Goal: Register for event/course

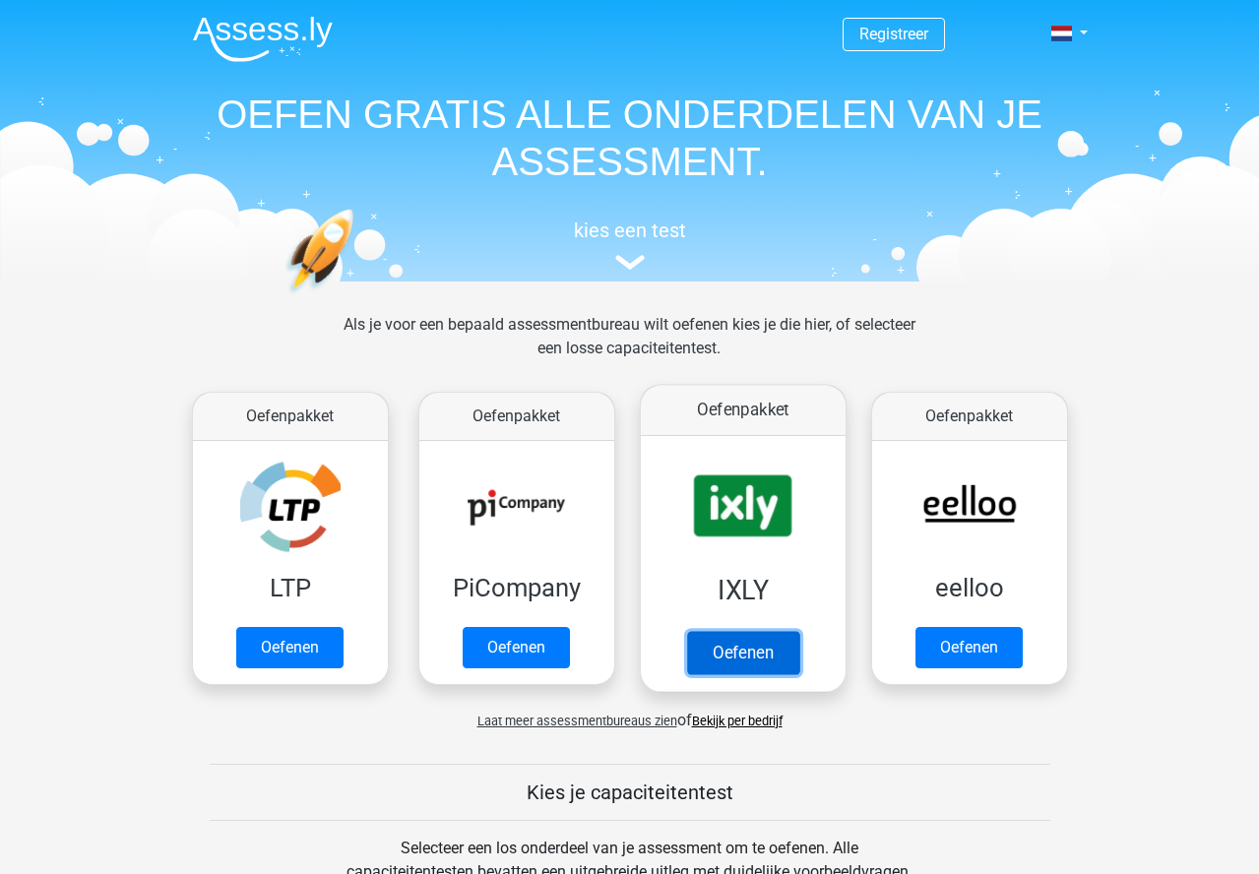
click at [754, 649] on link "Oefenen" at bounding box center [742, 652] width 112 height 43
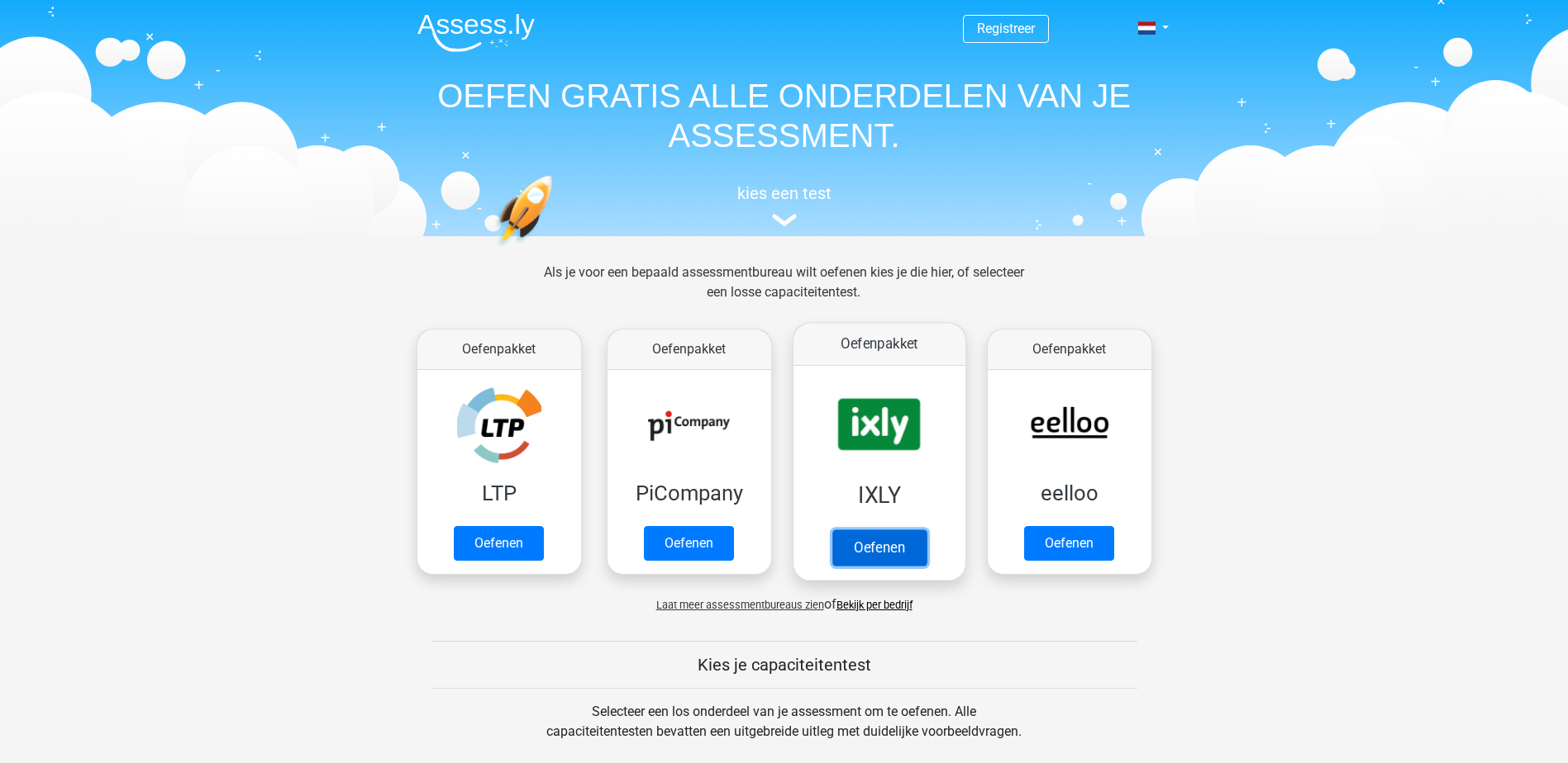
drag, startPoint x: 897, startPoint y: 547, endPoint x: 892, endPoint y: 535, distance: 13.0
click at [897, 547] on link "Oefenen" at bounding box center [878, 547] width 94 height 36
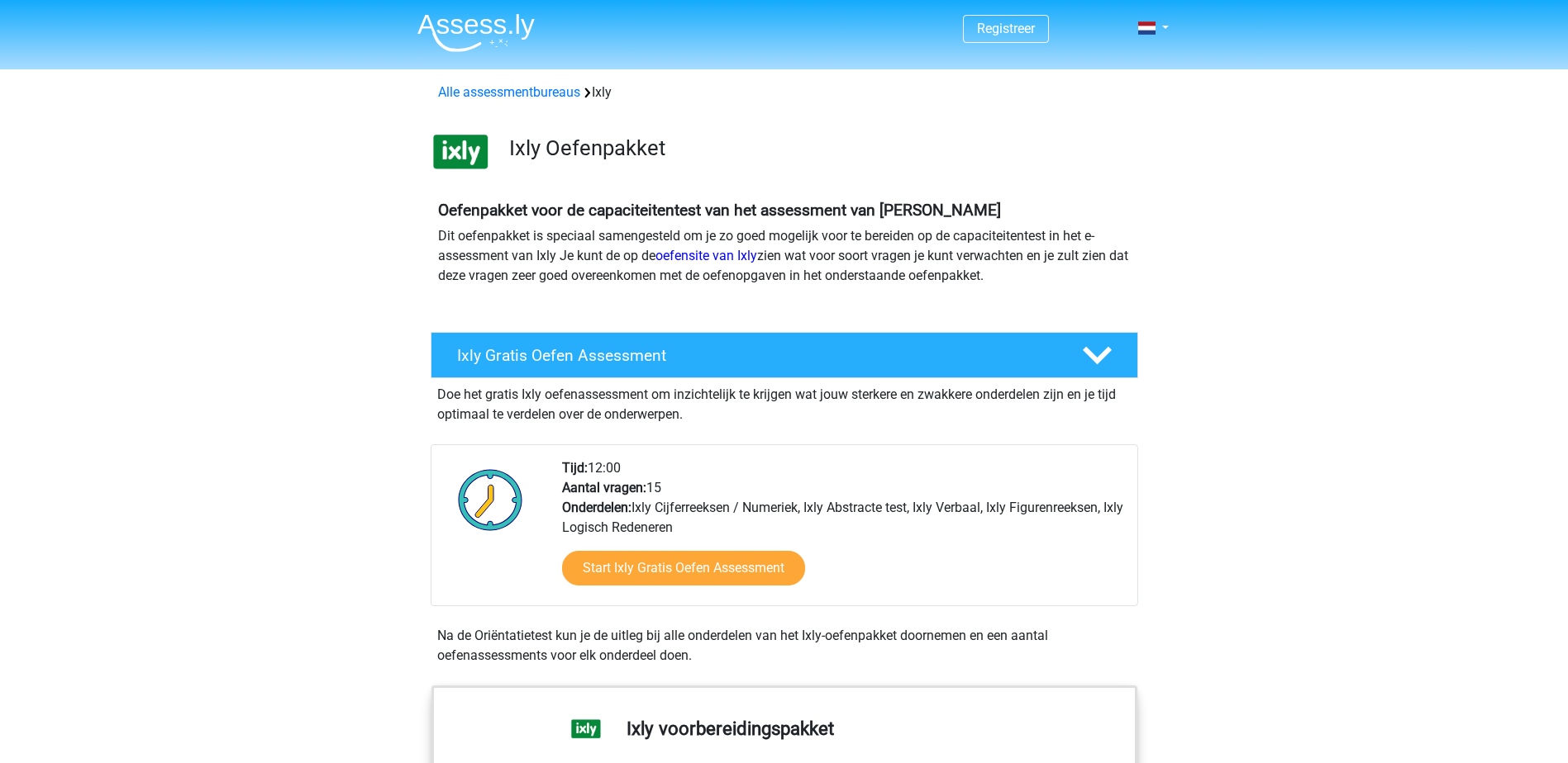
click at [732, 593] on div "Start Ixly Gratis Oefen Assessment" at bounding box center [842, 572] width 562 height 68
click at [742, 574] on link "Start Ixly Gratis Oefen Assessment" at bounding box center [683, 567] width 280 height 39
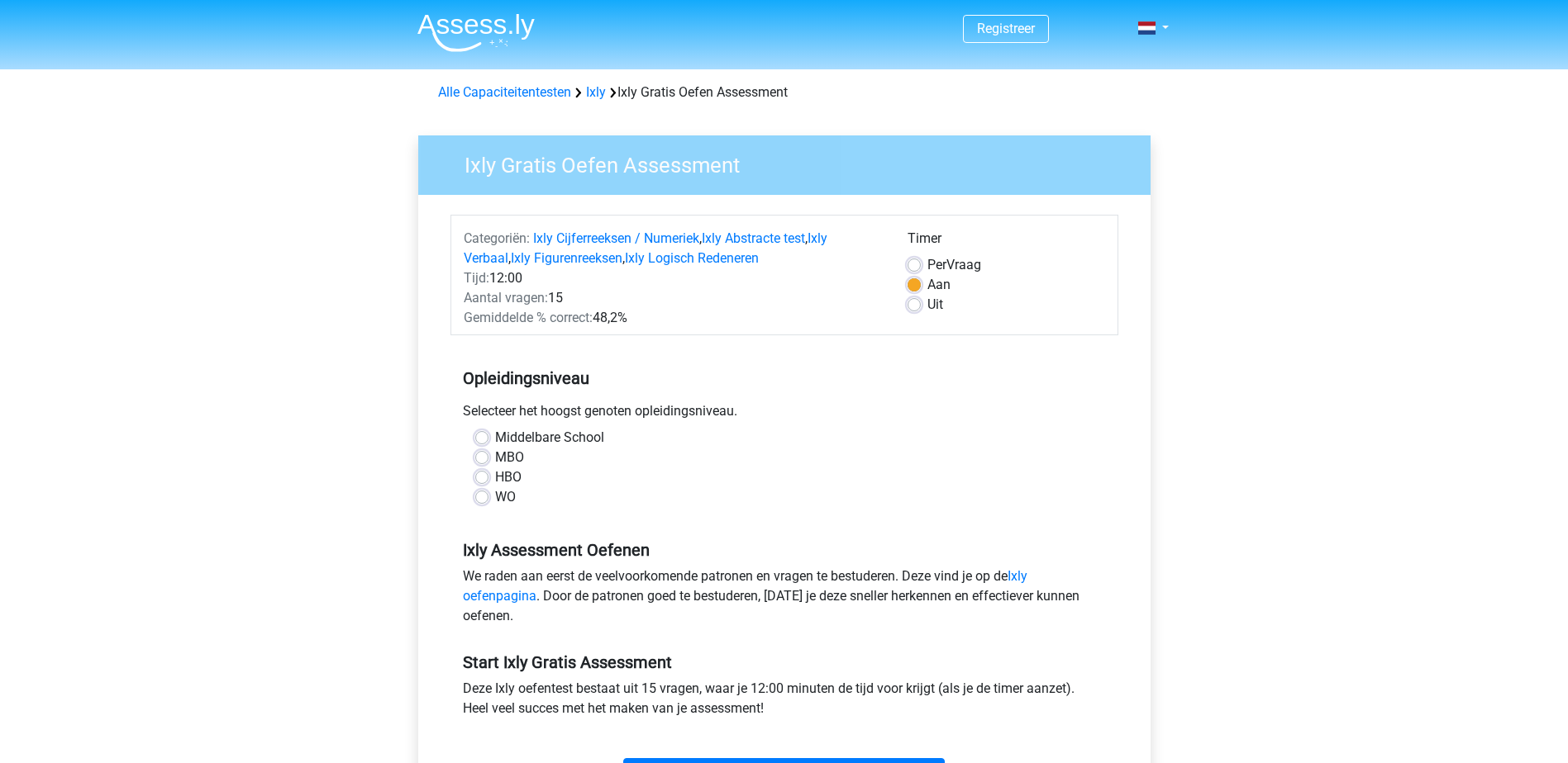
click at [506, 462] on label "MBO" at bounding box center [509, 457] width 29 height 20
click at [489, 462] on input "MBO" at bounding box center [482, 456] width 13 height 17
radio input "true"
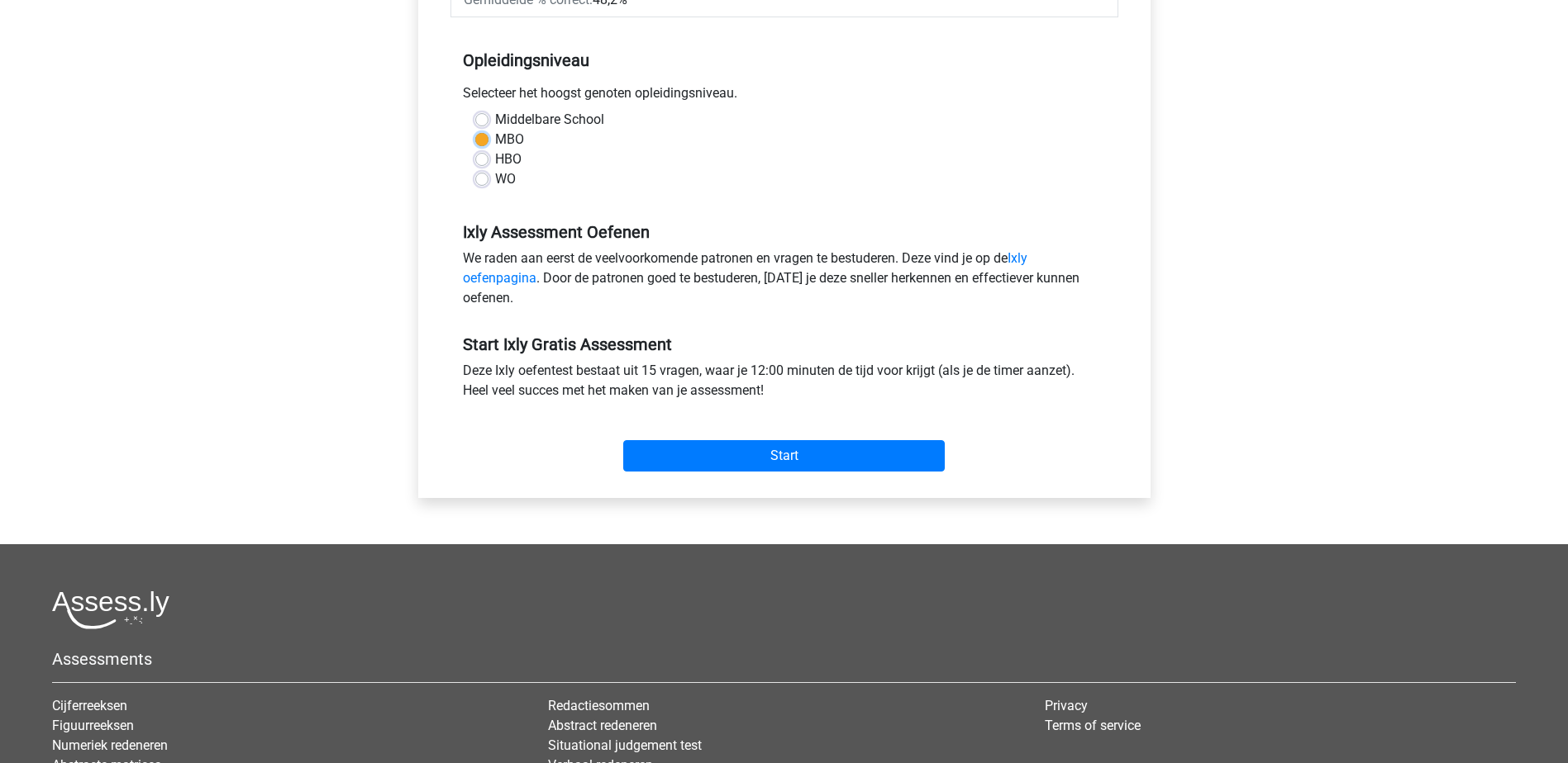
scroll to position [386, 0]
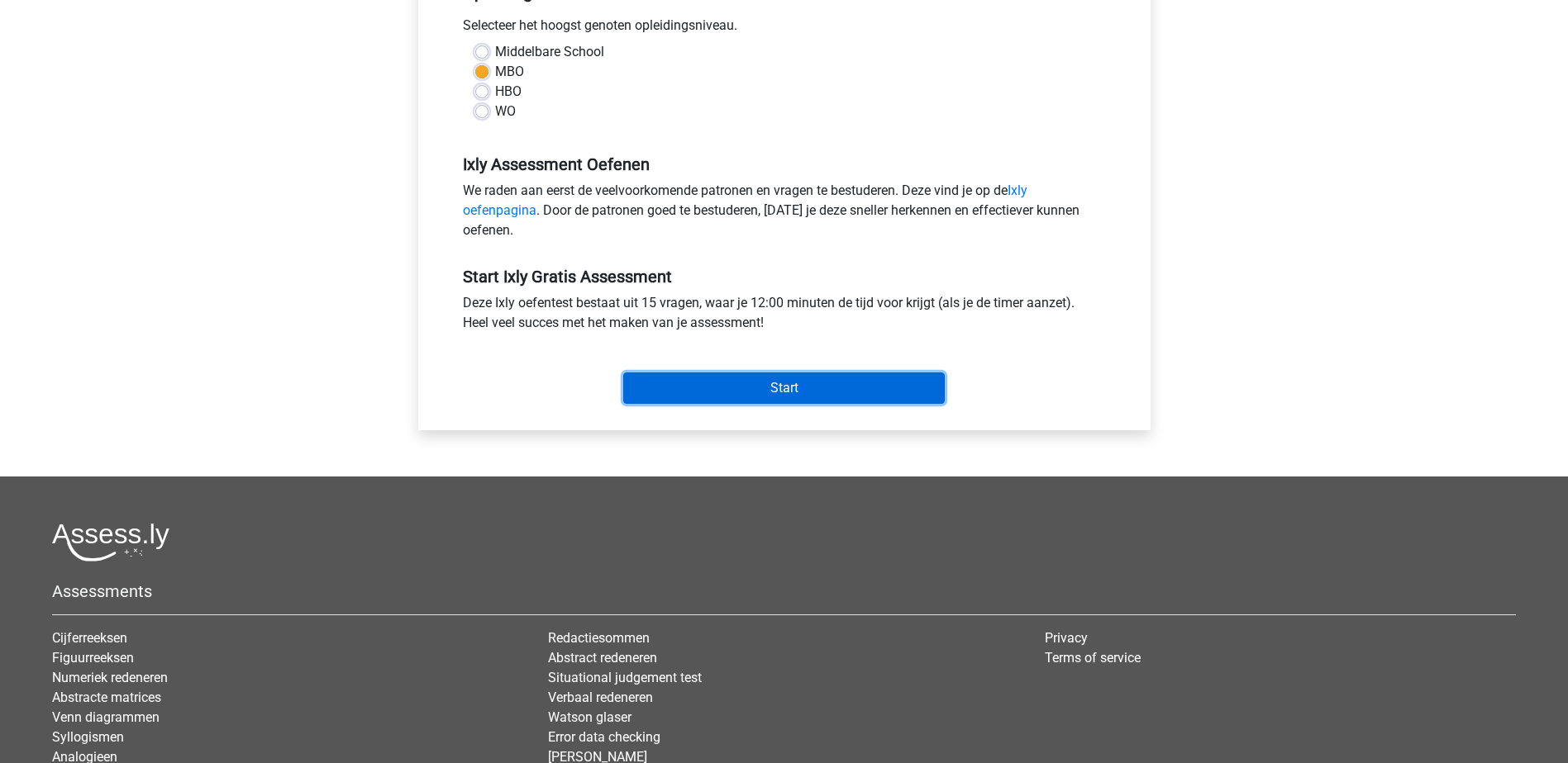
click at [824, 380] on input "Start" at bounding box center [784, 388] width 322 height 31
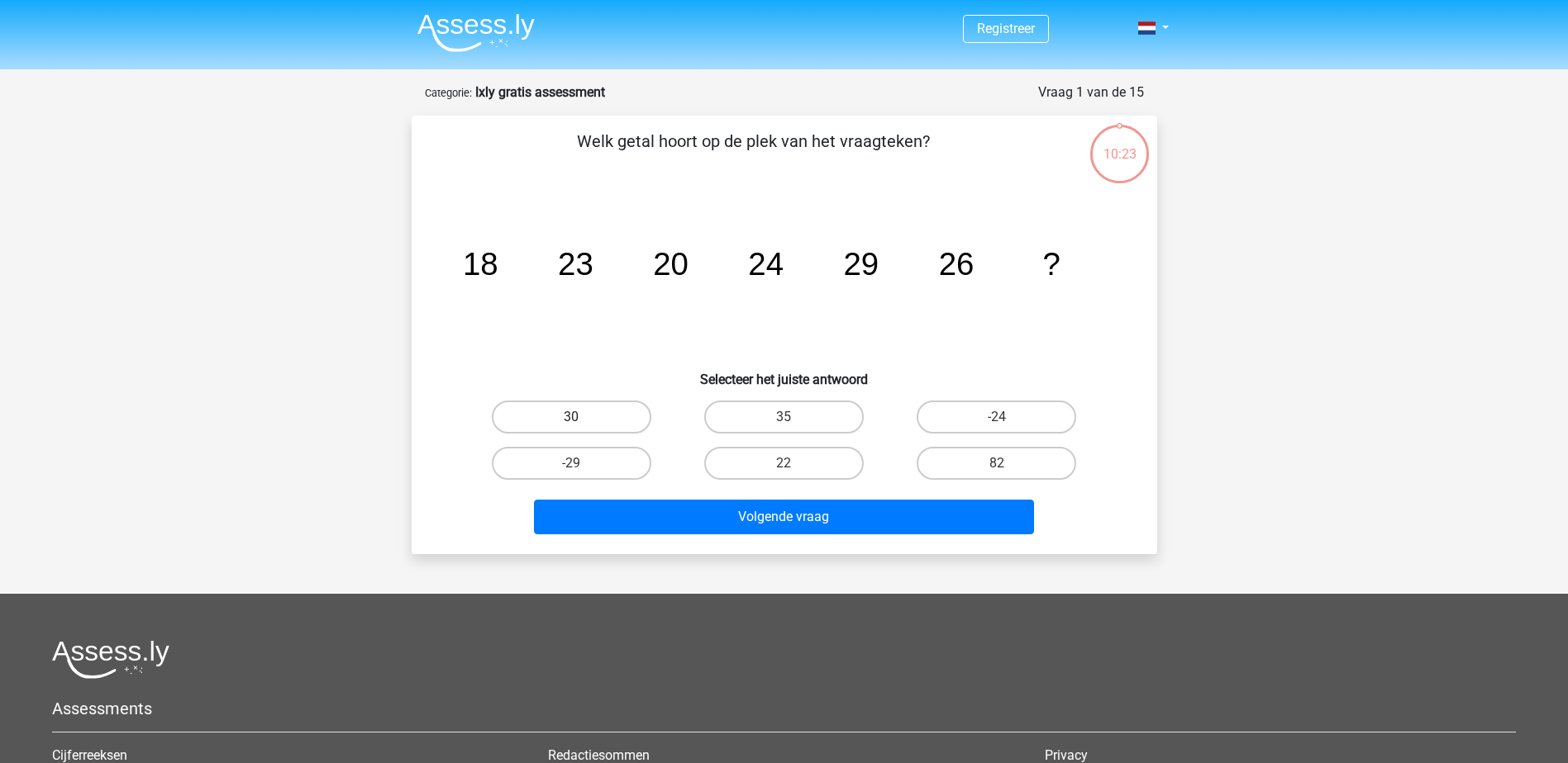
click at [633, 416] on label "30" at bounding box center [572, 416] width 160 height 33
click at [582, 417] on input "30" at bounding box center [576, 422] width 11 height 11
radio input "true"
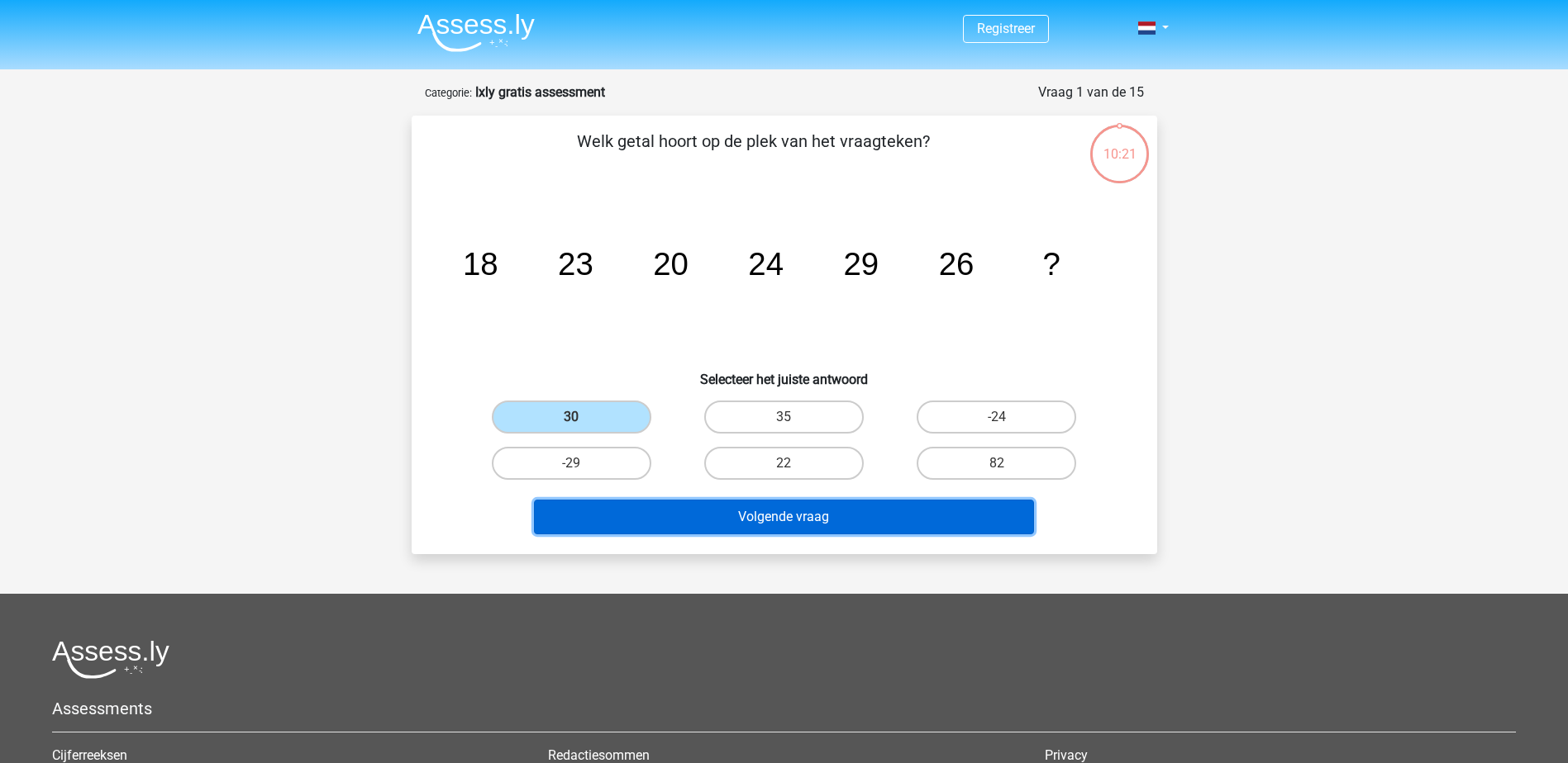
click at [705, 510] on button "Volgende vraag" at bounding box center [784, 516] width 500 height 34
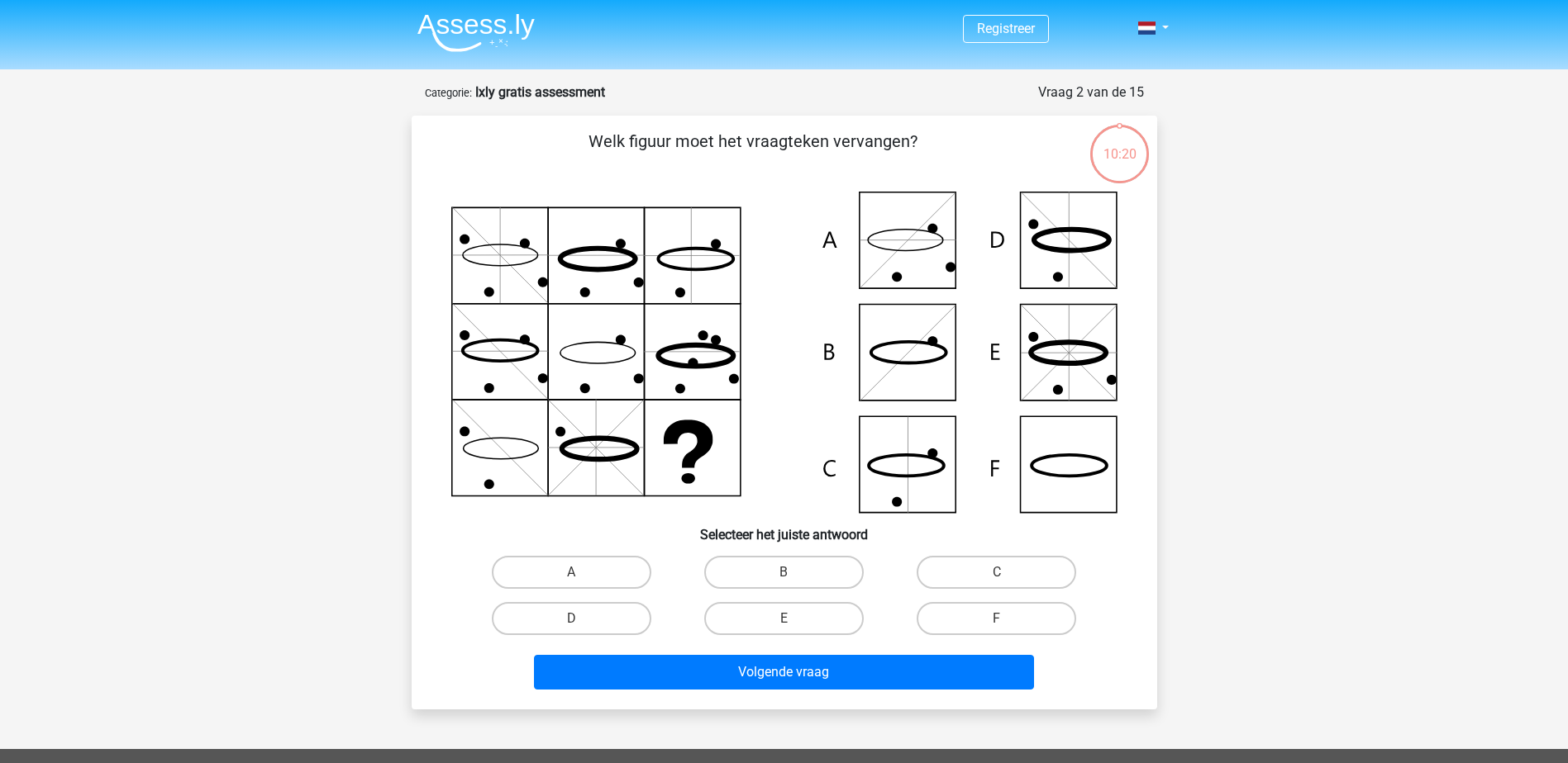
scroll to position [82, 0]
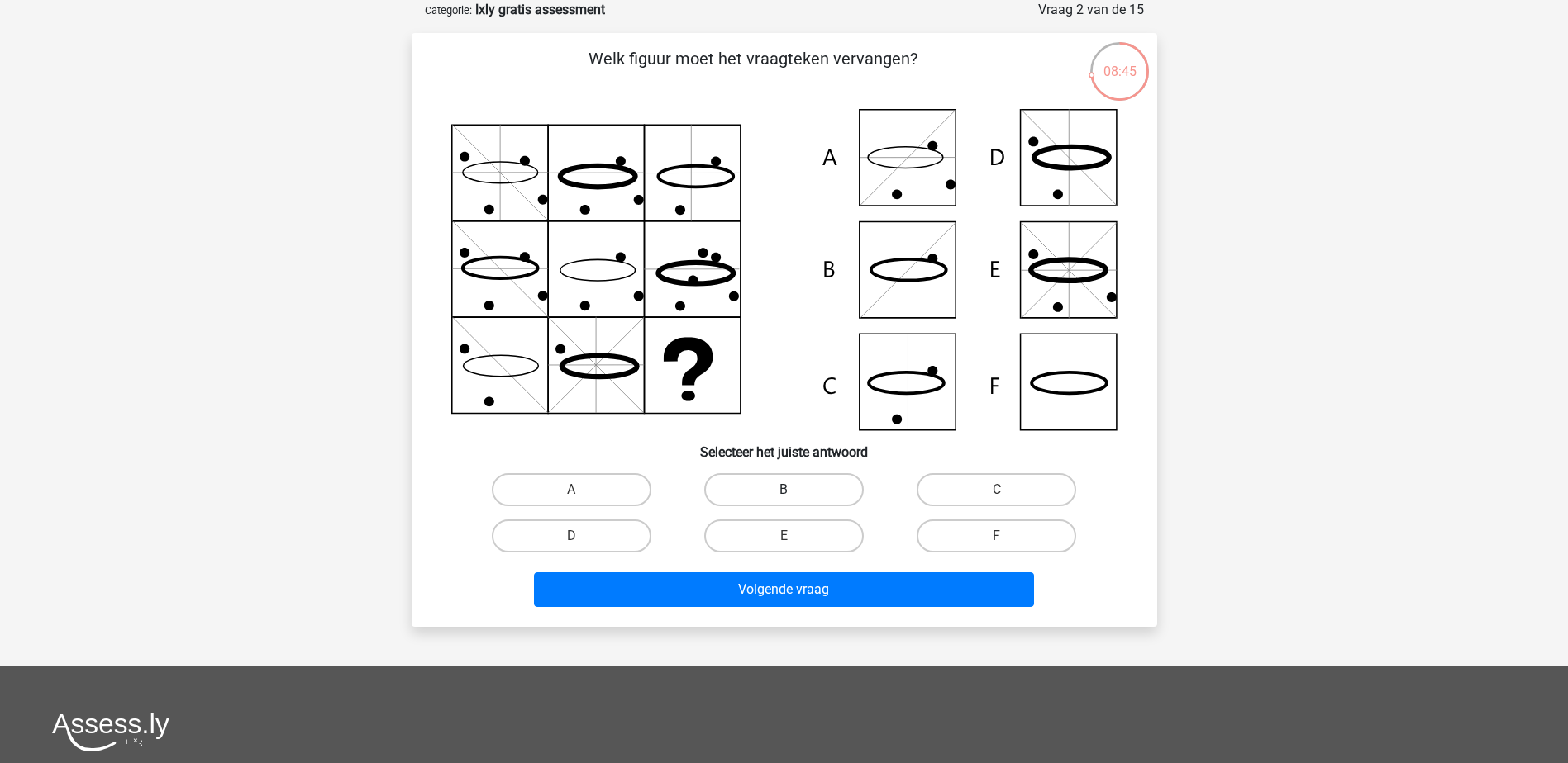
click at [802, 491] on label "B" at bounding box center [784, 489] width 160 height 33
click at [794, 491] on input "B" at bounding box center [789, 495] width 11 height 11
radio input "true"
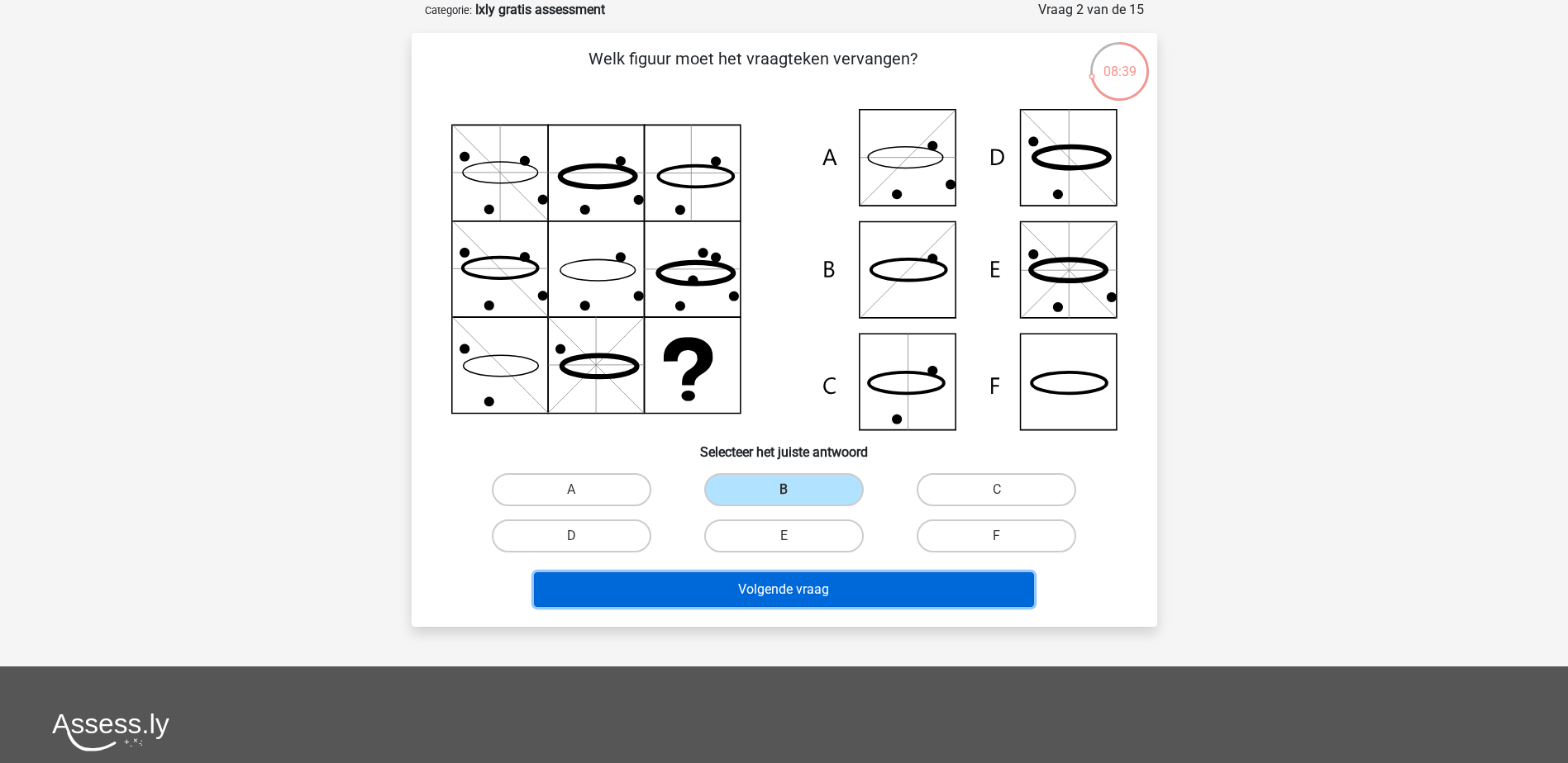
click at [878, 587] on button "Volgende vraag" at bounding box center [784, 589] width 500 height 34
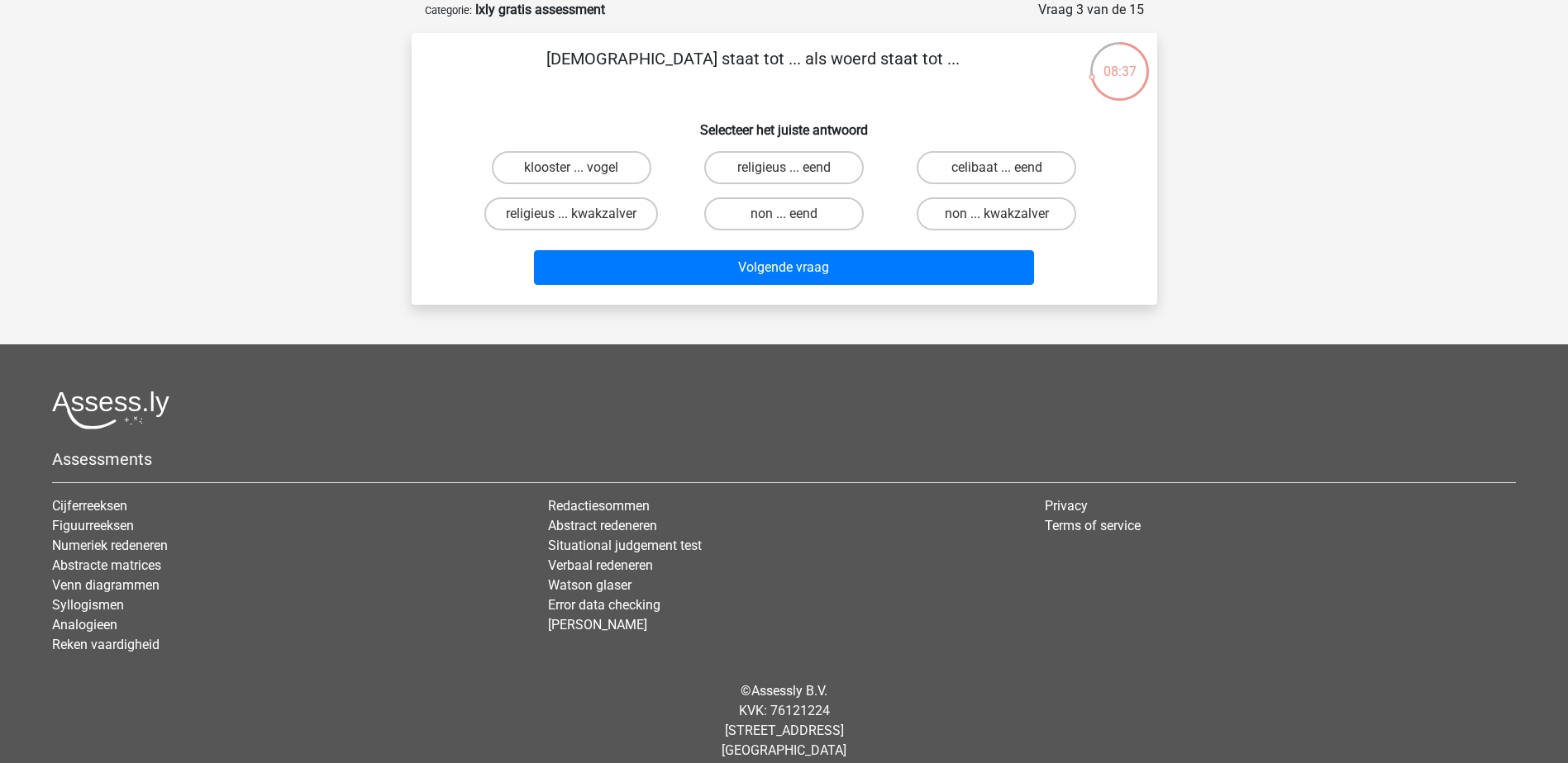
scroll to position [0, 0]
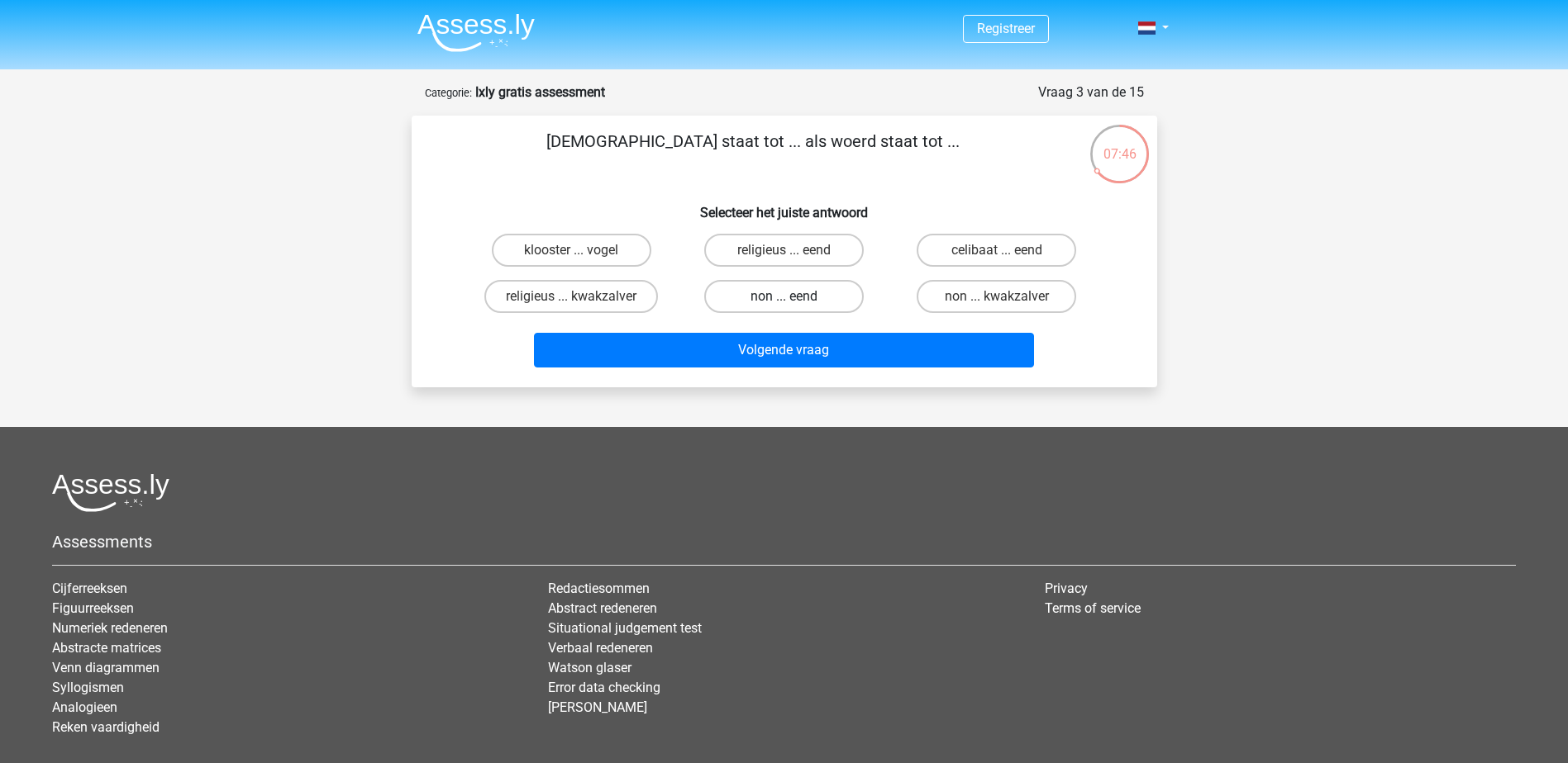
click at [775, 293] on label "non ... eend" at bounding box center [784, 296] width 160 height 33
click at [784, 296] on input "non ... eend" at bounding box center [789, 301] width 11 height 11
radio input "true"
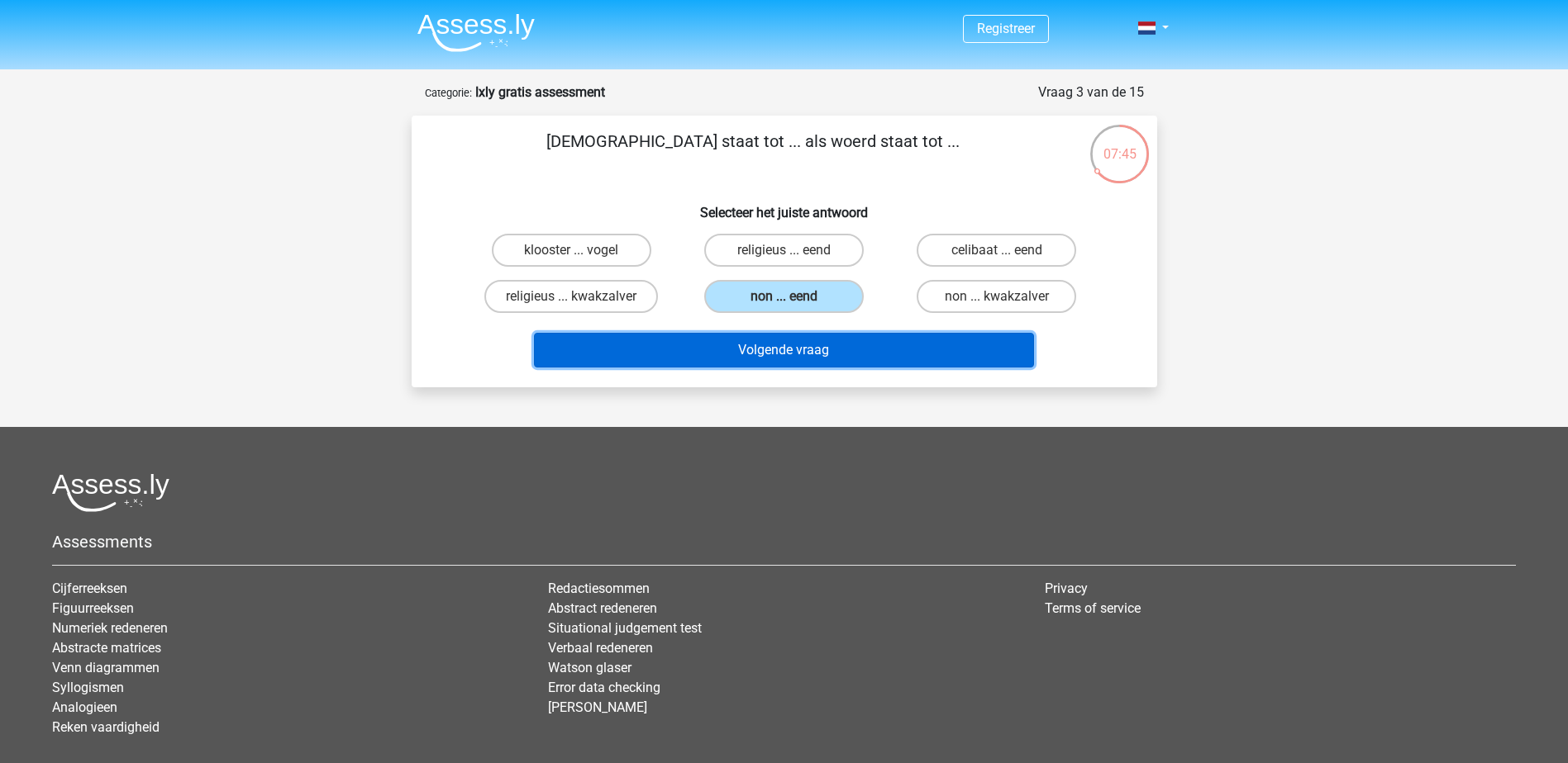
click at [783, 348] on button "Volgende vraag" at bounding box center [784, 350] width 500 height 34
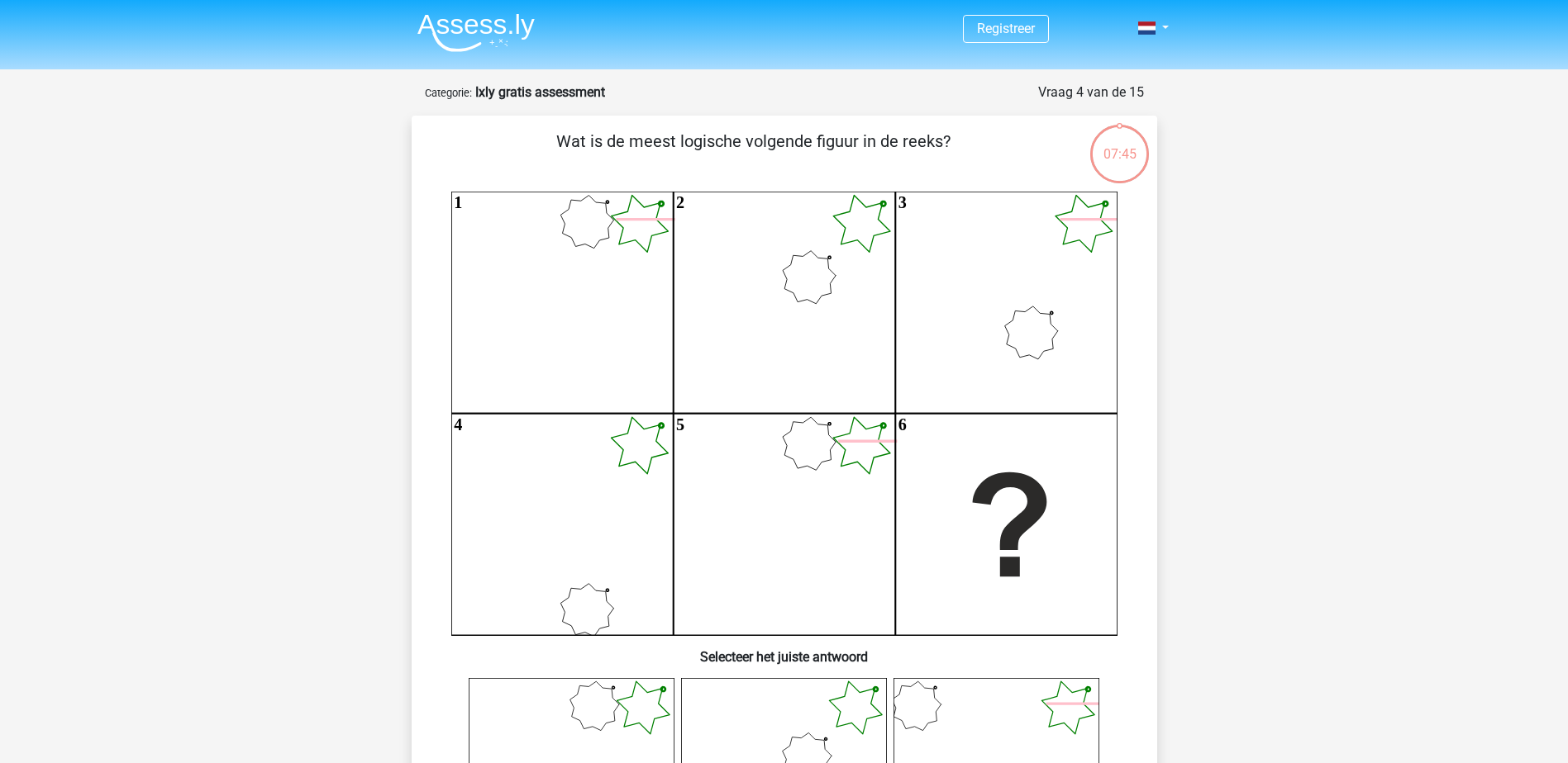
scroll to position [82, 0]
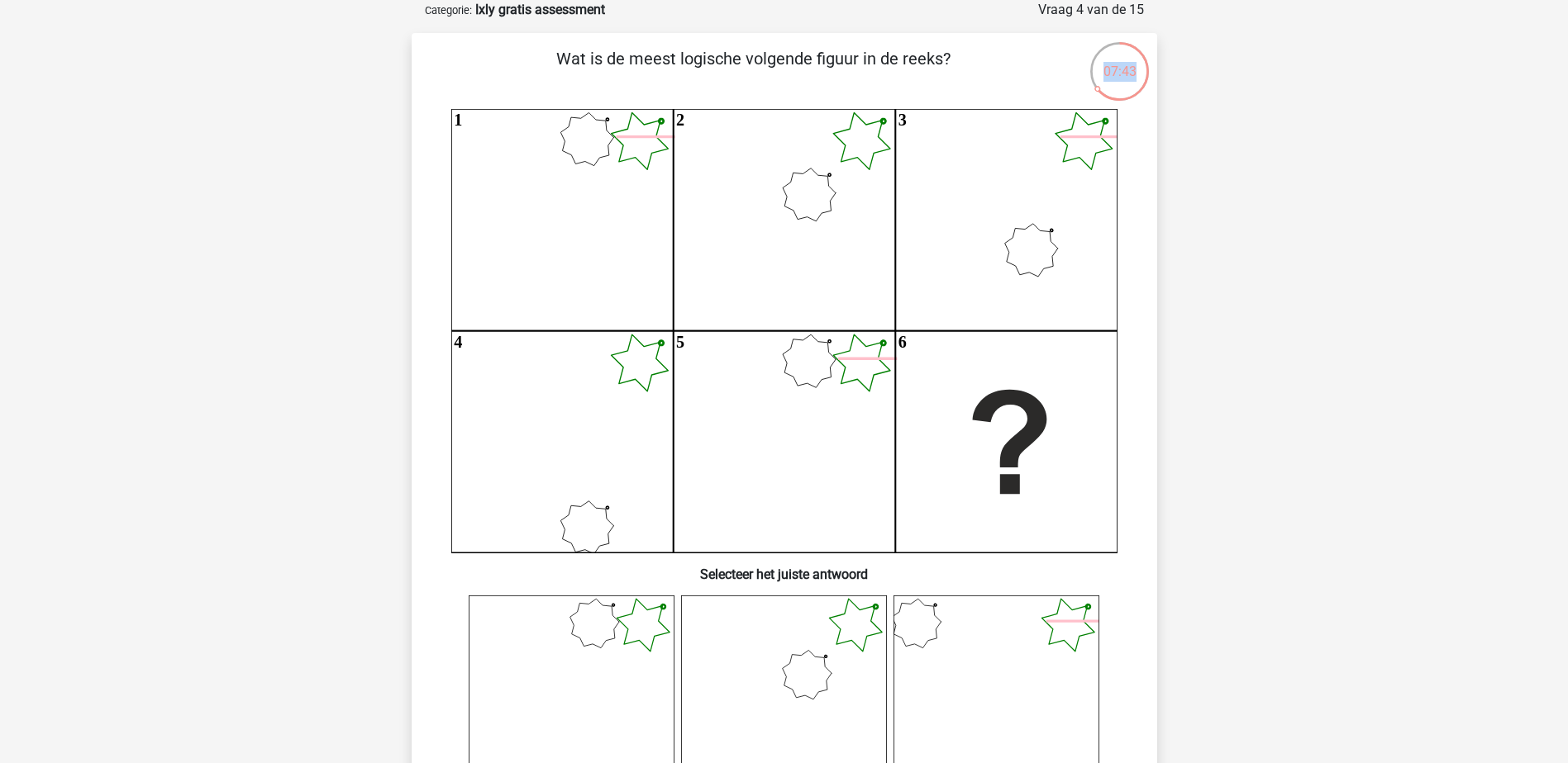
drag, startPoint x: 1140, startPoint y: 74, endPoint x: 1096, endPoint y: 70, distance: 44.2
click at [1096, 70] on div "07:43" at bounding box center [1120, 60] width 62 height 41
drag, startPoint x: 1096, startPoint y: 70, endPoint x: 1337, endPoint y: 188, distance: 268.3
drag, startPoint x: 1567, startPoint y: 152, endPoint x: 1563, endPoint y: 327, distance: 175.0
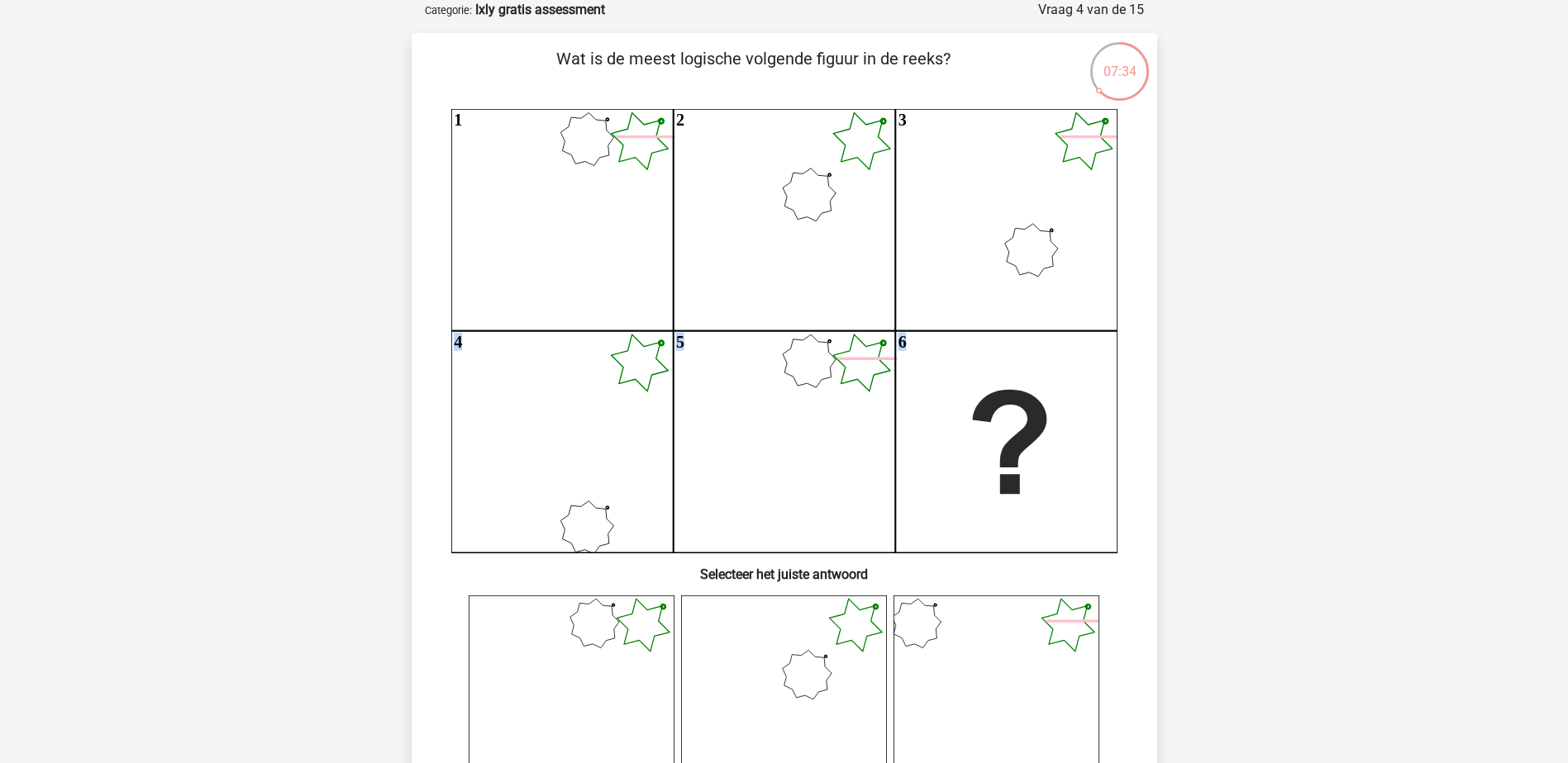
drag, startPoint x: 1563, startPoint y: 327, endPoint x: 1489, endPoint y: 275, distance: 90.4
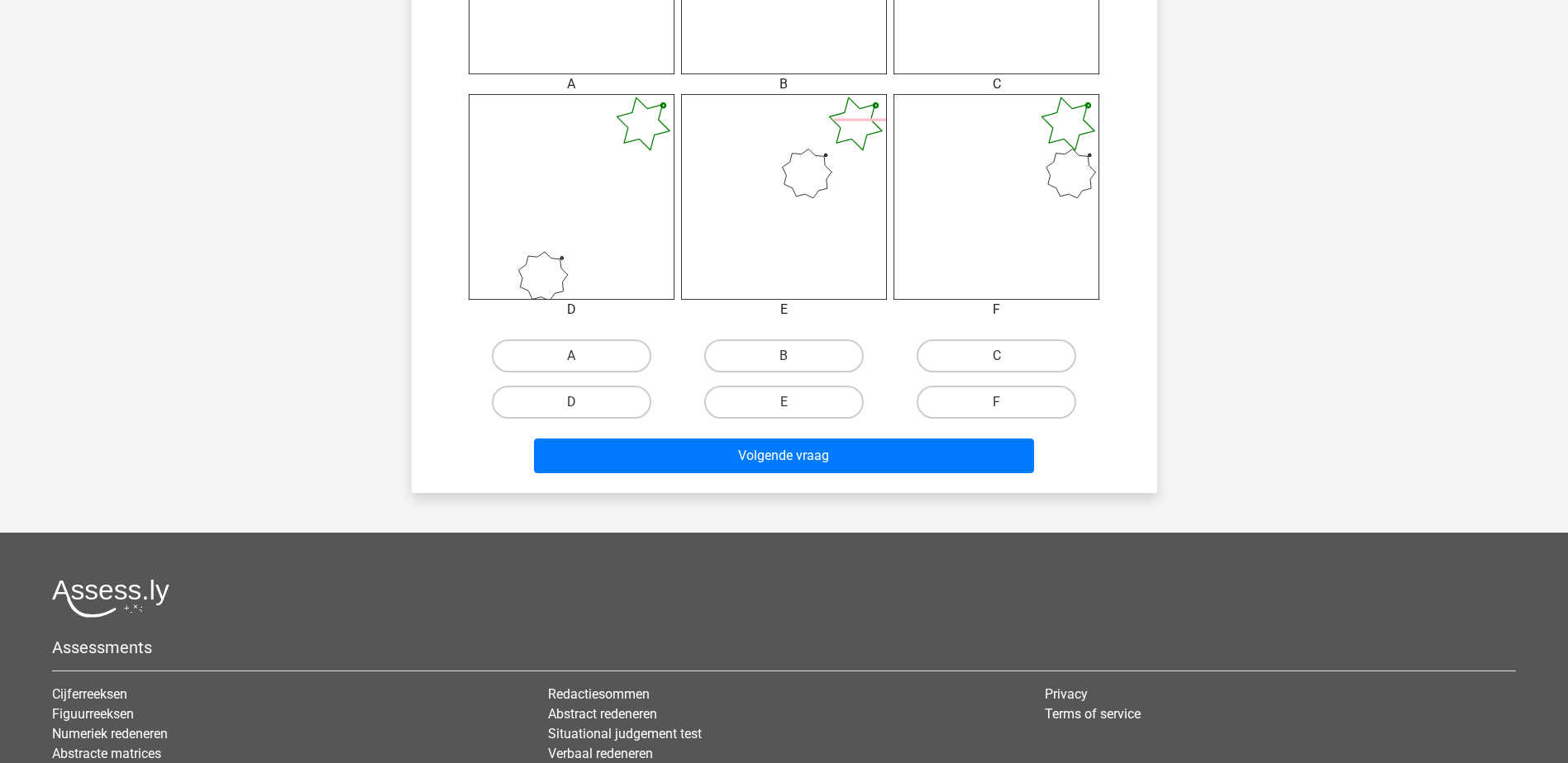
scroll to position [823, 0]
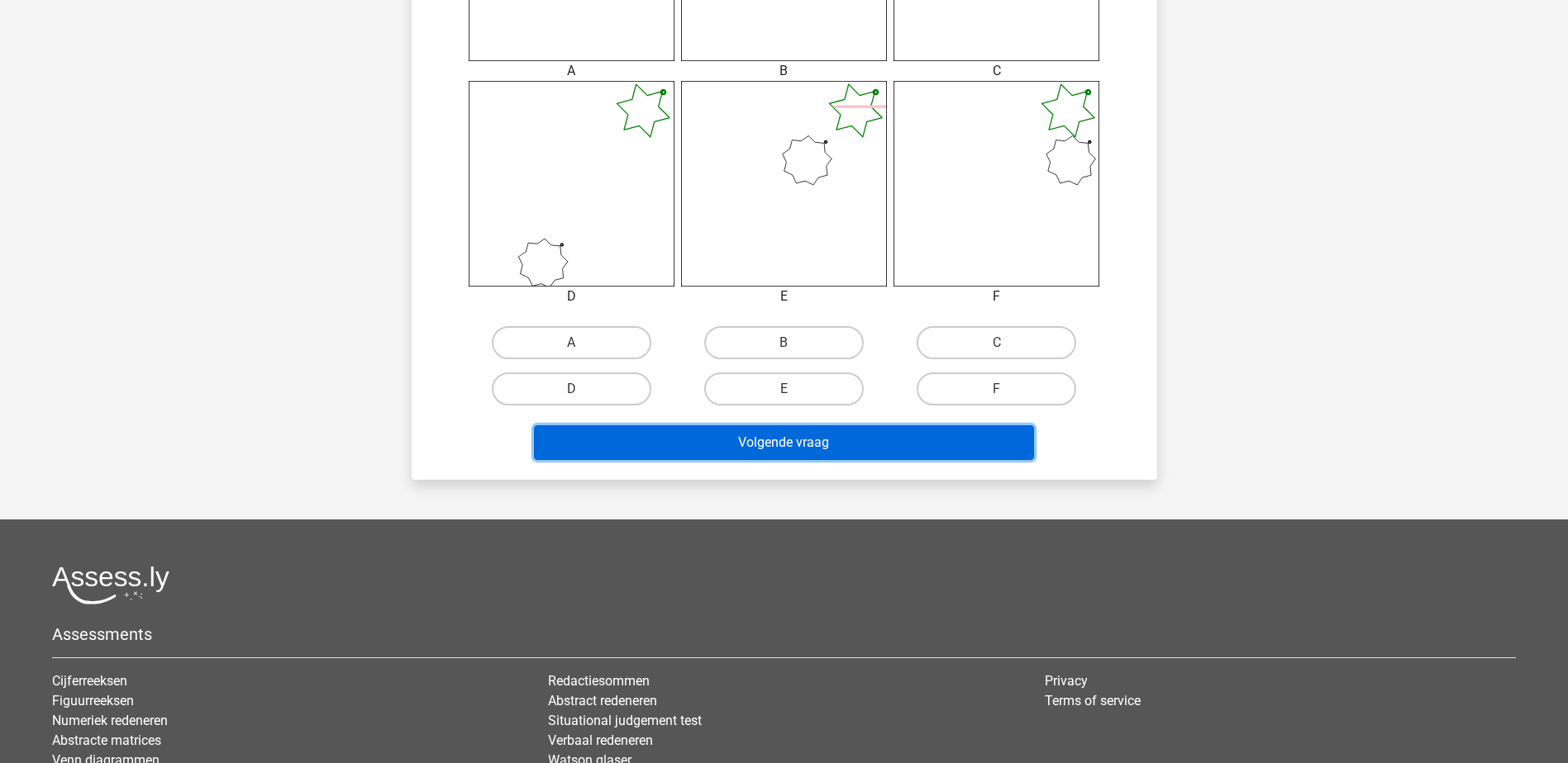
click at [785, 428] on button "Volgende vraag" at bounding box center [784, 442] width 500 height 34
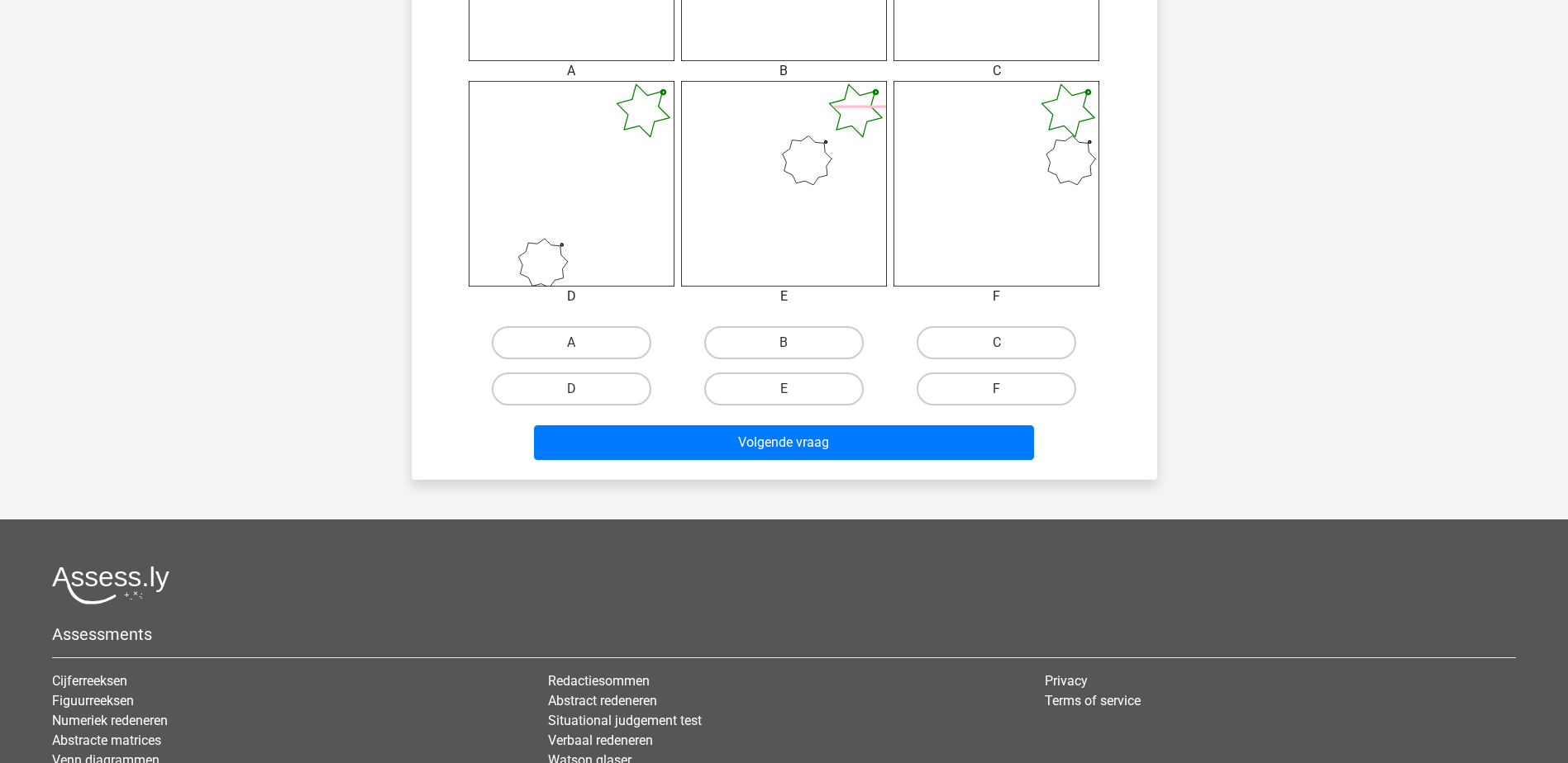
click at [595, 318] on div "A B C D" at bounding box center [784, 134] width 693 height 557
click at [579, 342] on label "A" at bounding box center [572, 342] width 160 height 33
click at [579, 342] on input "A" at bounding box center [576, 348] width 11 height 11
radio input "true"
click at [843, 424] on div "Volgende vraag" at bounding box center [784, 439] width 693 height 55
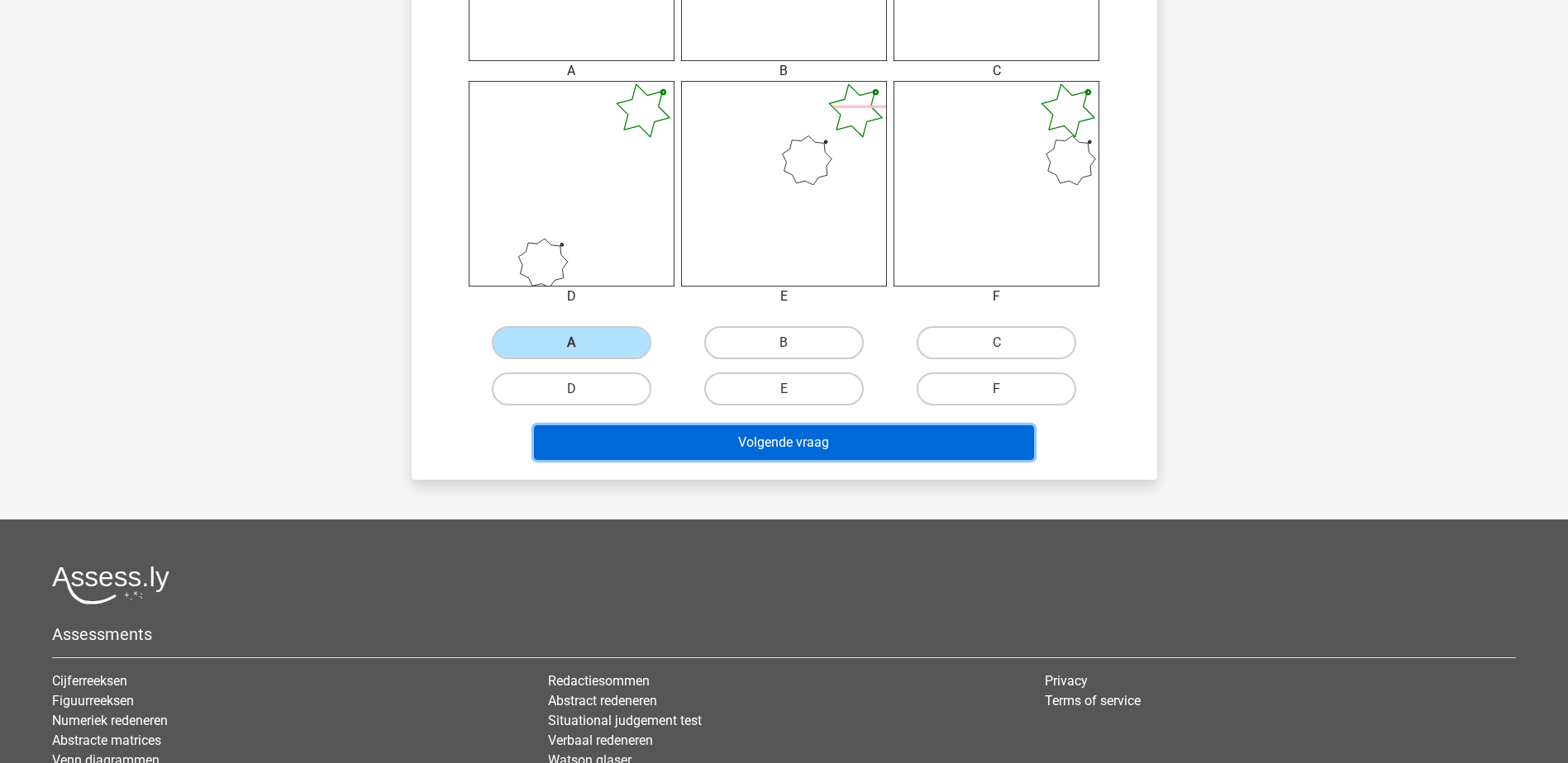
click at [843, 438] on button "Volgende vraag" at bounding box center [784, 442] width 500 height 34
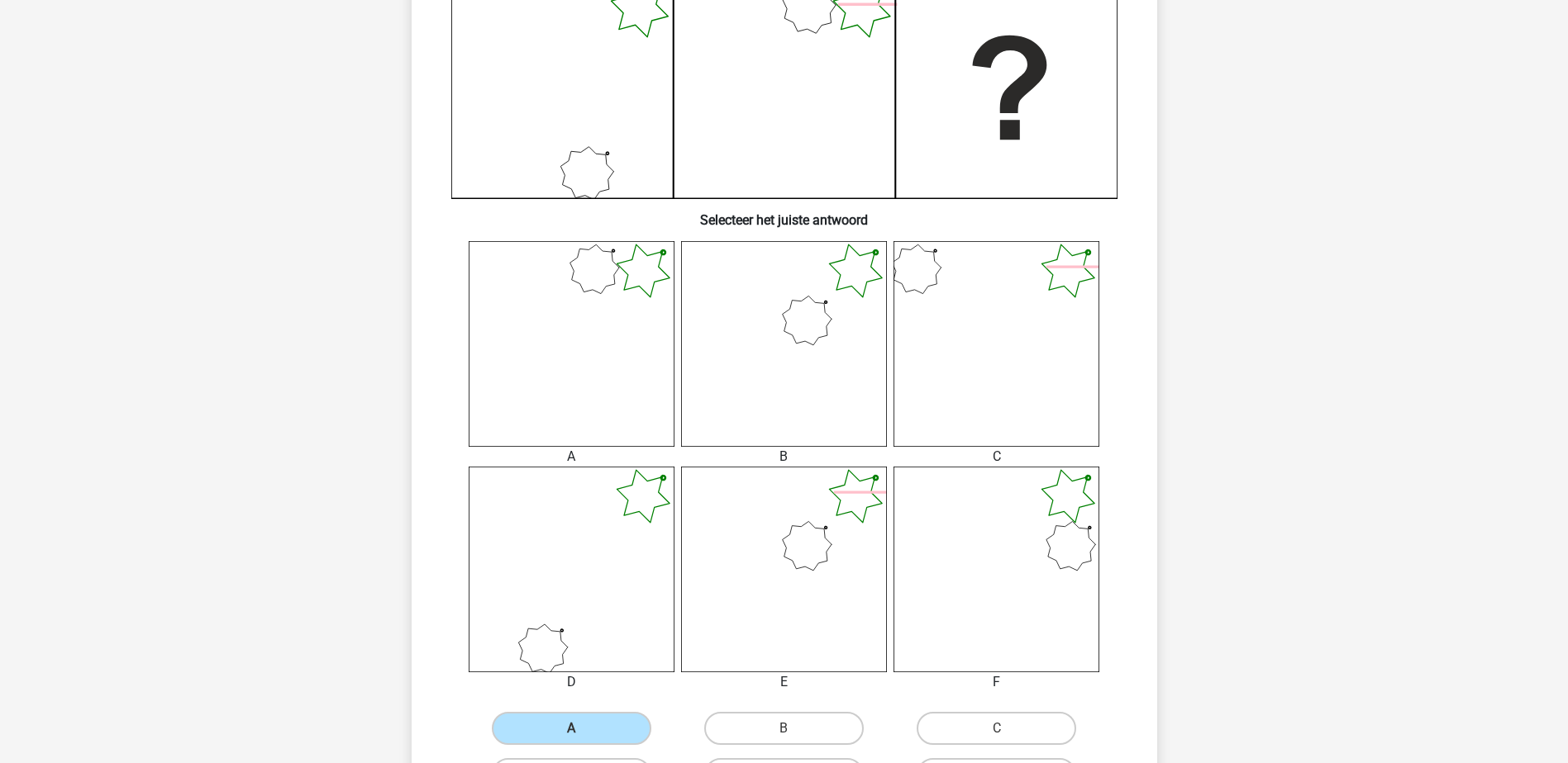
scroll to position [630, 0]
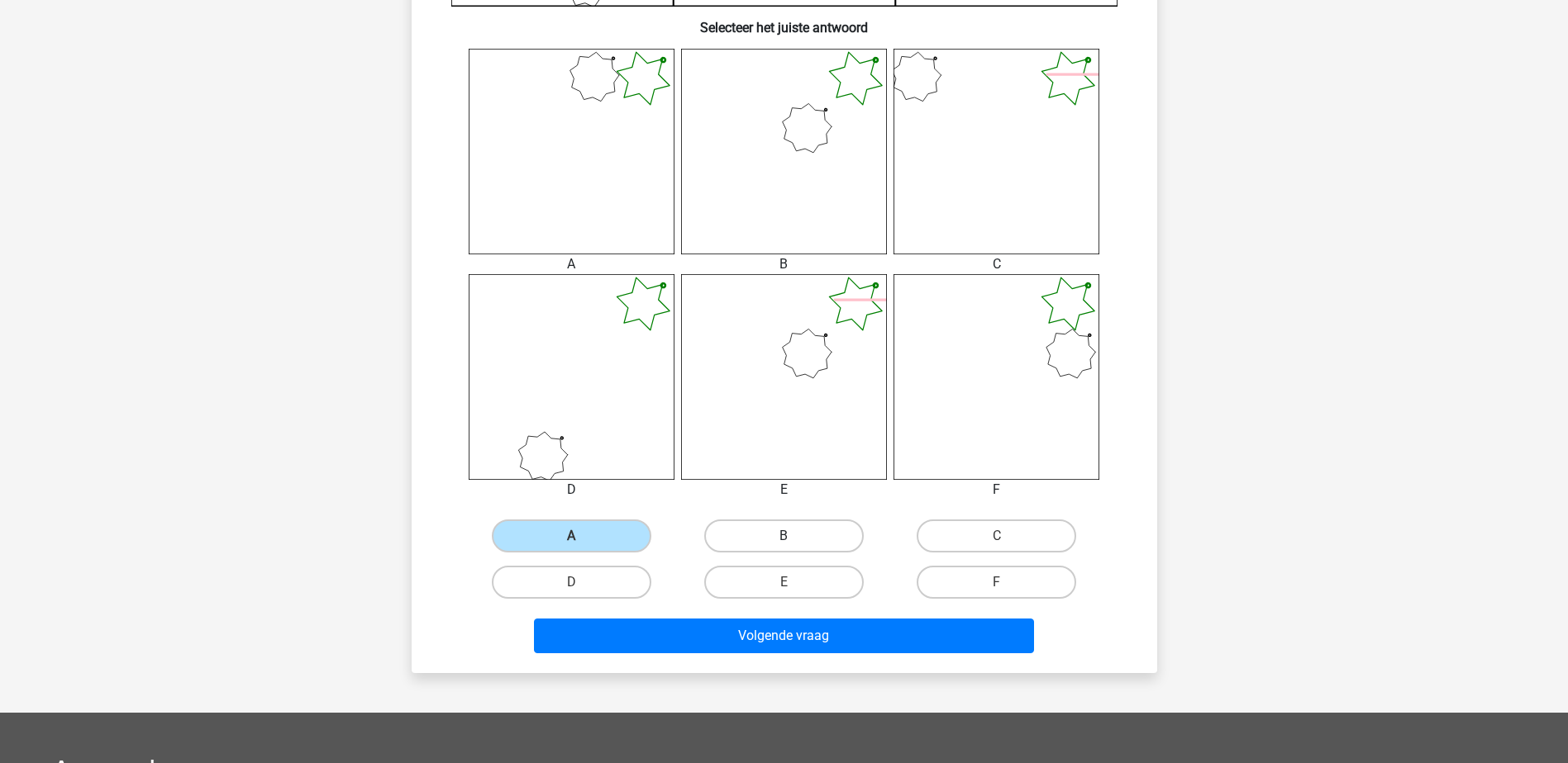
click at [735, 536] on label "B" at bounding box center [784, 536] width 160 height 33
click at [784, 536] on input "B" at bounding box center [789, 541] width 11 height 11
radio input "true"
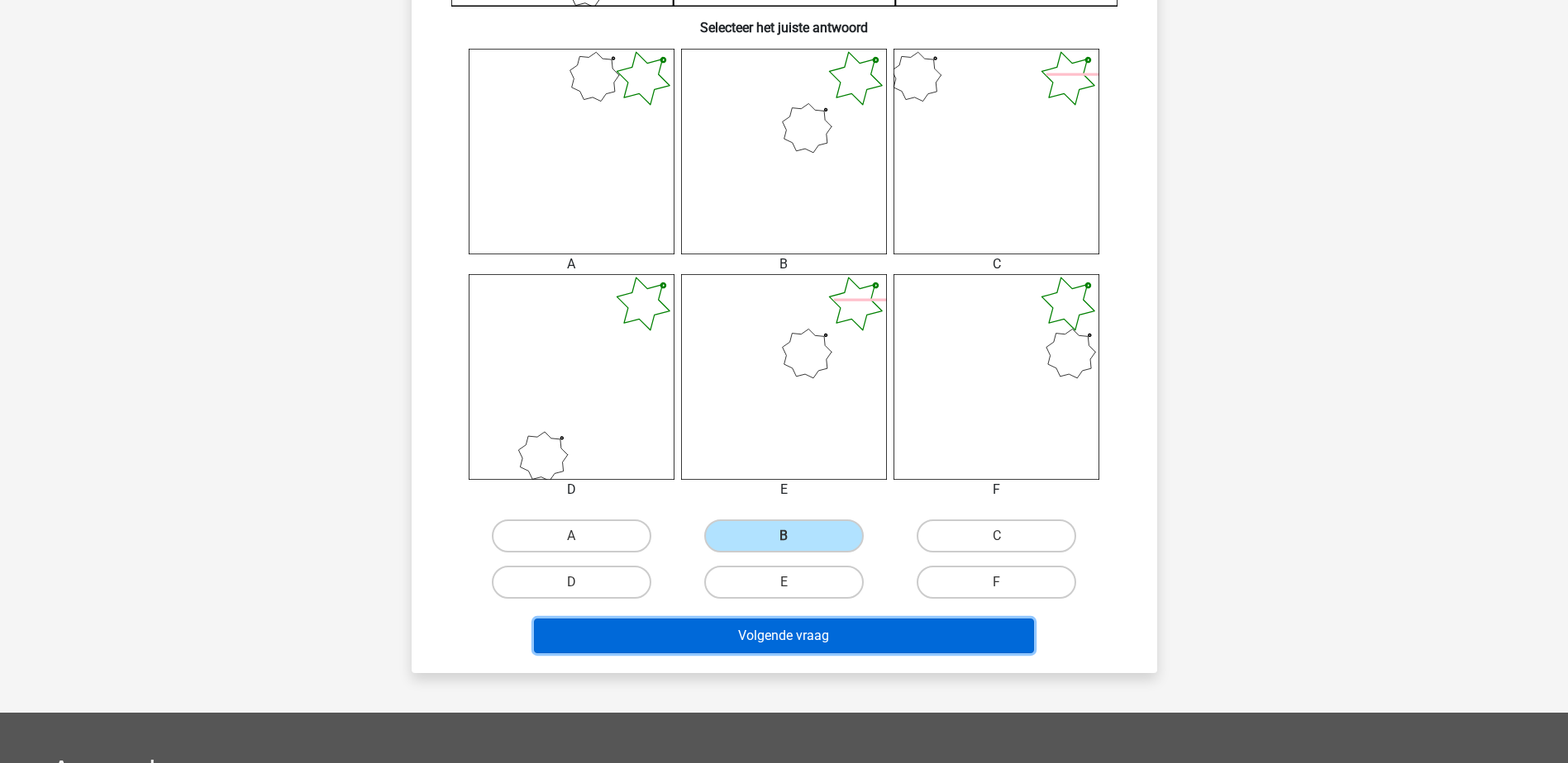
click at [810, 638] on button "Volgende vraag" at bounding box center [784, 635] width 500 height 34
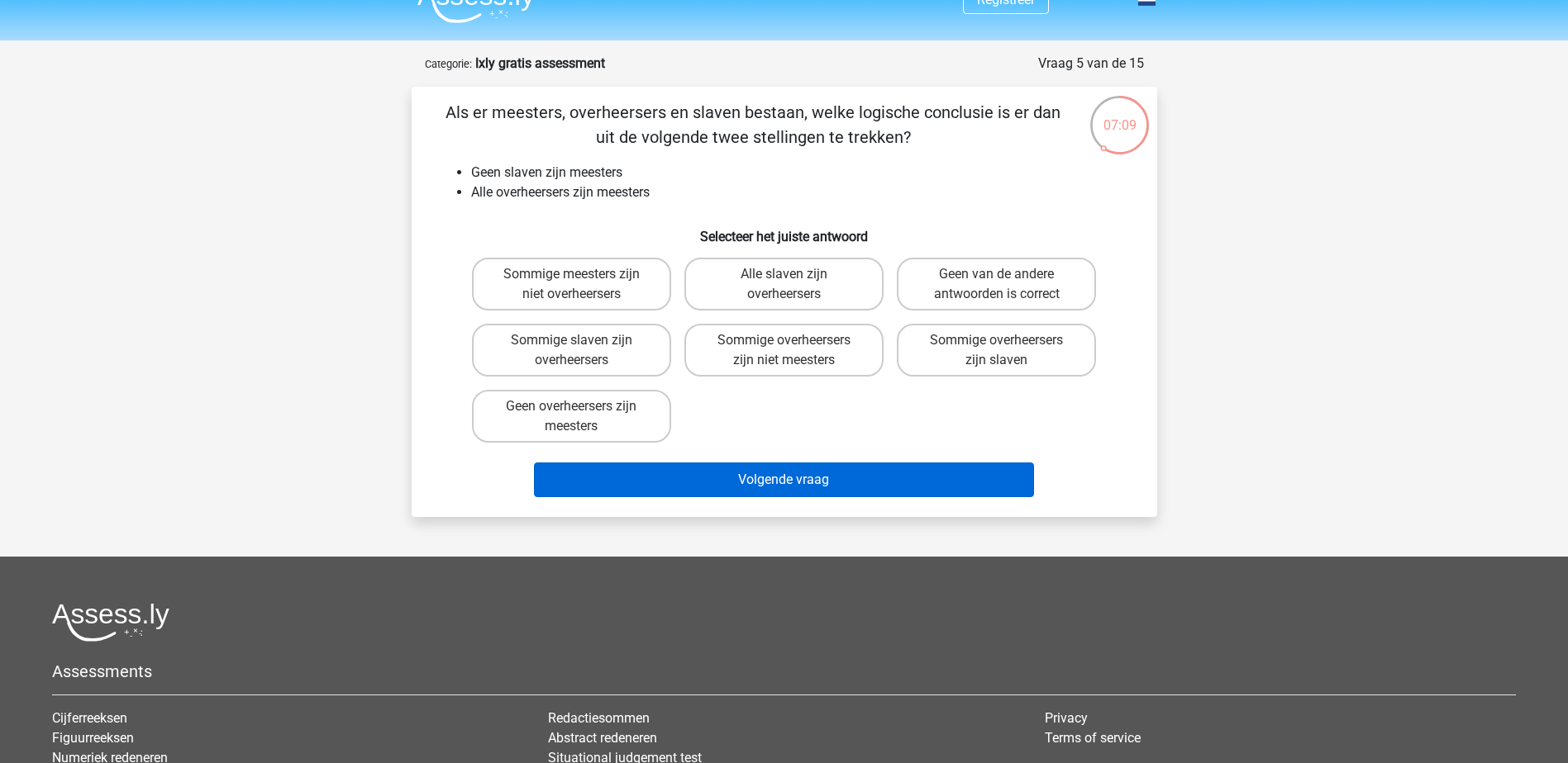
scroll to position [0, 0]
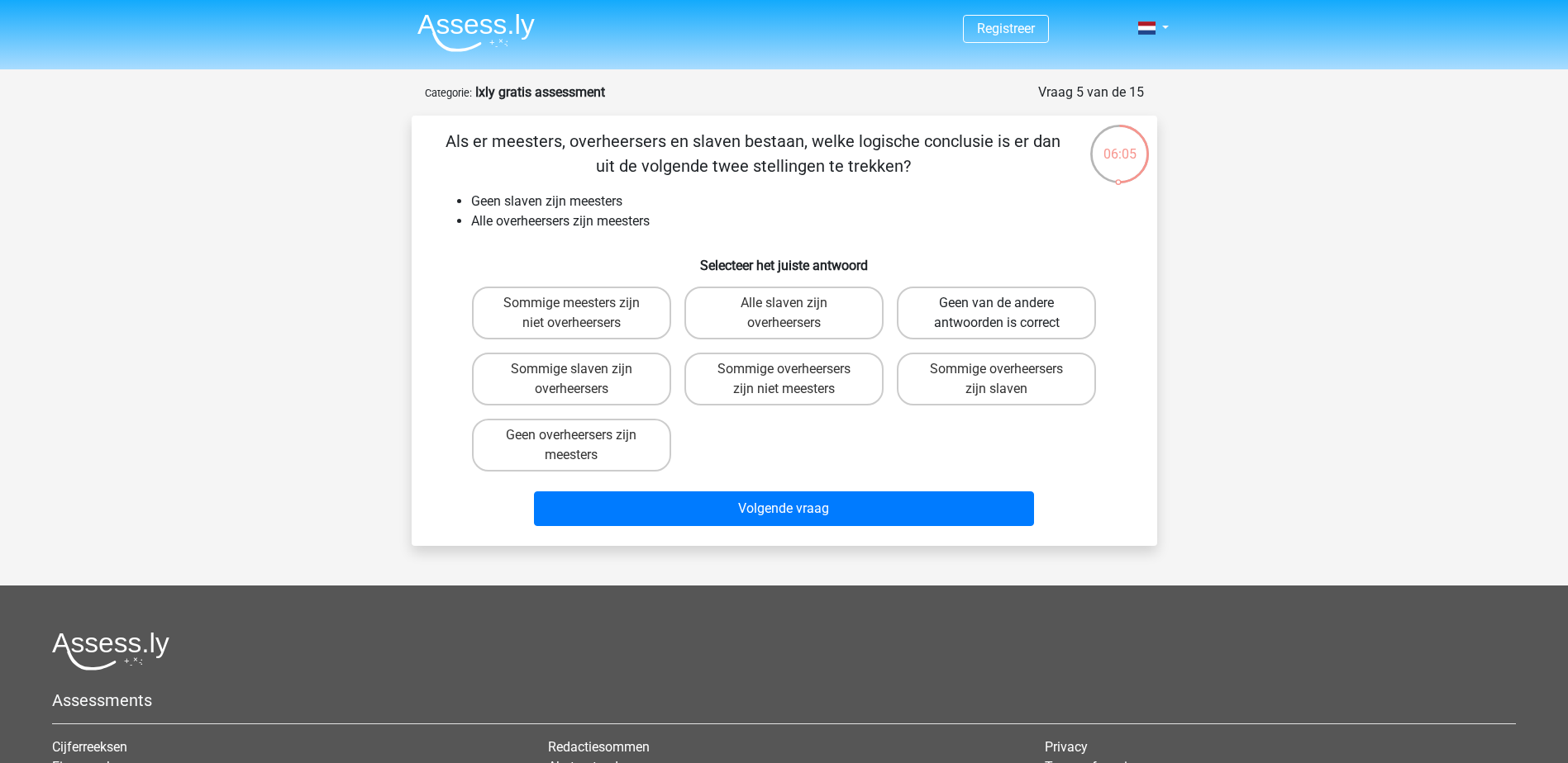
click at [1034, 300] on label "Geen van de andere antwoorden is correct" at bounding box center [996, 312] width 199 height 53
click at [1008, 303] on input "Geen van de andere antwoorden is correct" at bounding box center [1002, 308] width 11 height 11
radio input "true"
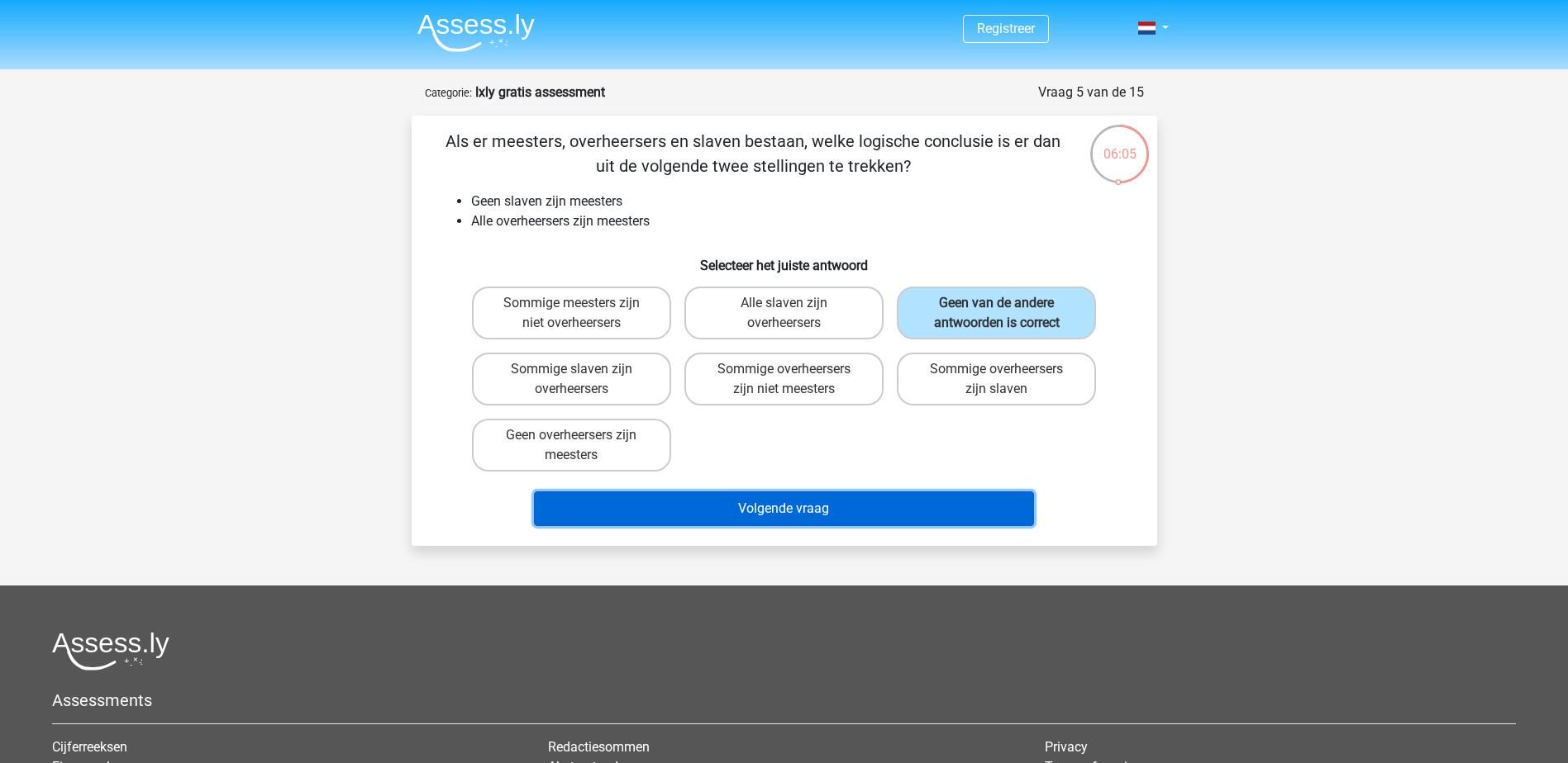
click at [854, 520] on button "Volgende vraag" at bounding box center [784, 509] width 500 height 34
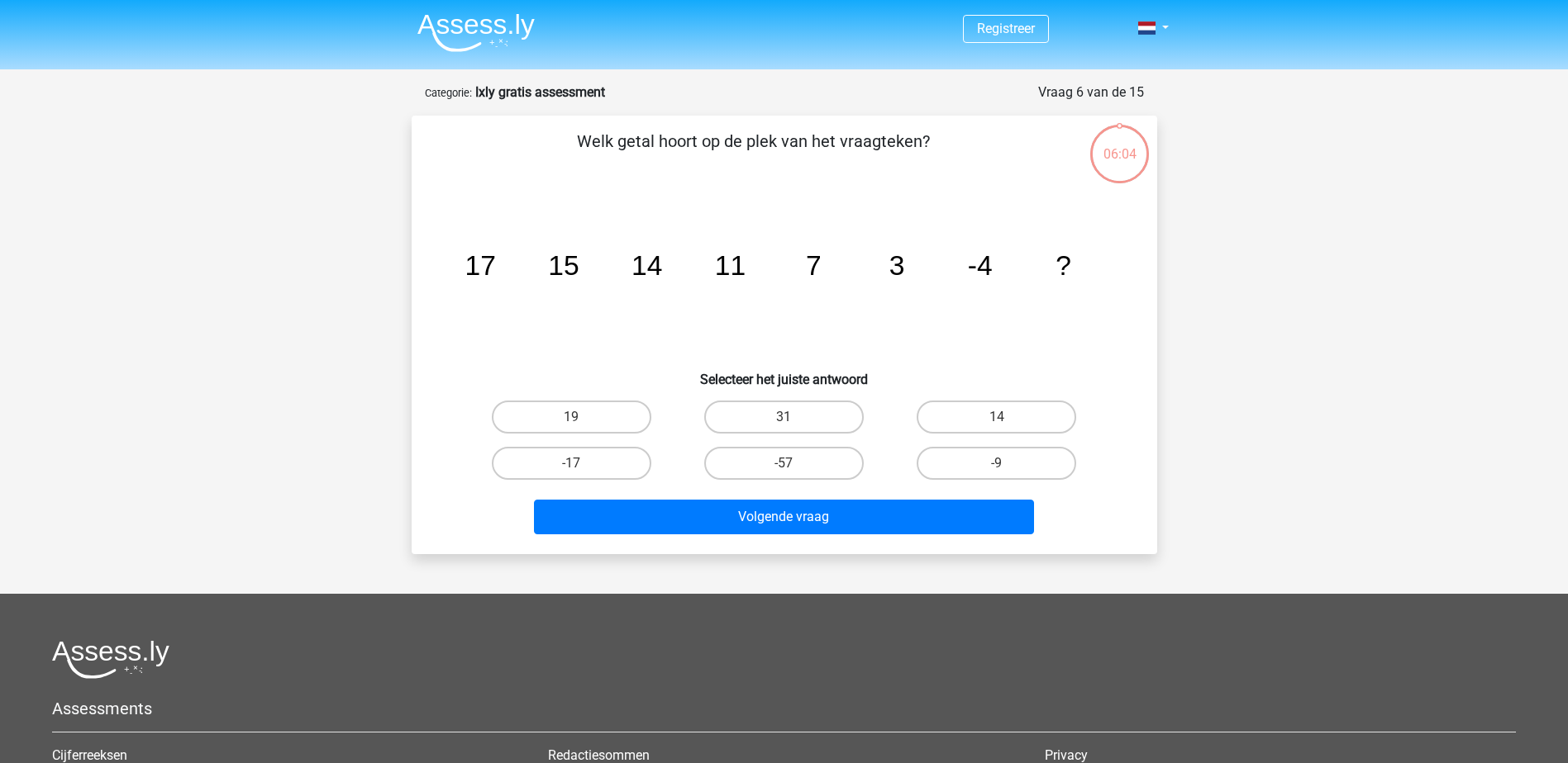
scroll to position [82, 0]
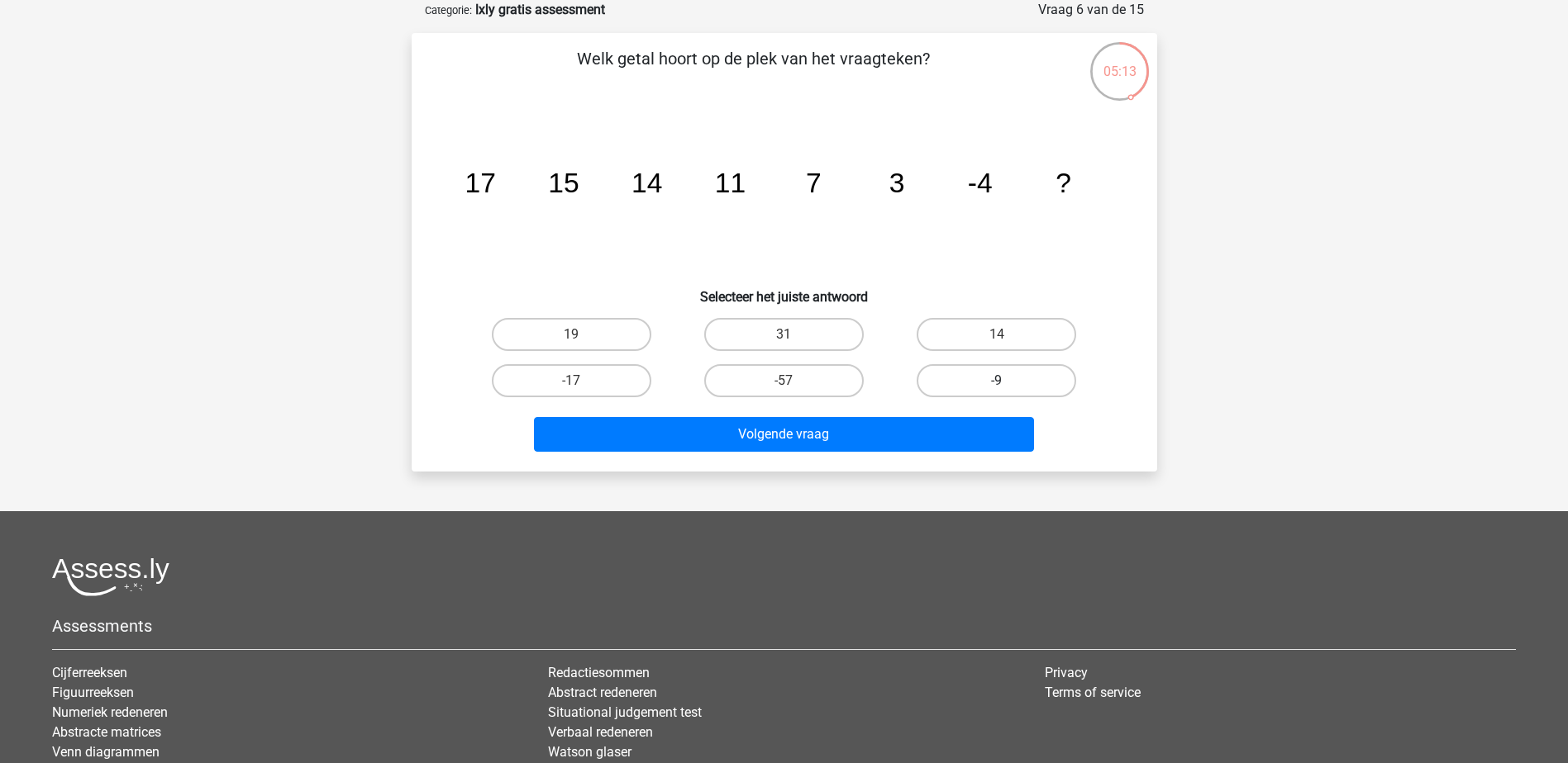
click at [1025, 376] on label "-9" at bounding box center [996, 380] width 160 height 33
click at [1008, 381] on input "-9" at bounding box center [1002, 386] width 11 height 11
radio input "true"
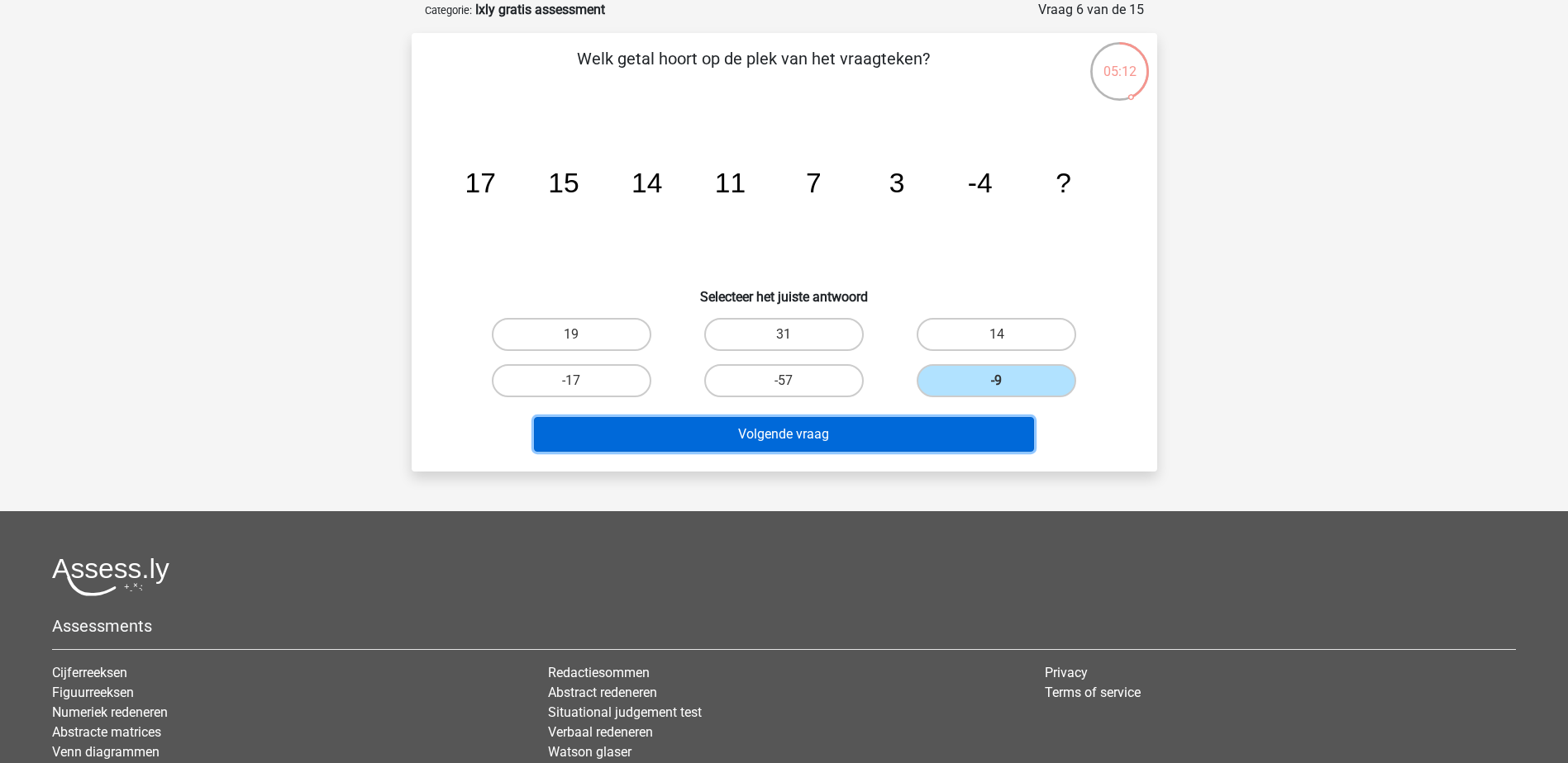
click at [963, 440] on button "Volgende vraag" at bounding box center [784, 434] width 500 height 34
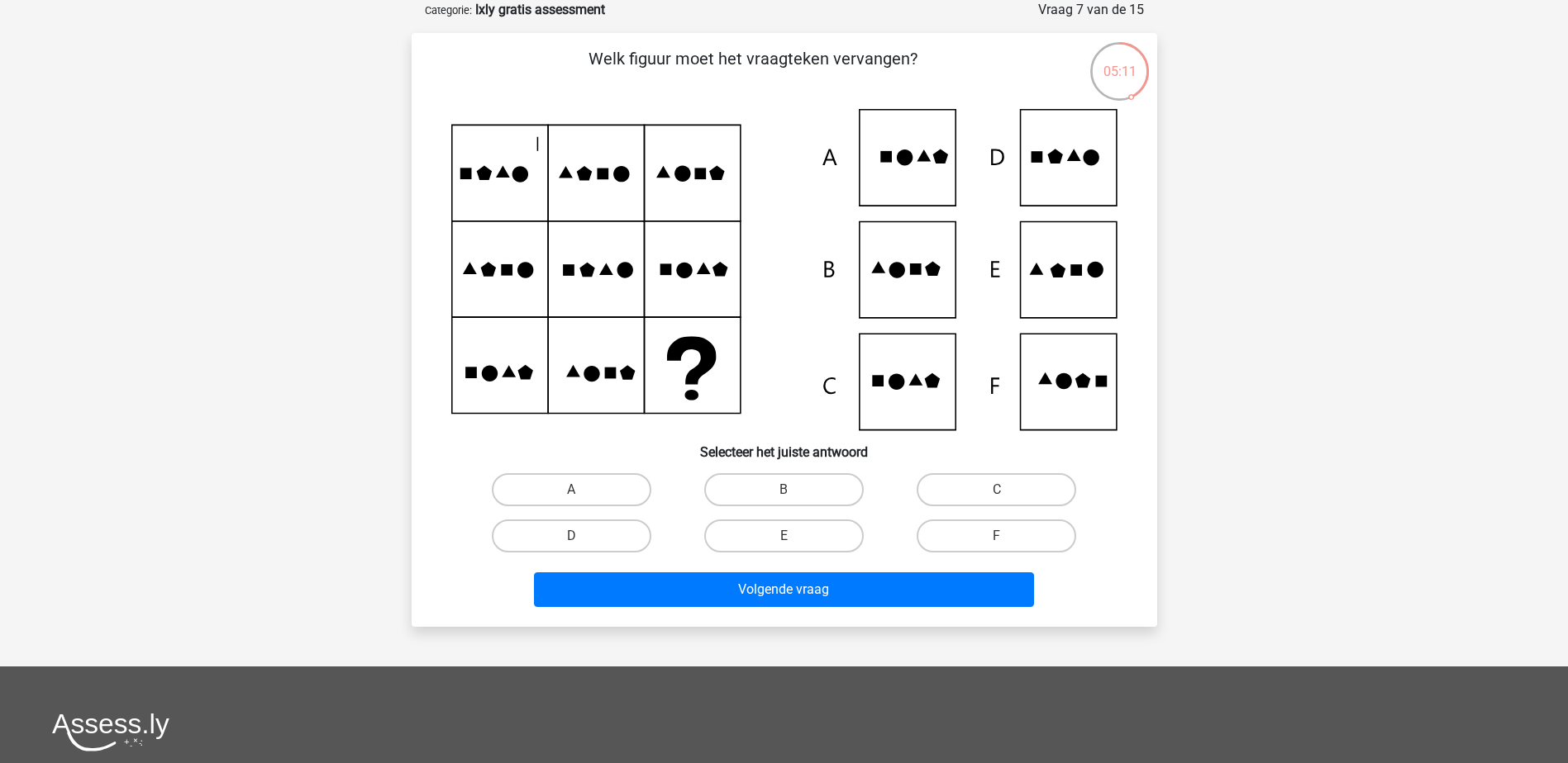
scroll to position [0, 0]
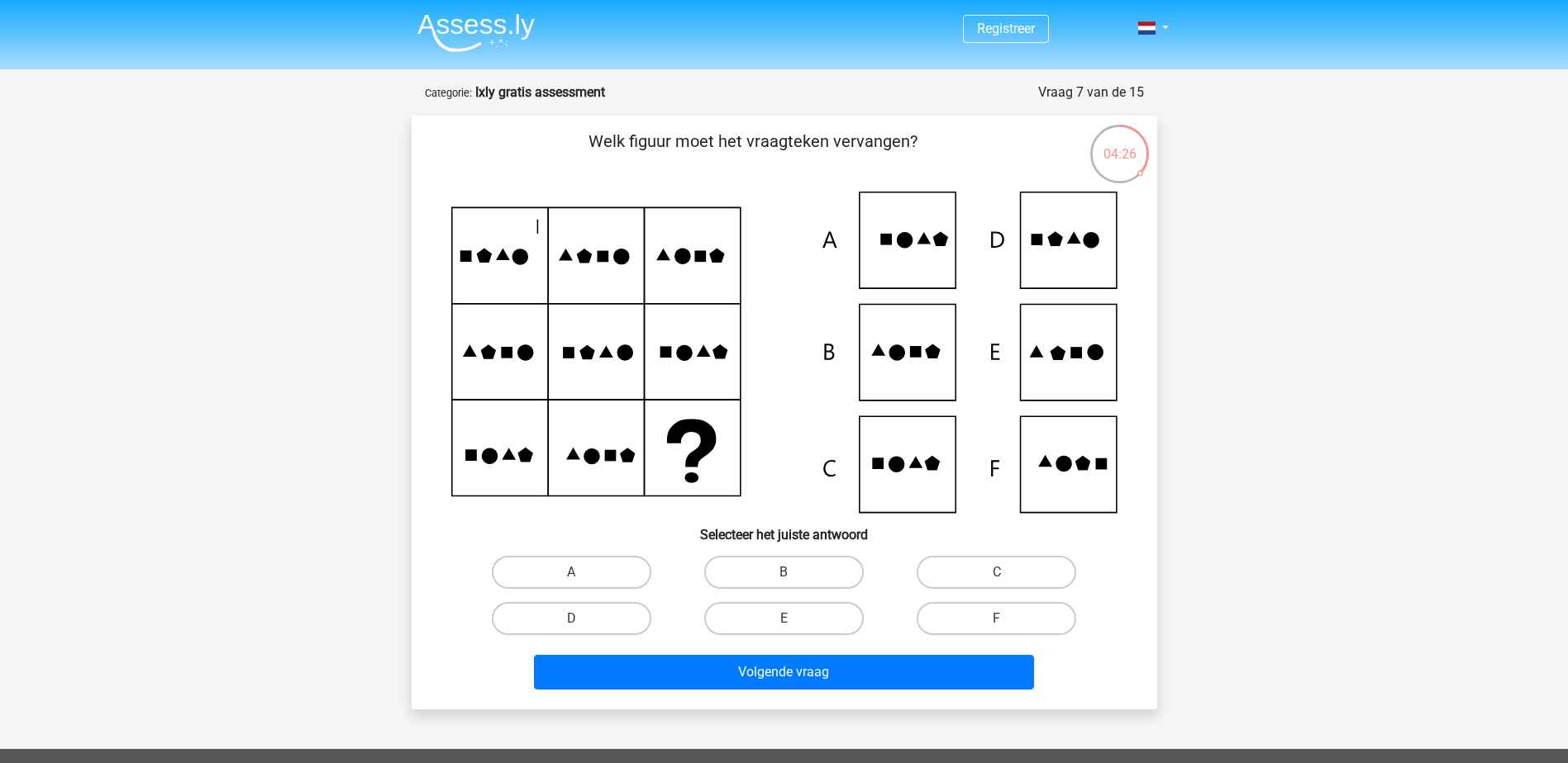
click at [827, 636] on div "E" at bounding box center [784, 619] width 212 height 46
click at [832, 621] on label "E" at bounding box center [784, 618] width 160 height 33
click at [794, 621] on input "E" at bounding box center [789, 624] width 11 height 11
radio input "true"
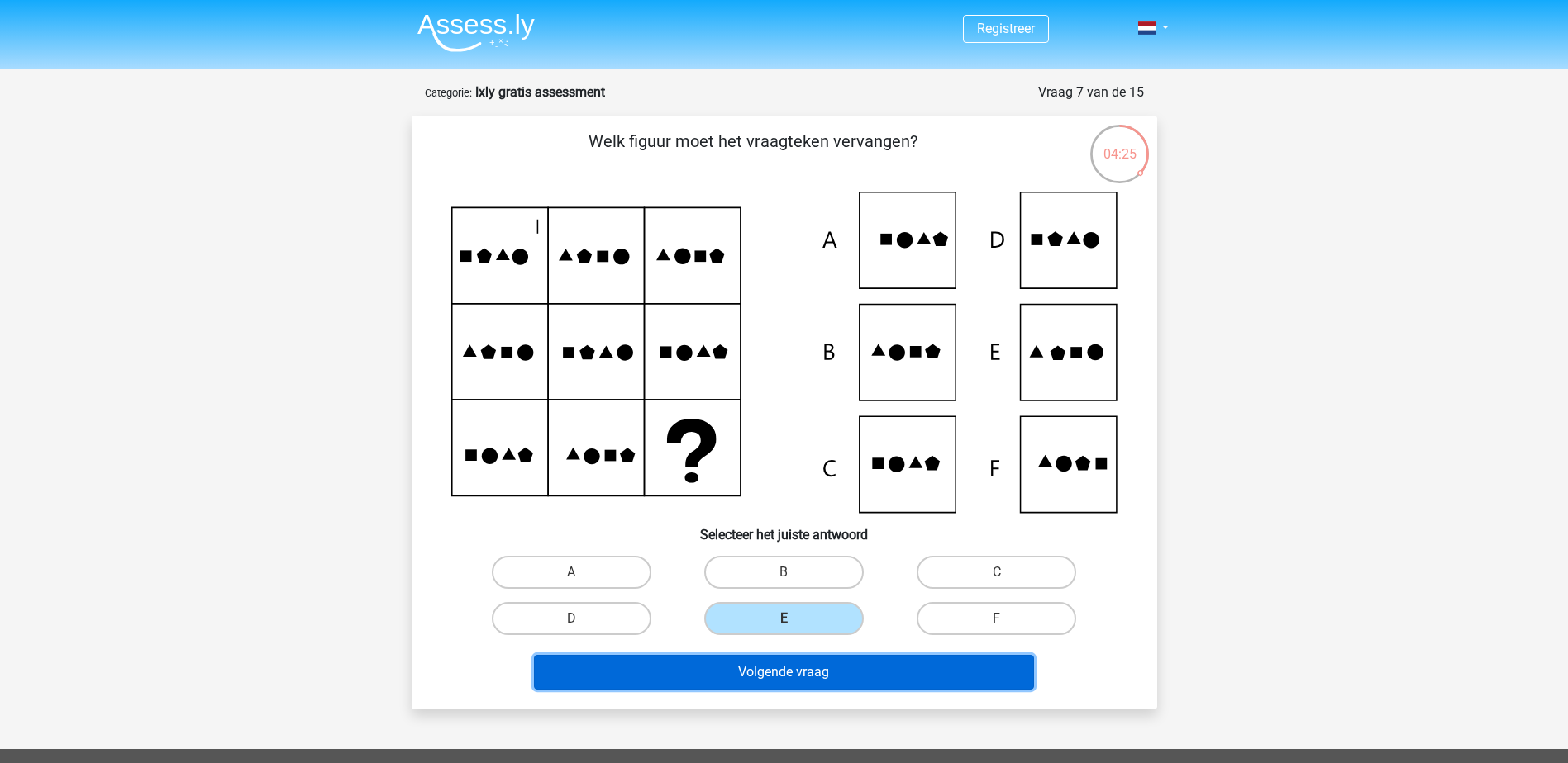
click at [866, 679] on button "Volgende vraag" at bounding box center [784, 672] width 500 height 34
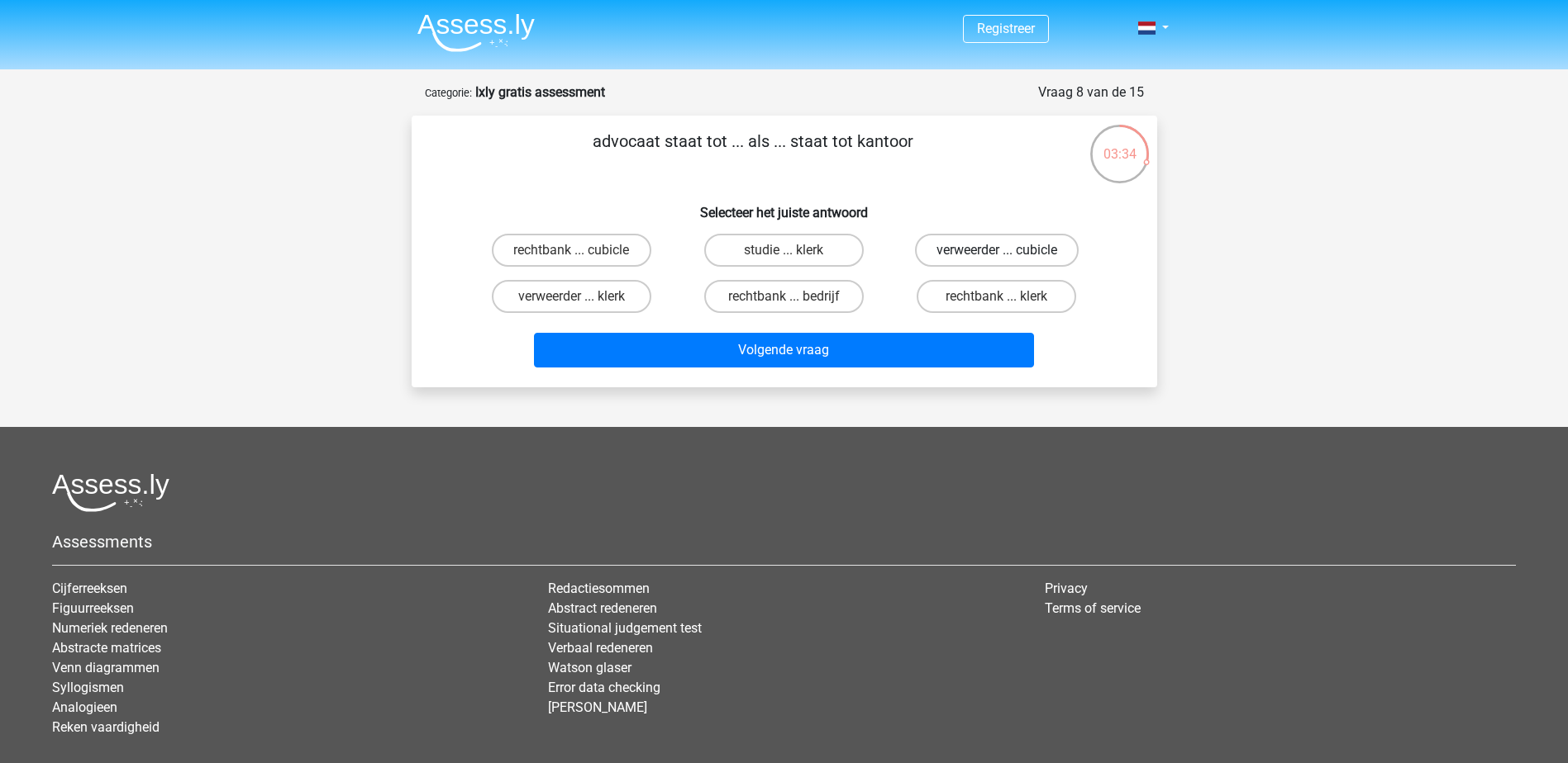
click at [973, 253] on label "verweerder ... cubicle" at bounding box center [996, 250] width 164 height 33
click at [997, 253] on input "verweerder ... cubicle" at bounding box center [1002, 255] width 11 height 11
radio input "true"
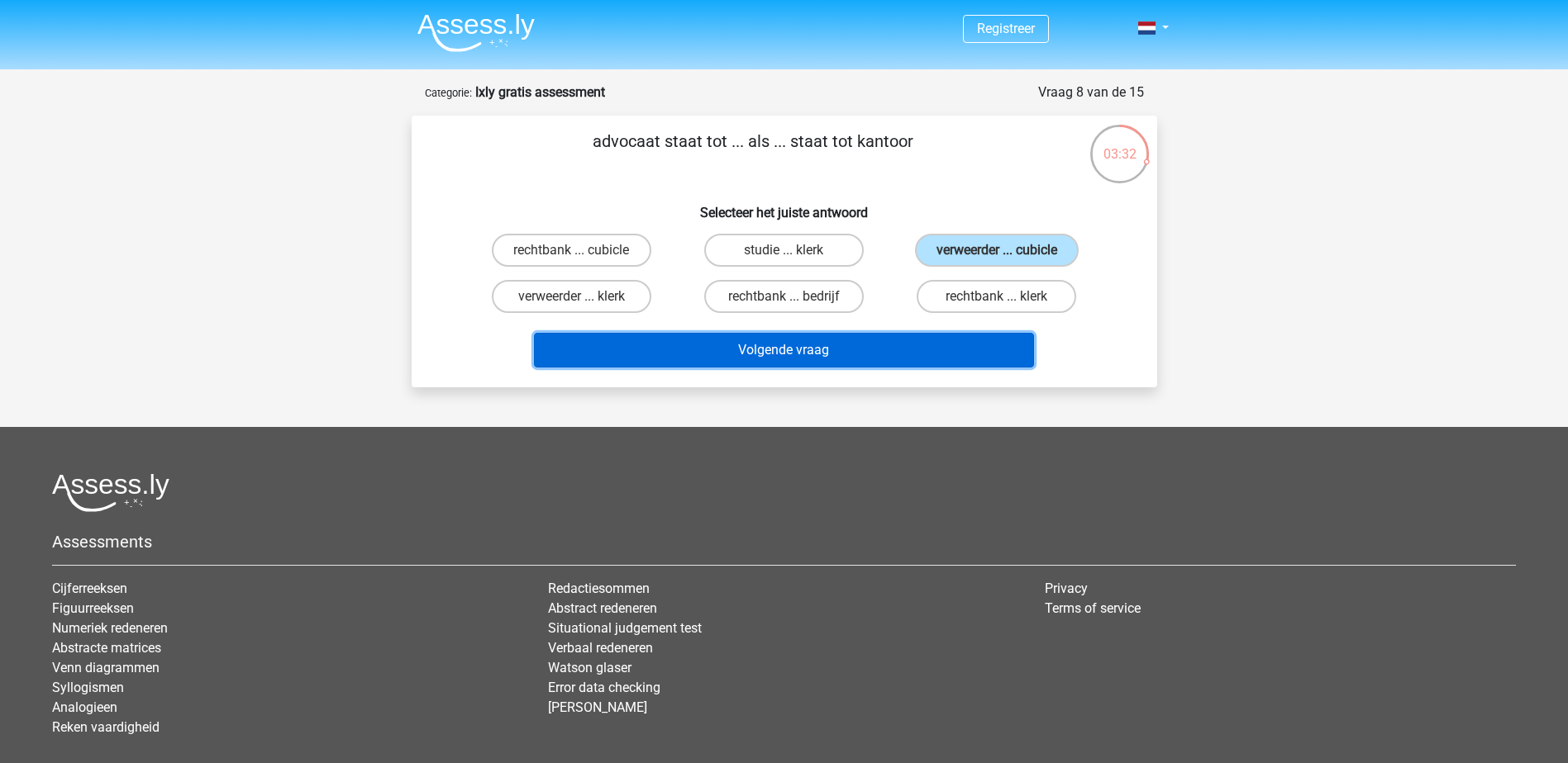
click at [814, 343] on button "Volgende vraag" at bounding box center [784, 350] width 500 height 34
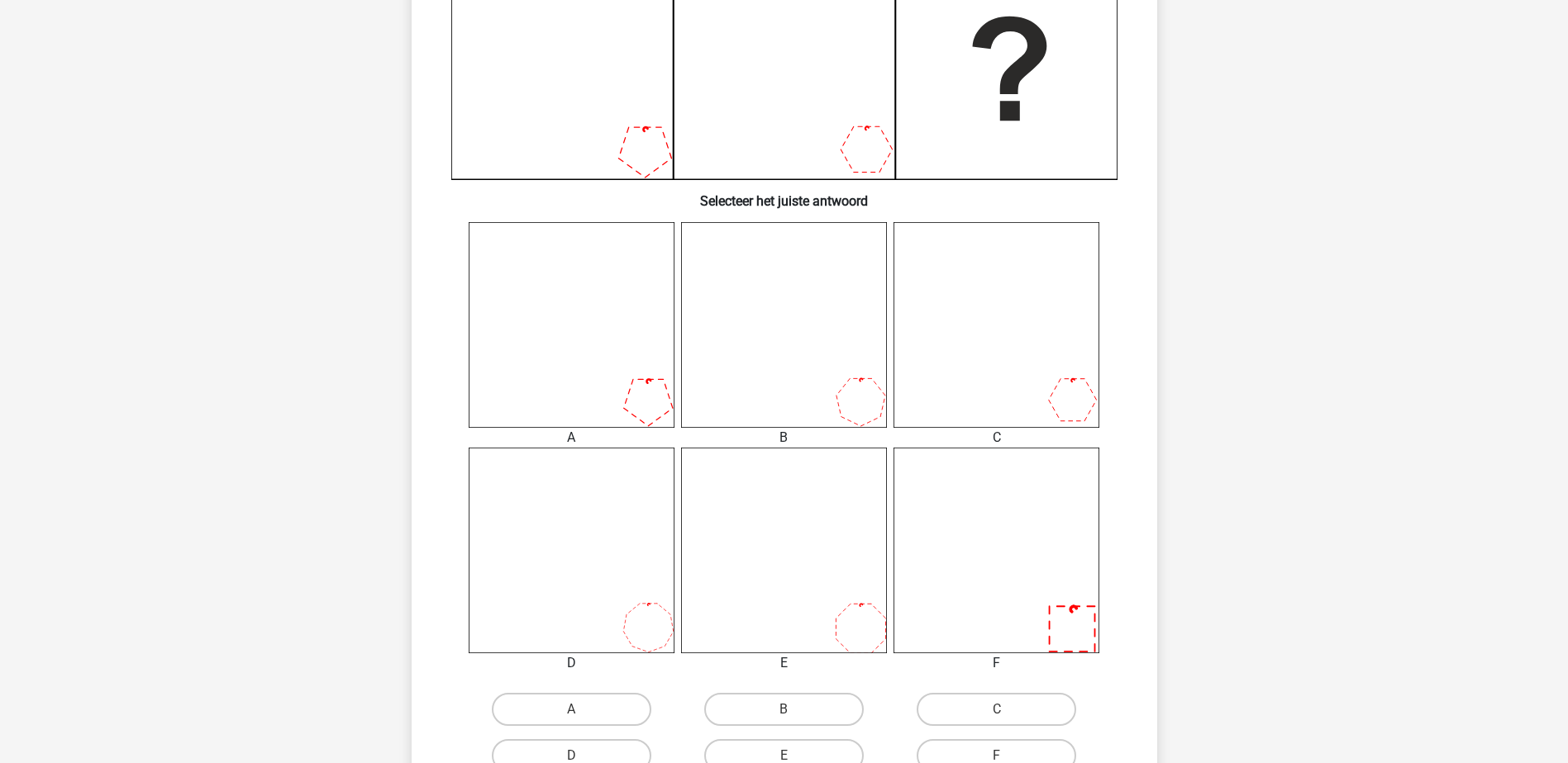
scroll to position [506, 0]
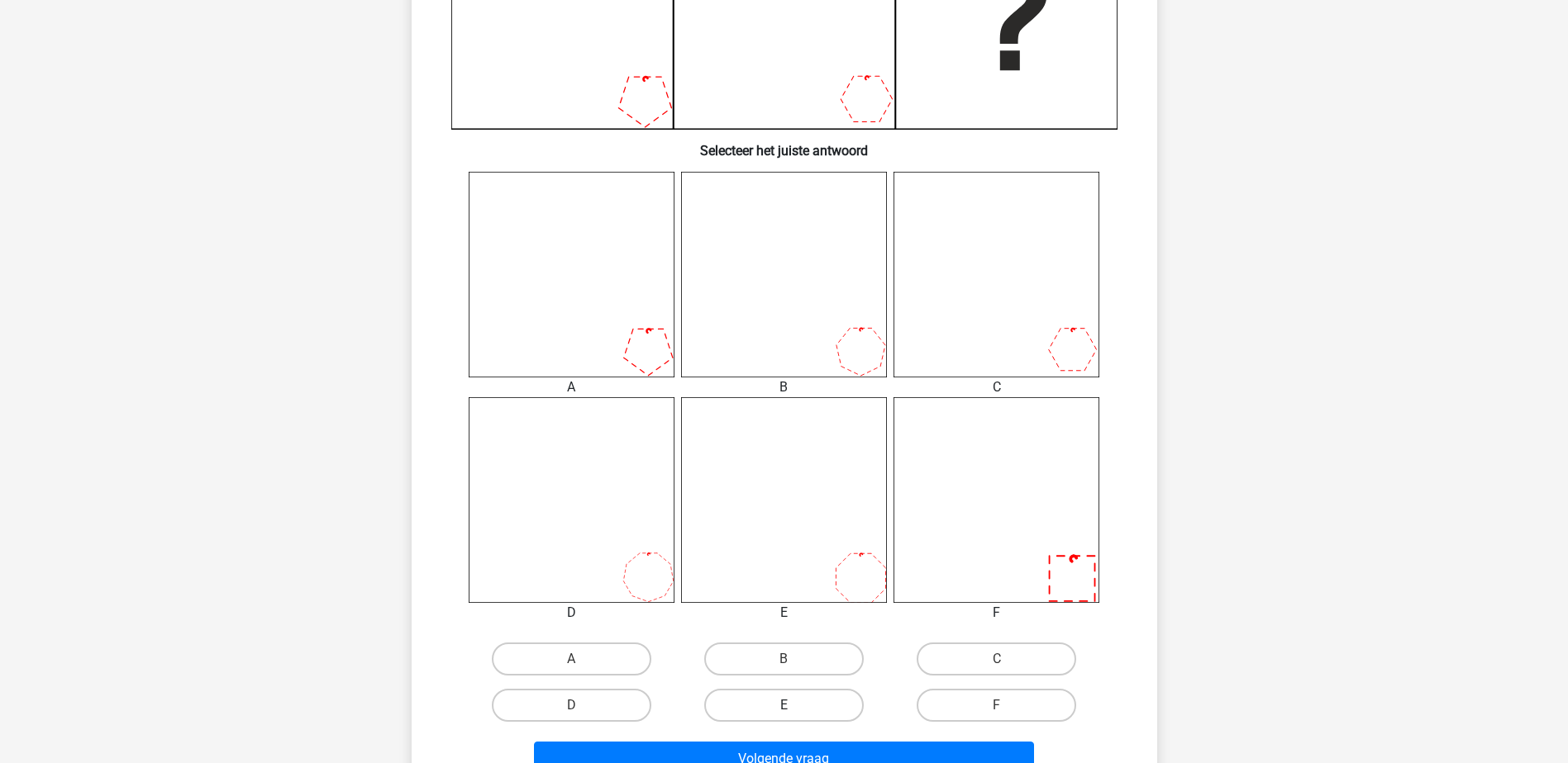
click at [833, 705] on label "E" at bounding box center [784, 705] width 160 height 33
click at [794, 705] on input "E" at bounding box center [789, 710] width 11 height 11
radio input "true"
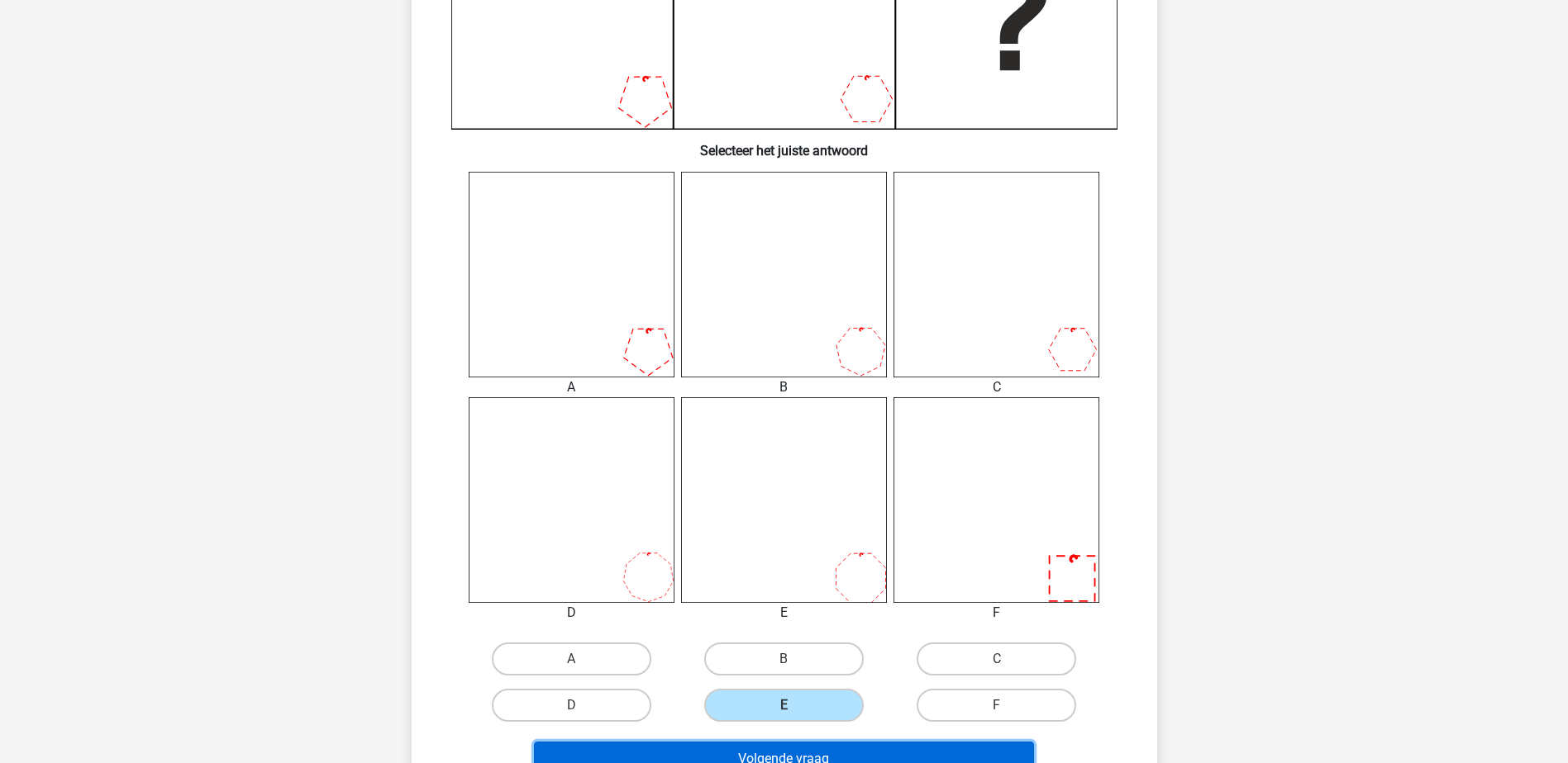
click at [827, 757] on button "Volgende vraag" at bounding box center [784, 759] width 500 height 34
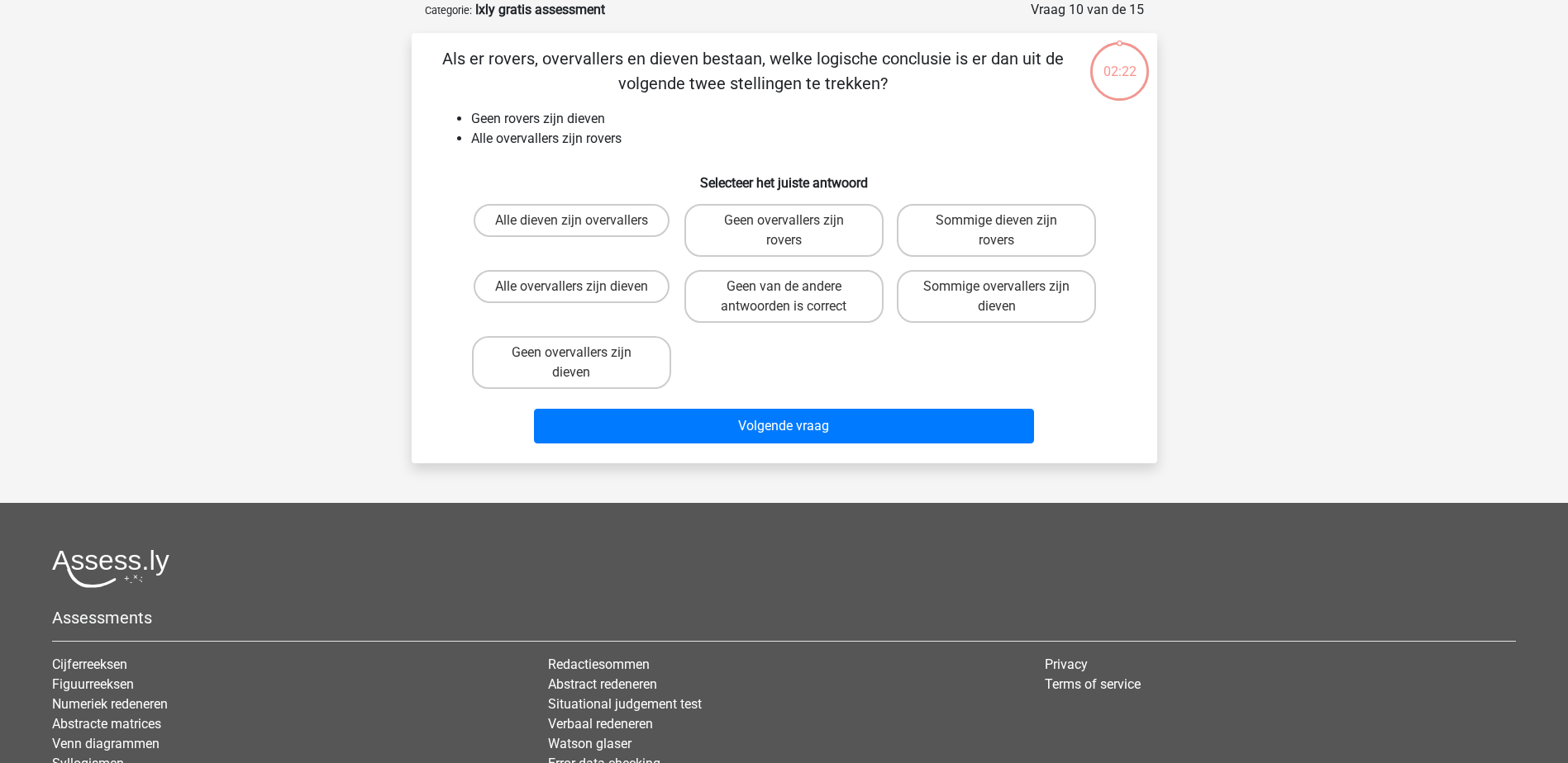
scroll to position [0, 0]
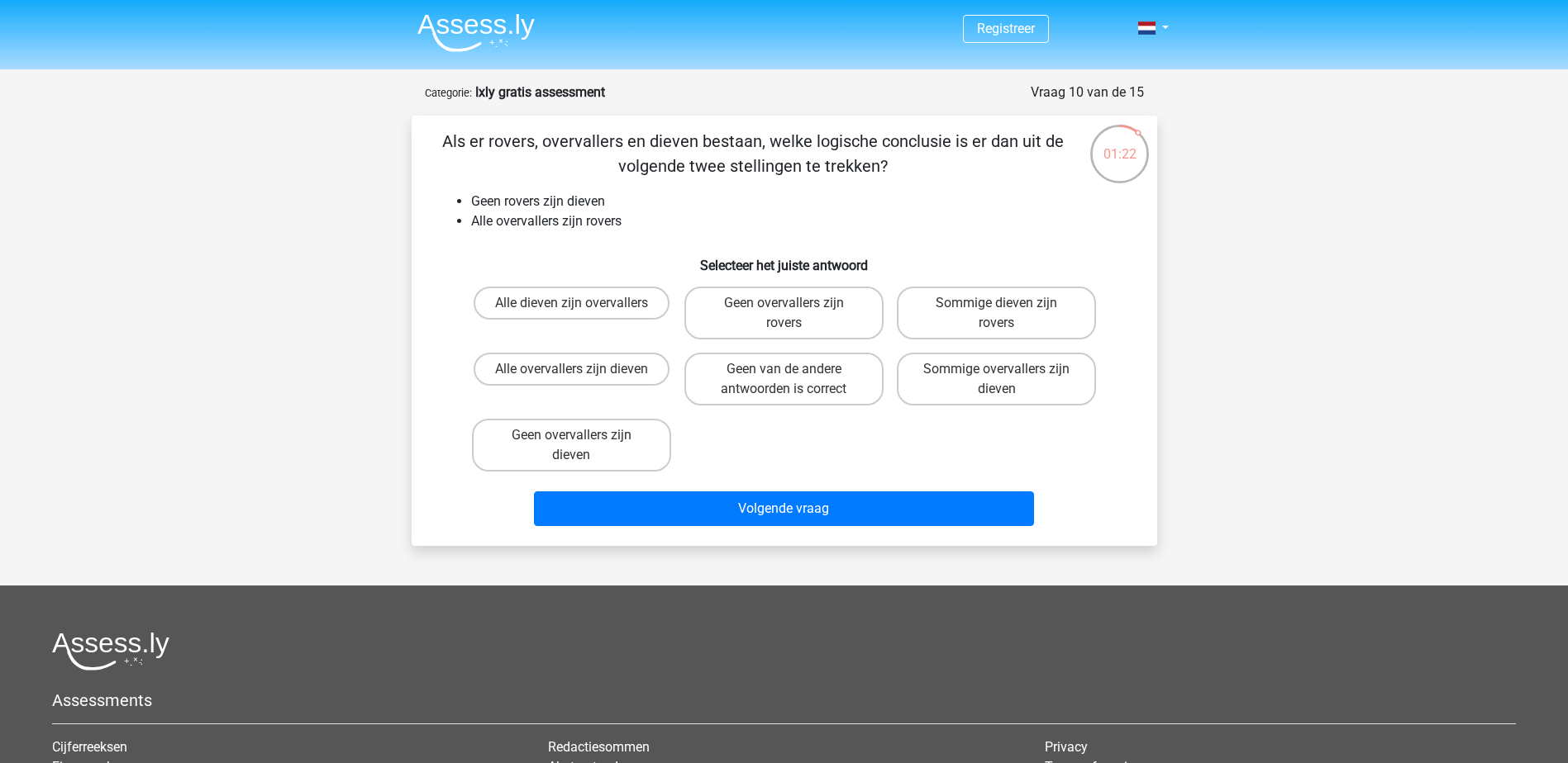
drag, startPoint x: 831, startPoint y: 314, endPoint x: 1025, endPoint y: 182, distance: 234.6
click at [1025, 182] on div "Als er rovers, overvallers en dieven bestaan, welke logische conclusie is er da…" at bounding box center [784, 331] width 732 height 404
click at [563, 442] on label "Geen overvallers zijn dieven" at bounding box center [571, 445] width 199 height 53
click at [571, 442] on input "Geen overvallers zijn dieven" at bounding box center [576, 441] width 11 height 11
radio input "true"
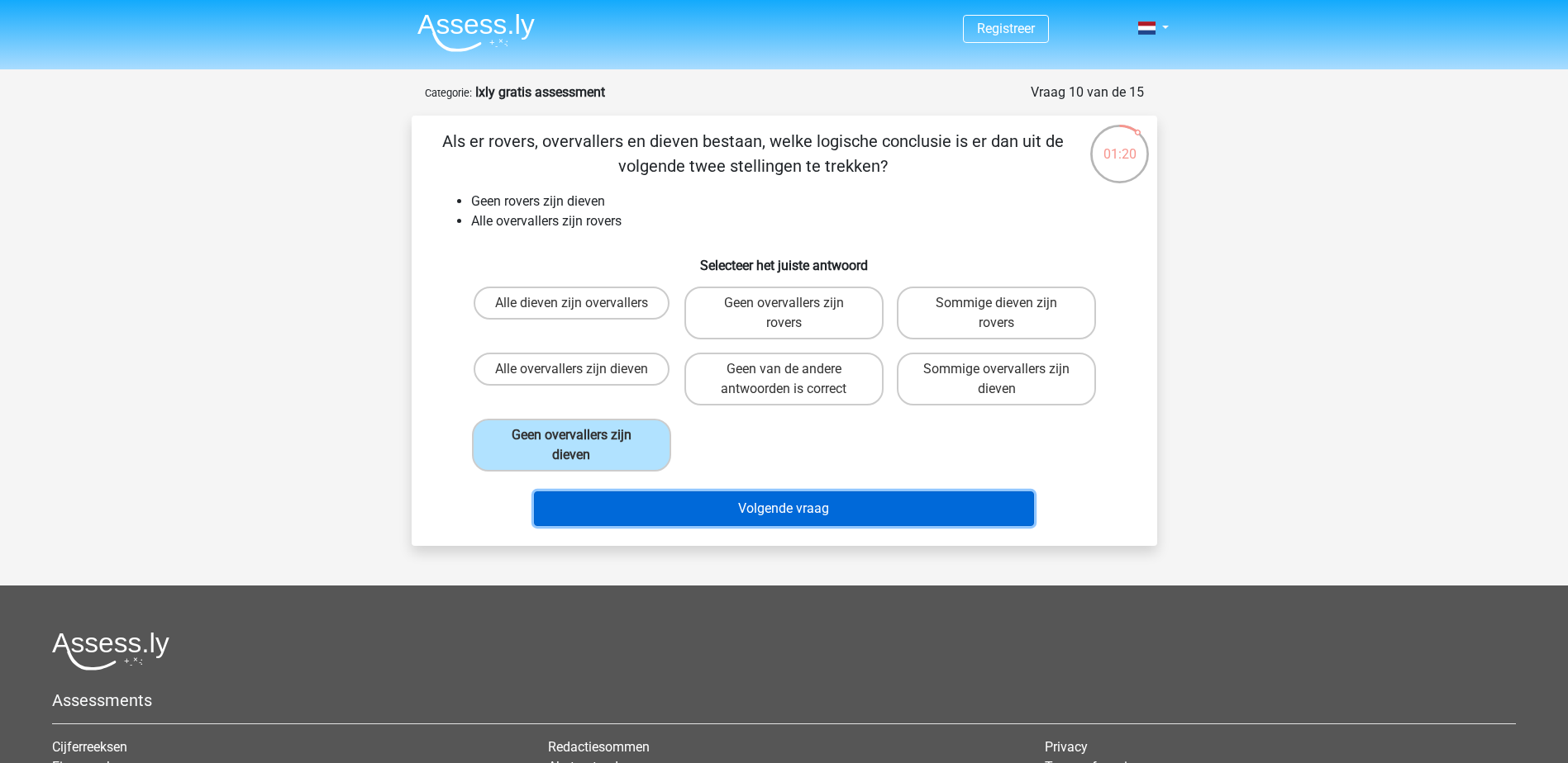
click at [664, 503] on button "Volgende vraag" at bounding box center [784, 509] width 500 height 34
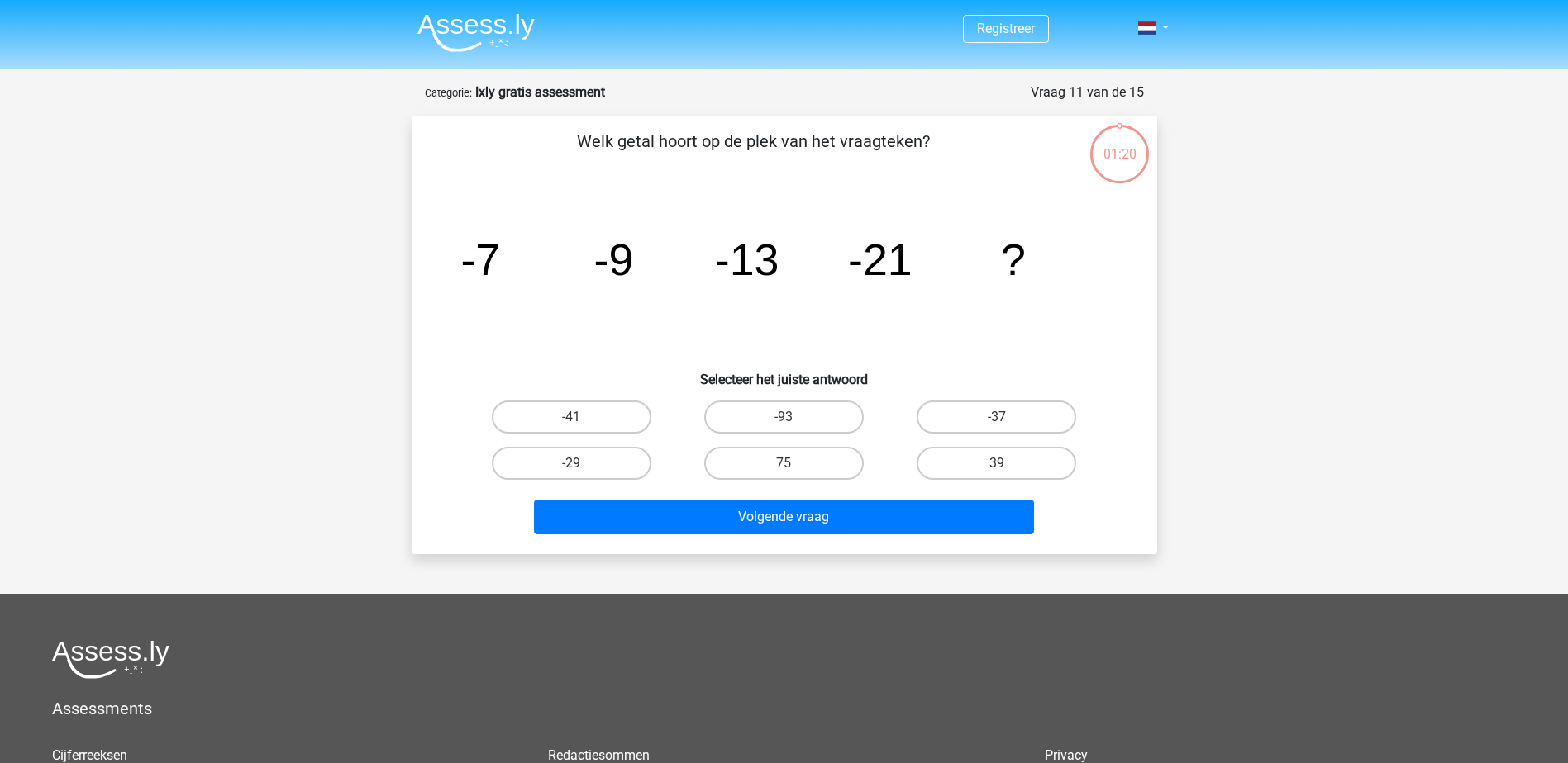
scroll to position [82, 0]
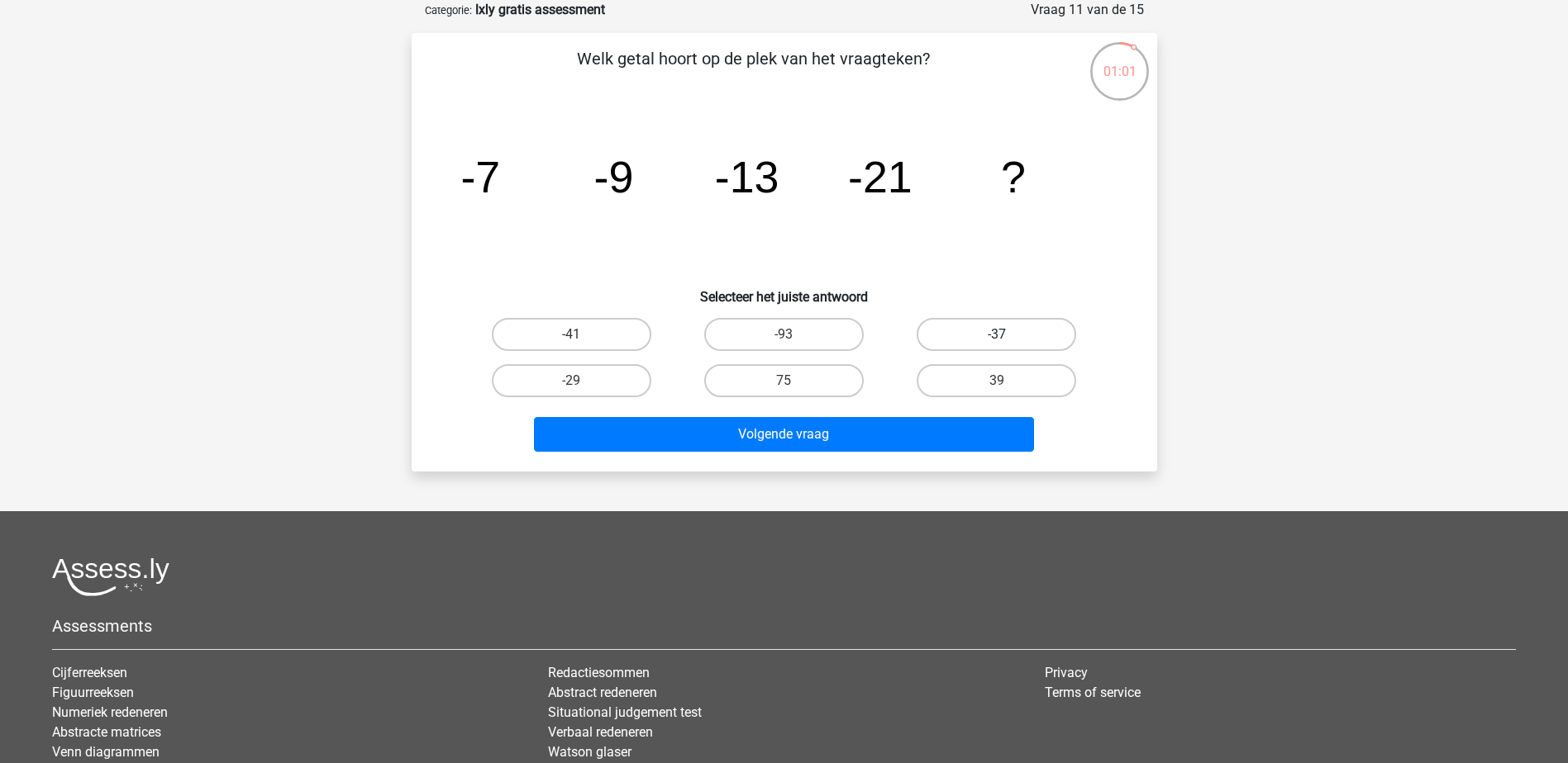
click at [1041, 332] on label "-37" at bounding box center [996, 334] width 160 height 33
click at [1008, 335] on input "-37" at bounding box center [1002, 340] width 11 height 11
radio input "true"
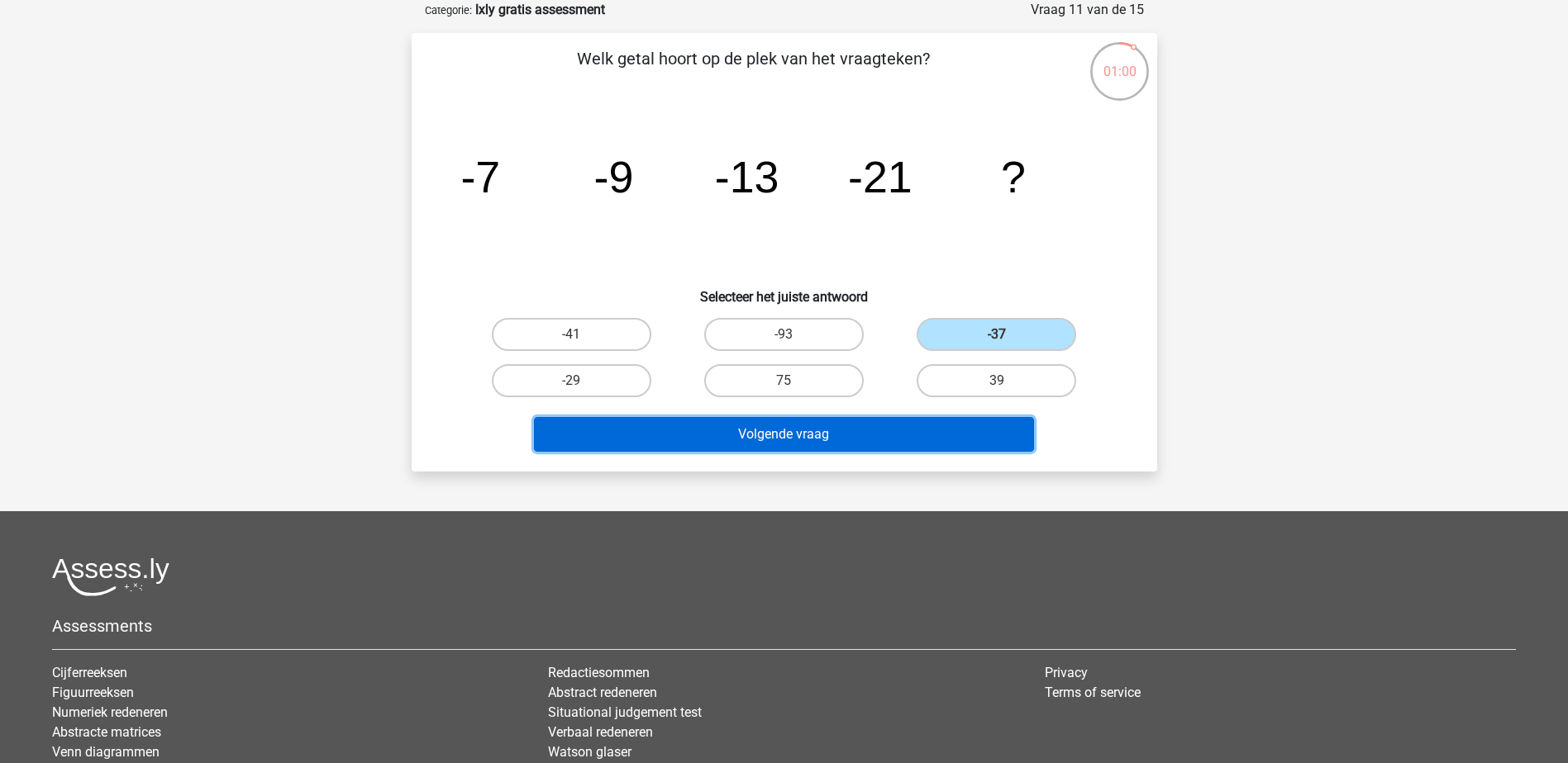
click at [885, 436] on button "Volgende vraag" at bounding box center [784, 434] width 500 height 34
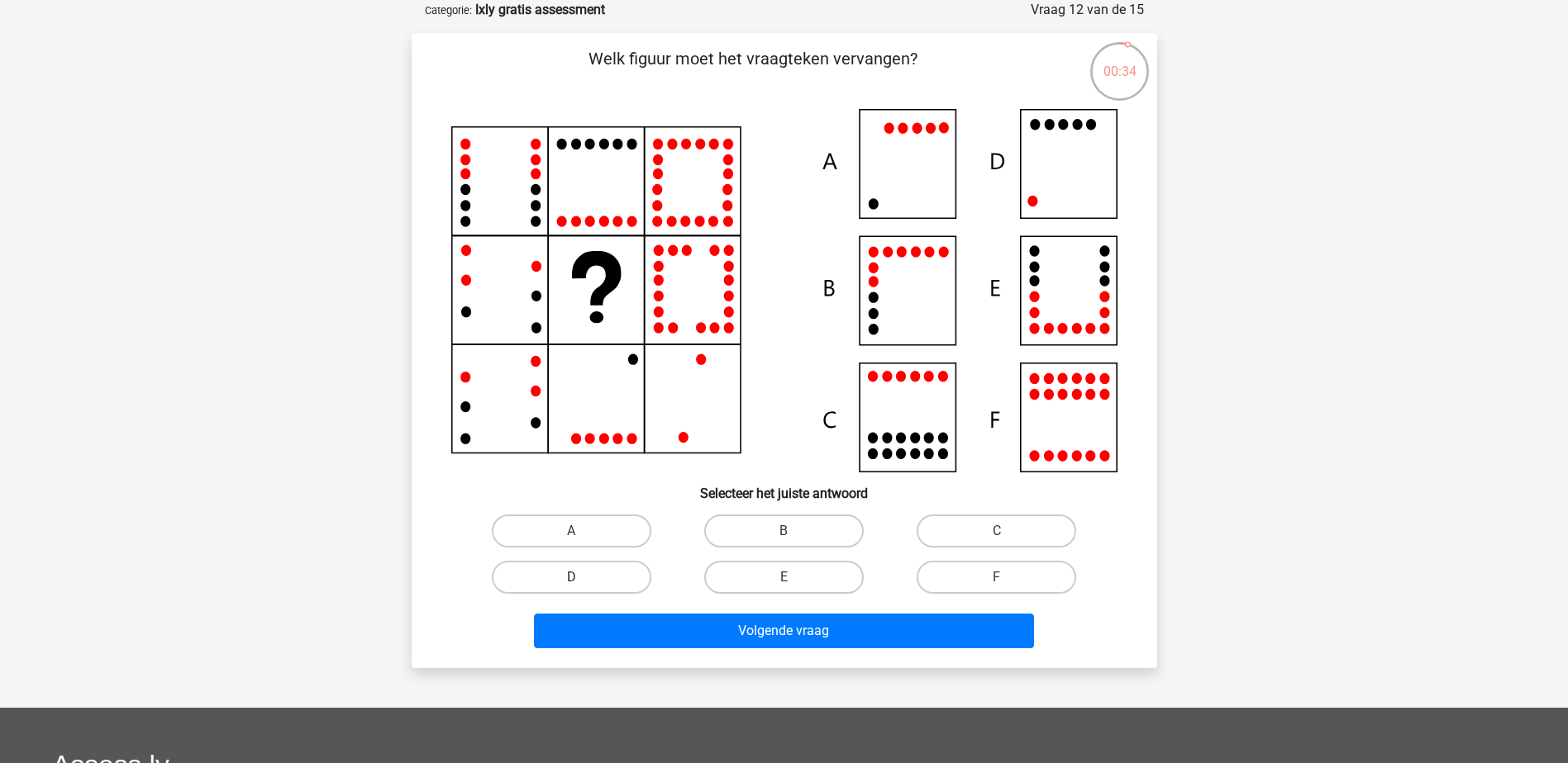
click at [568, 583] on label "D" at bounding box center [572, 577] width 160 height 33
click at [571, 583] on input "D" at bounding box center [576, 583] width 11 height 11
radio input "true"
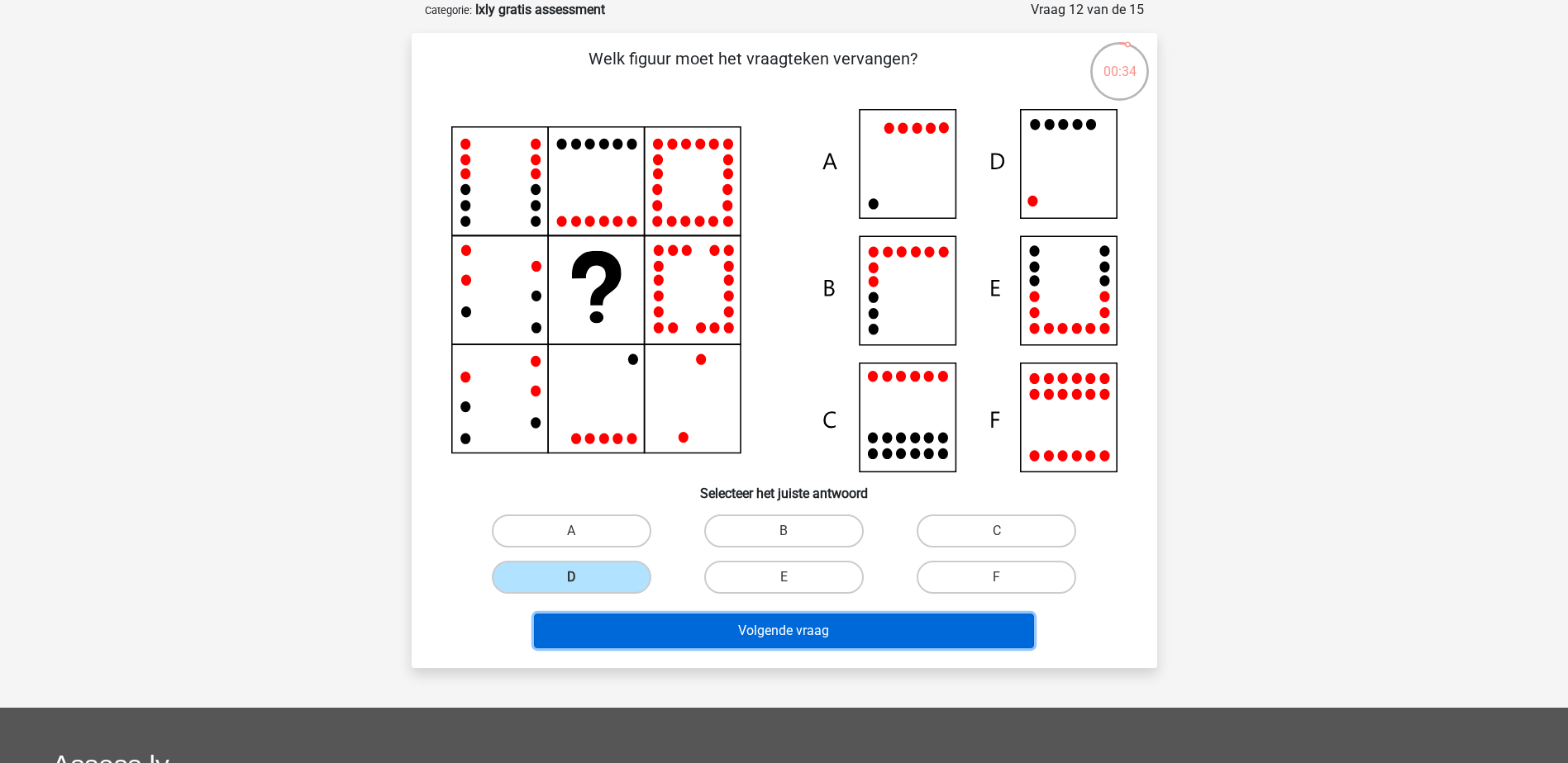
click at [768, 631] on button "Volgende vraag" at bounding box center [784, 630] width 500 height 34
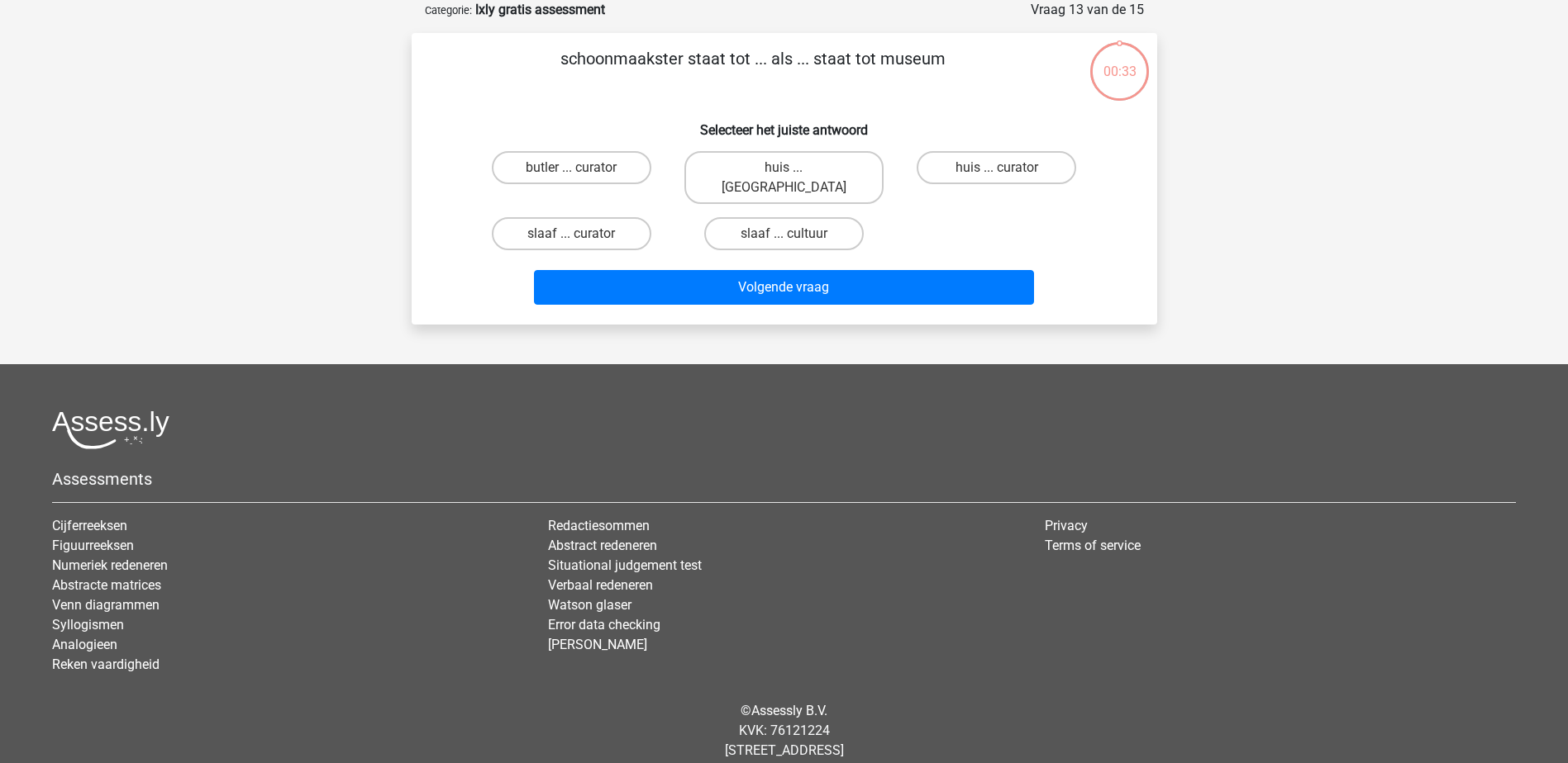
scroll to position [0, 0]
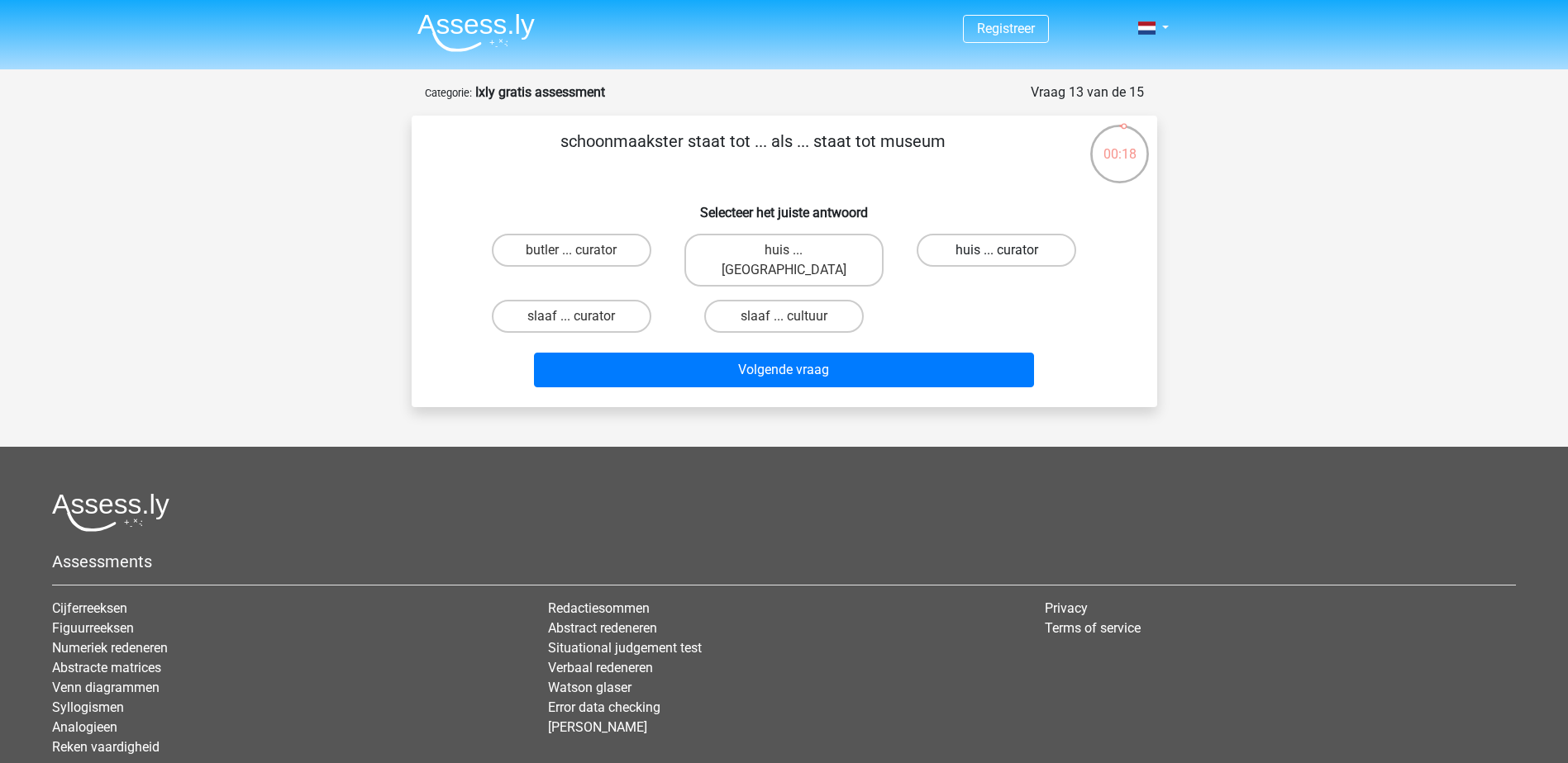
click at [1025, 259] on label "huis ... curator" at bounding box center [996, 250] width 160 height 33
click at [1008, 259] on input "huis ... curator" at bounding box center [1002, 255] width 11 height 11
radio input "true"
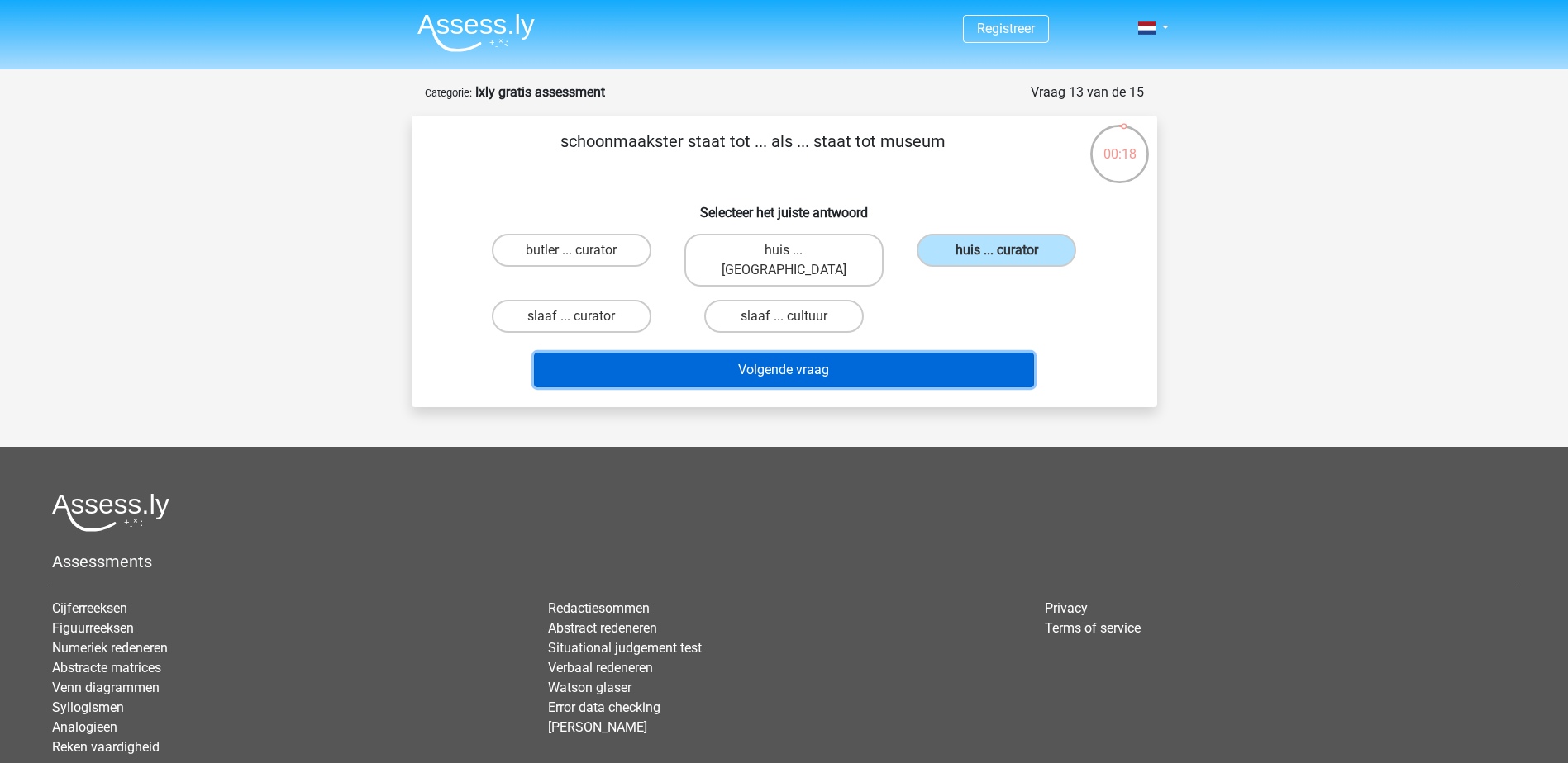
click at [947, 364] on button "Volgende vraag" at bounding box center [784, 369] width 500 height 34
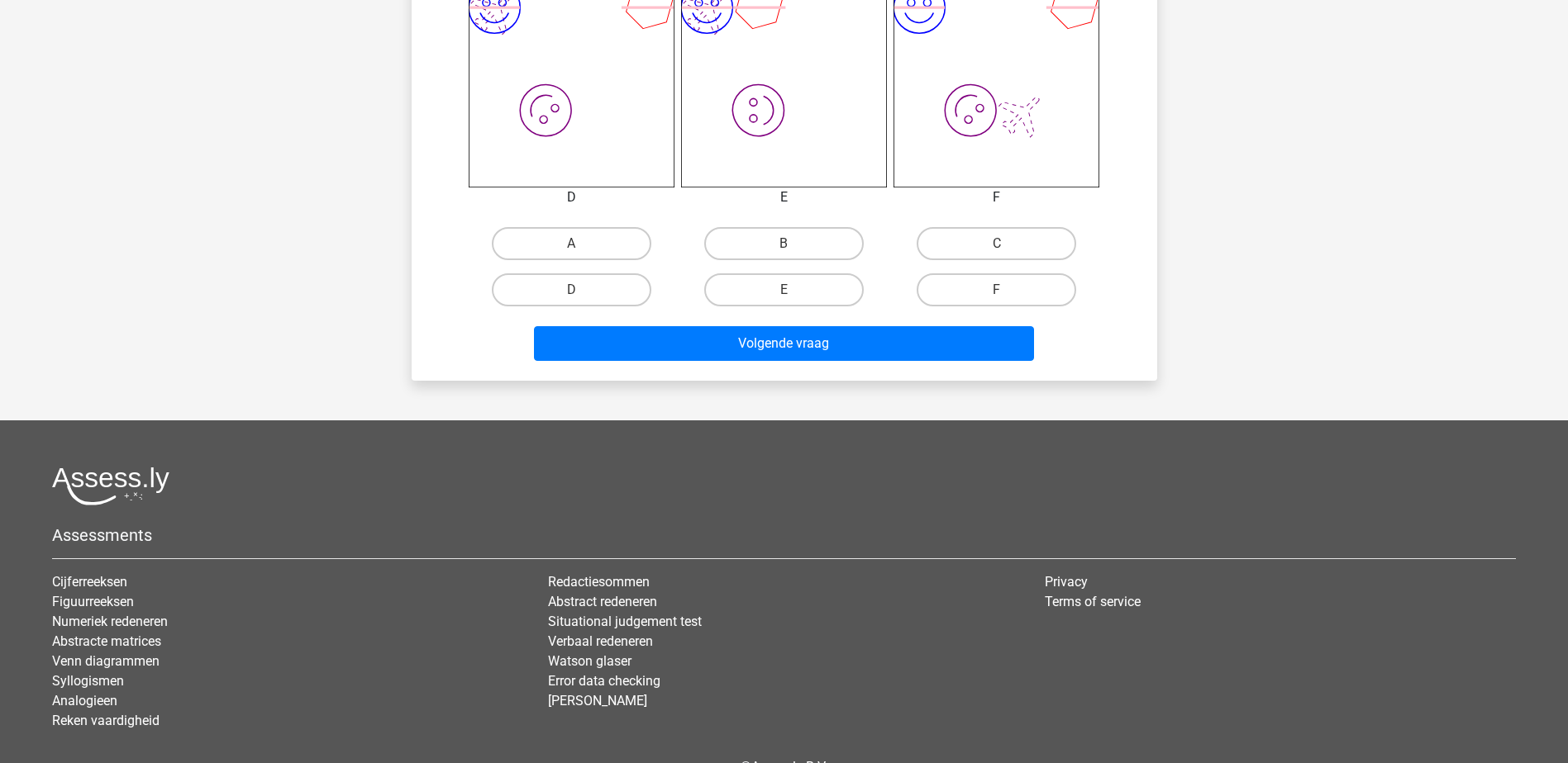
scroll to position [1015, 0]
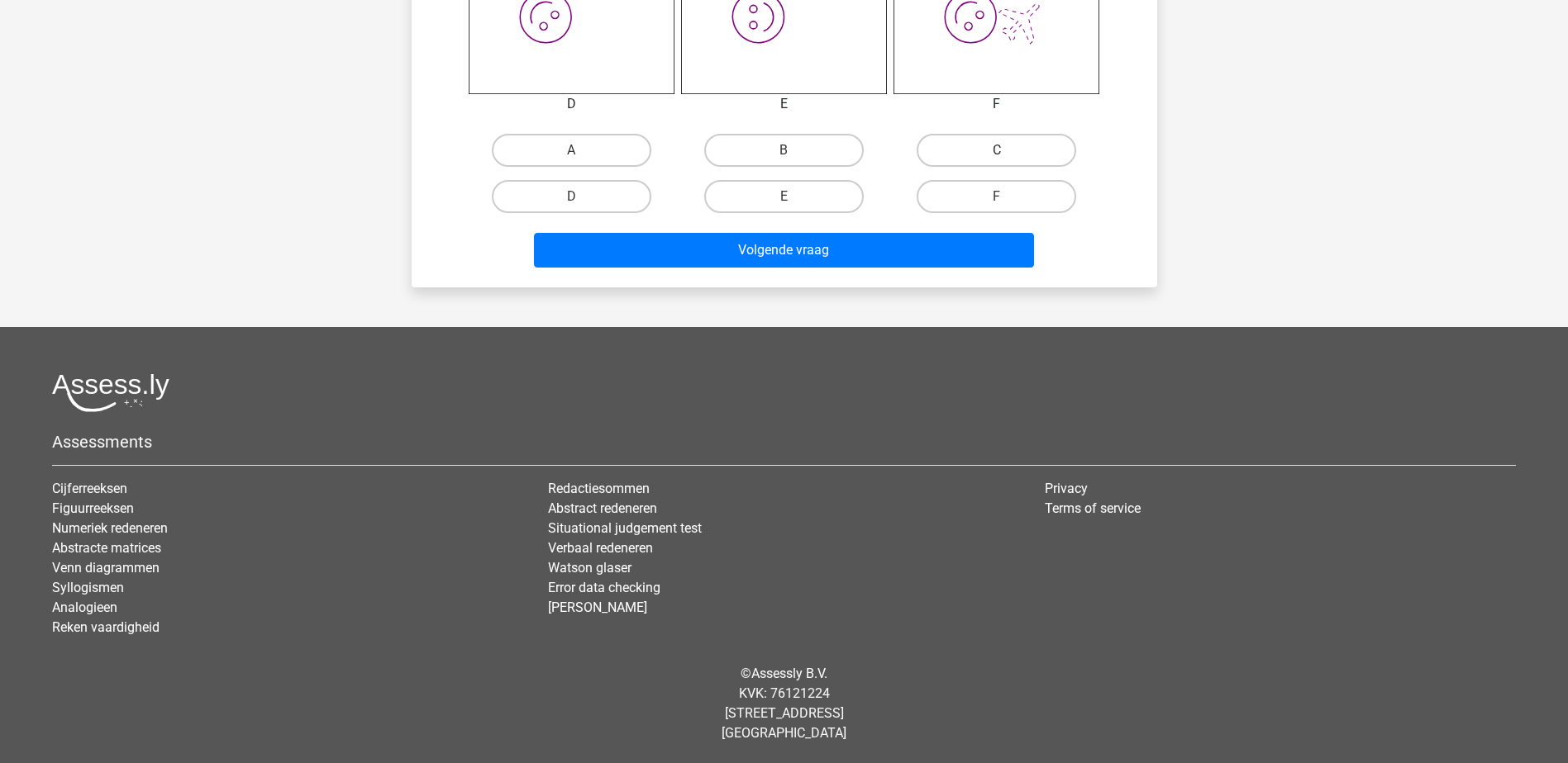
click at [1030, 160] on label "C" at bounding box center [996, 149] width 160 height 33
click at [1008, 160] on input "C" at bounding box center [1002, 155] width 11 height 11
radio input "true"
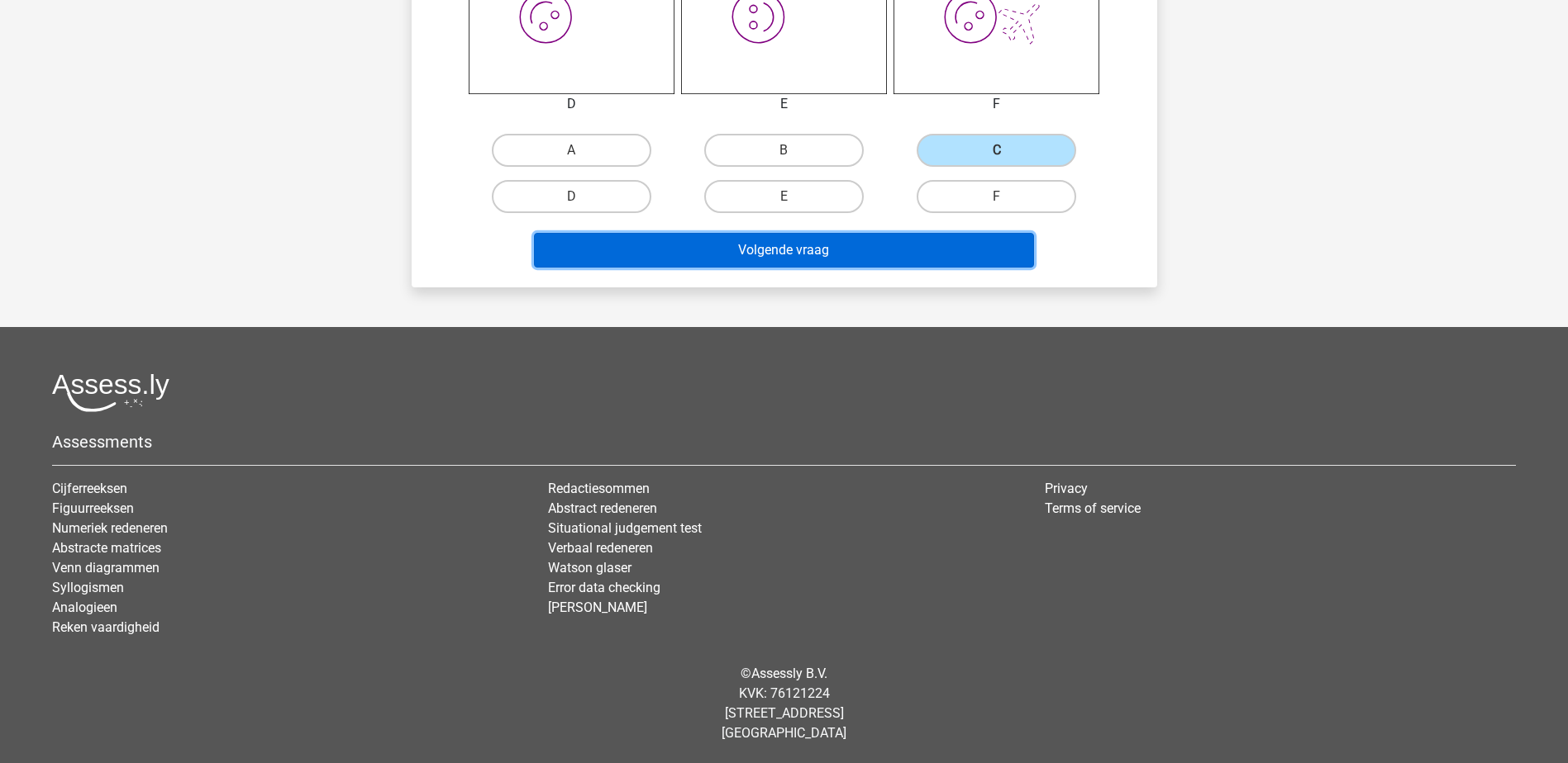
click at [916, 246] on button "Volgende vraag" at bounding box center [784, 250] width 500 height 34
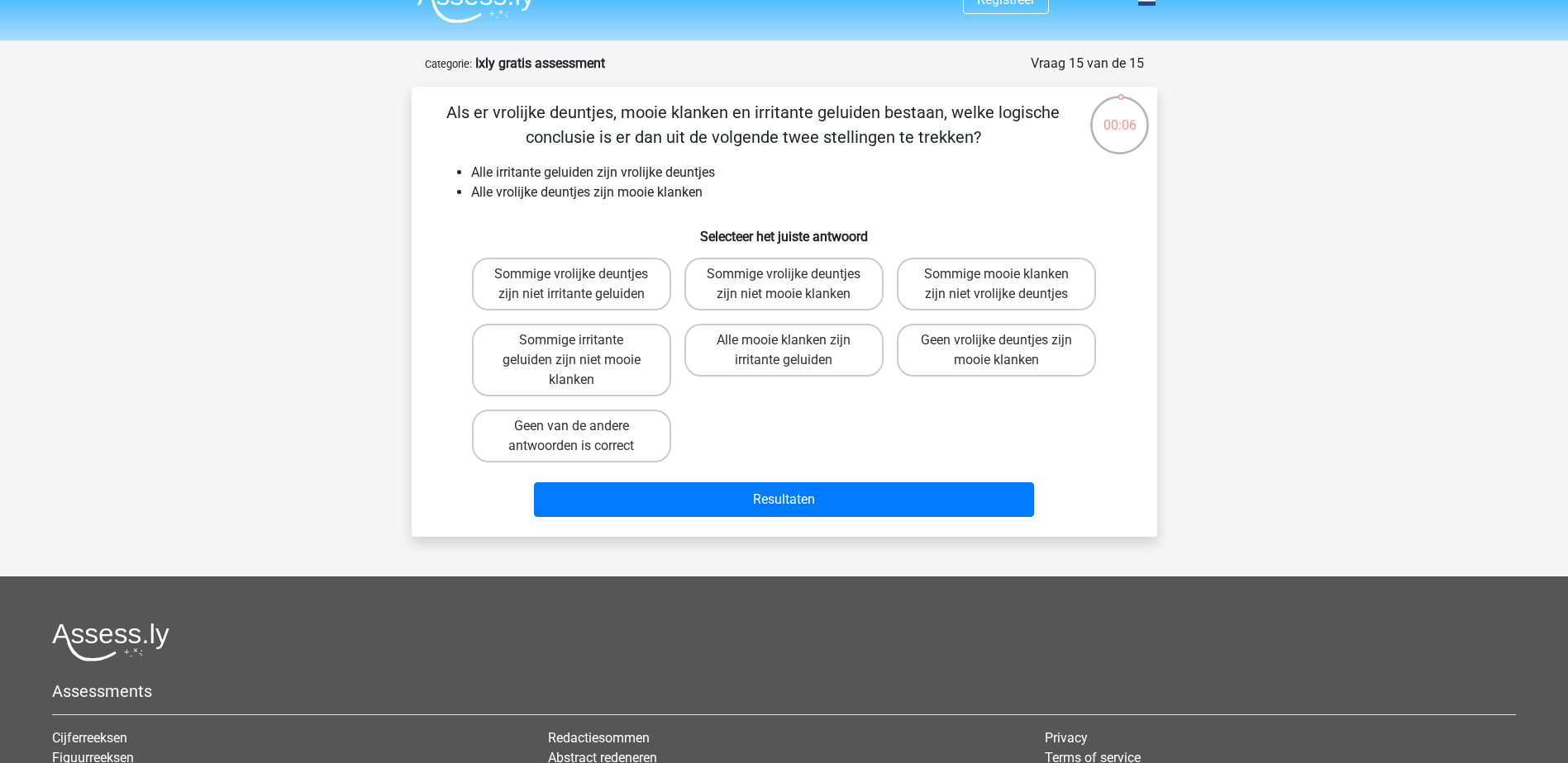
scroll to position [0, 0]
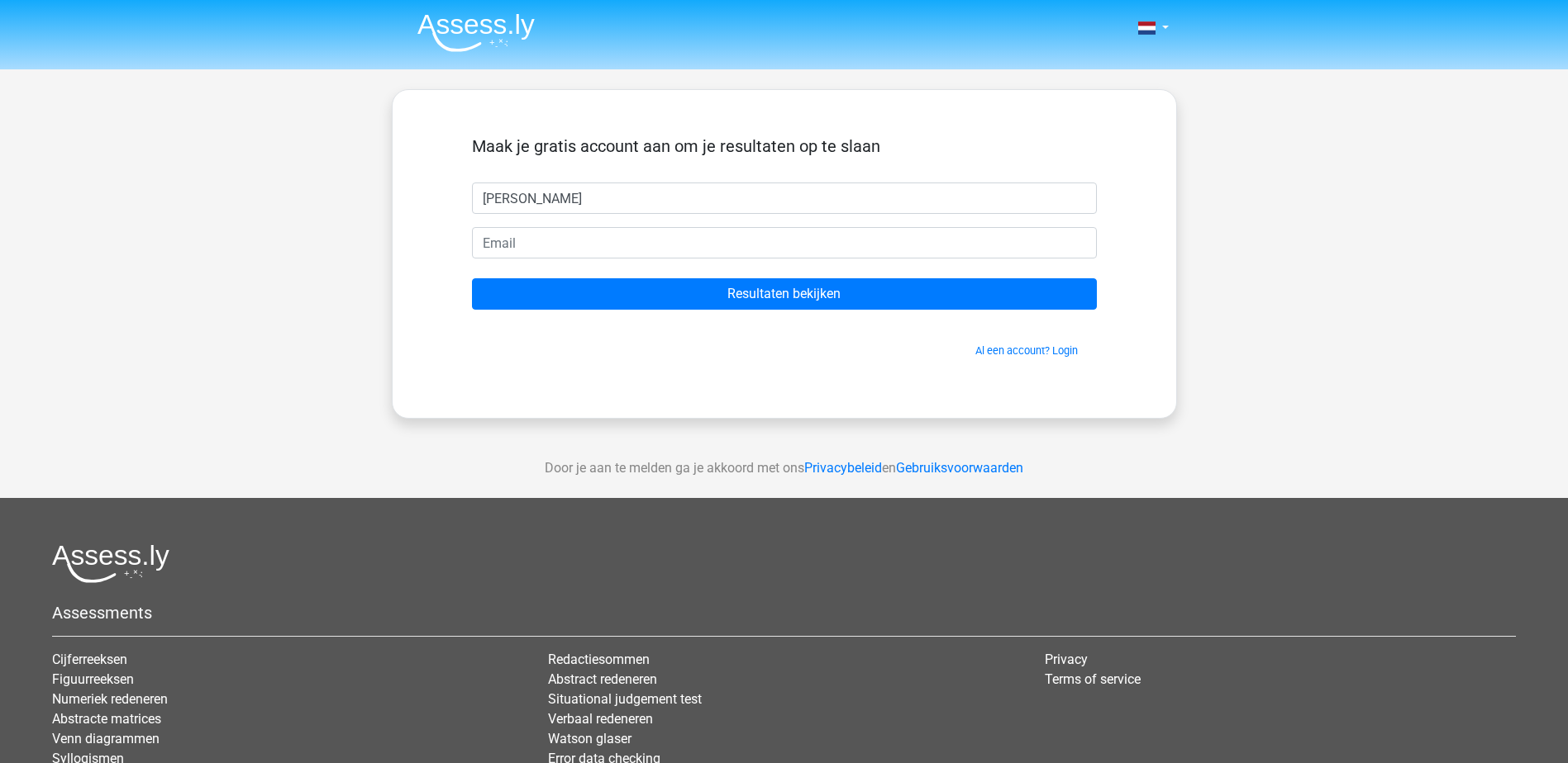
type input "Kelly"
drag, startPoint x: 521, startPoint y: 245, endPoint x: 545, endPoint y: 242, distance: 24.2
click at [545, 242] on input "kelly.uwv.nl@uwv.nl" at bounding box center [784, 243] width 625 height 31
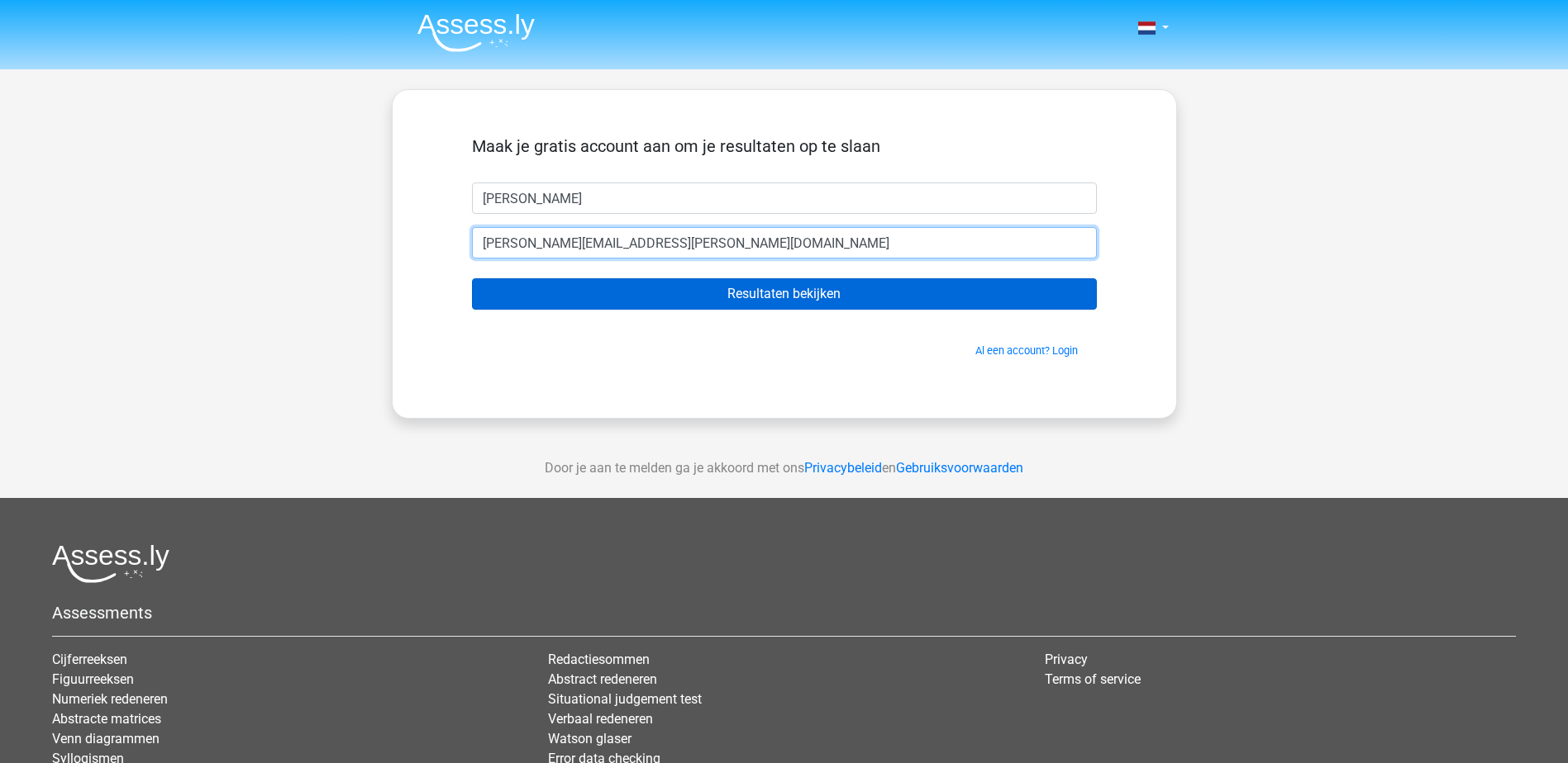
type input "kelly.sparreboom@uwv.nl"
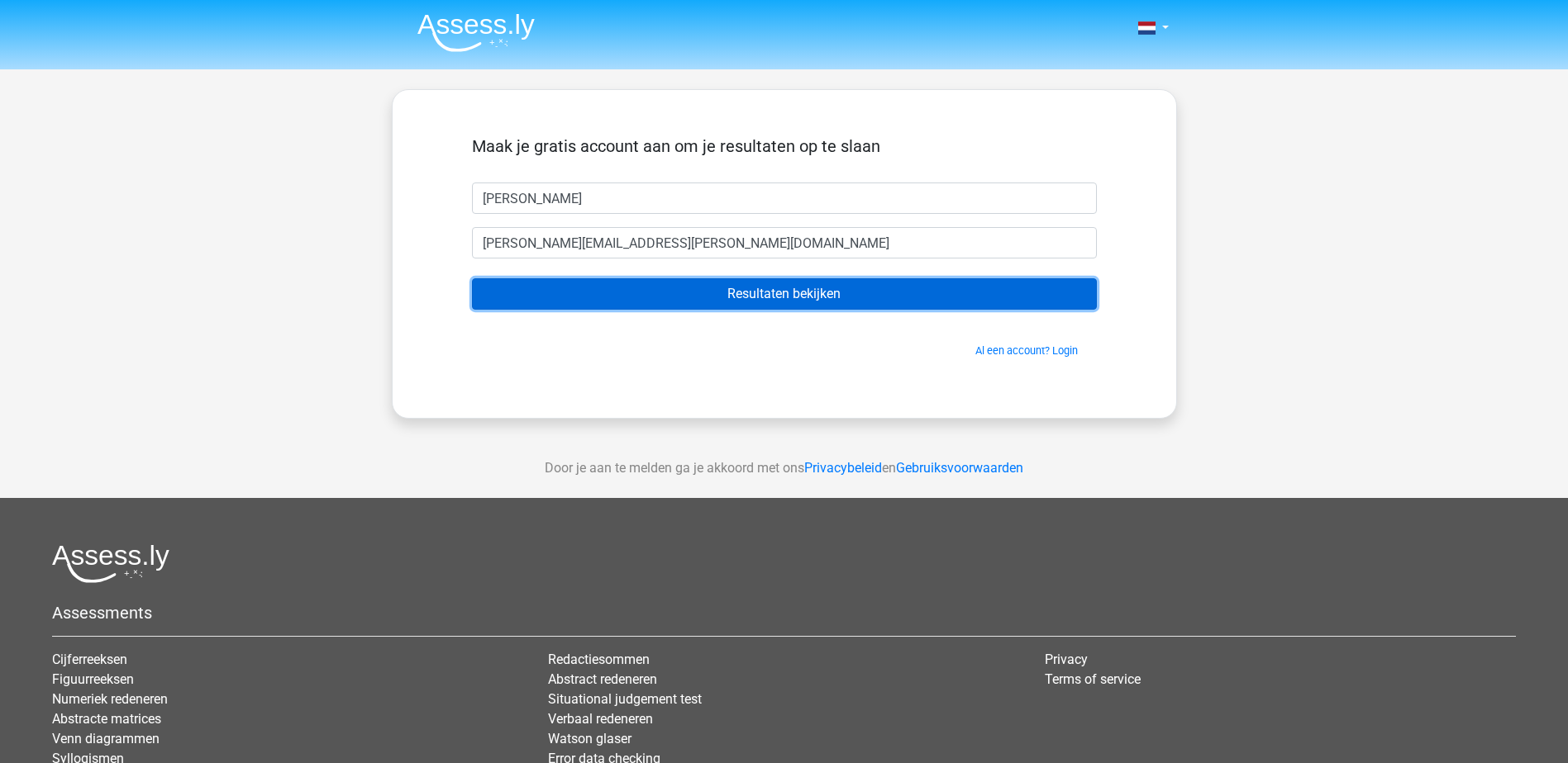
click at [755, 296] on input "Resultaten bekijken" at bounding box center [784, 294] width 625 height 31
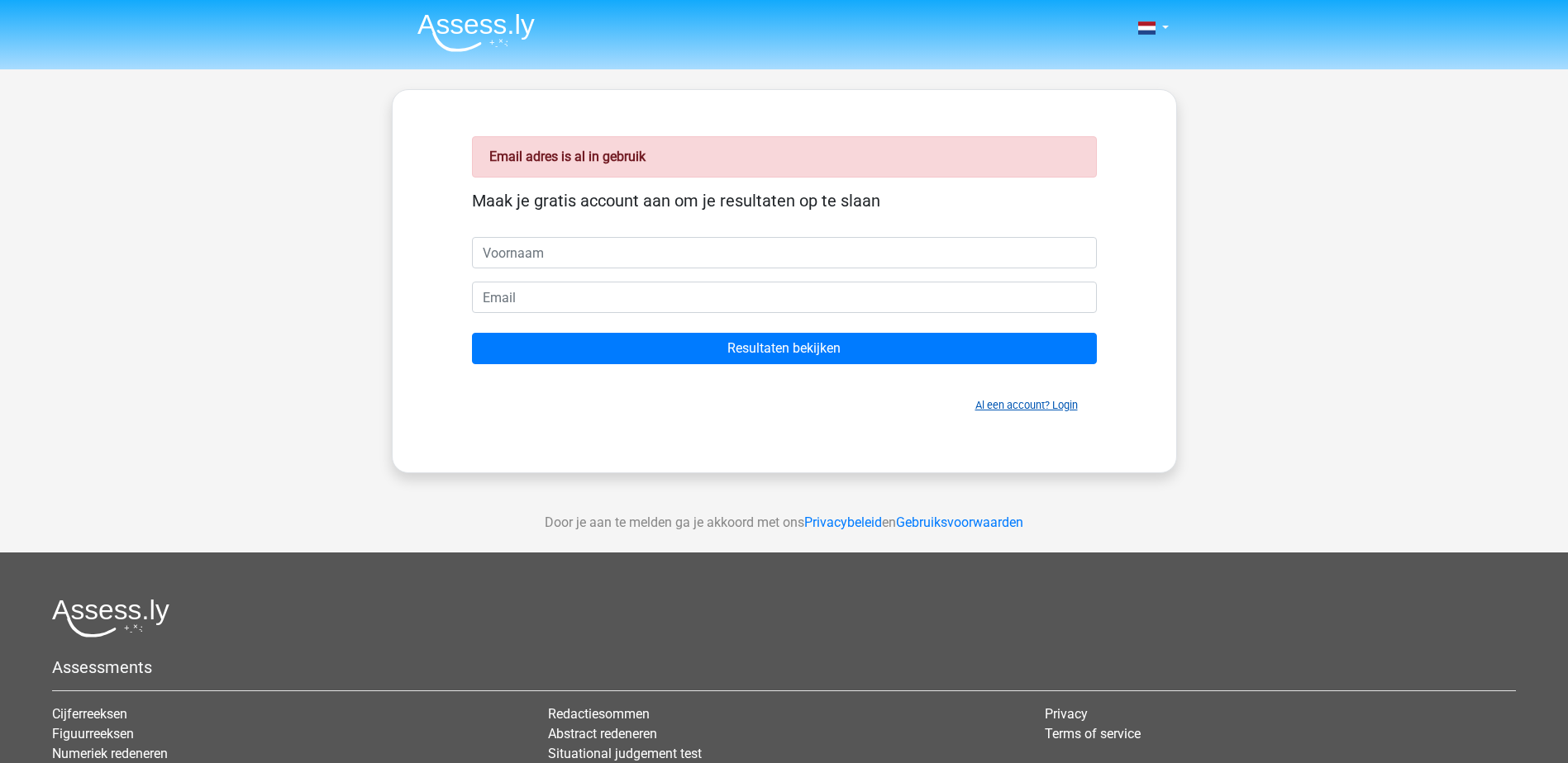
click at [1036, 402] on link "Al een account? Login" at bounding box center [1026, 405] width 102 height 13
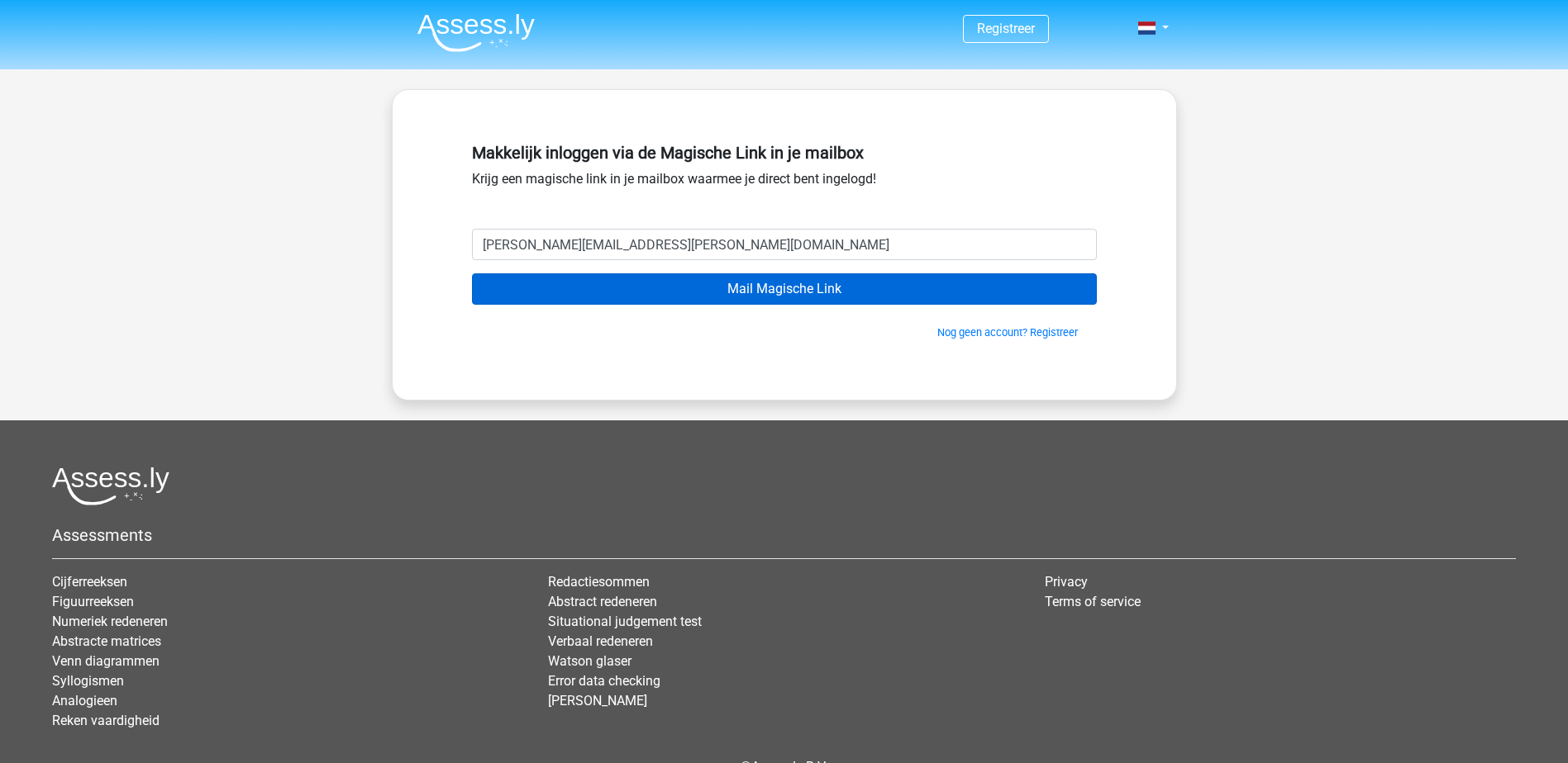
type input "kelly.sparreboom@uwv.nl"
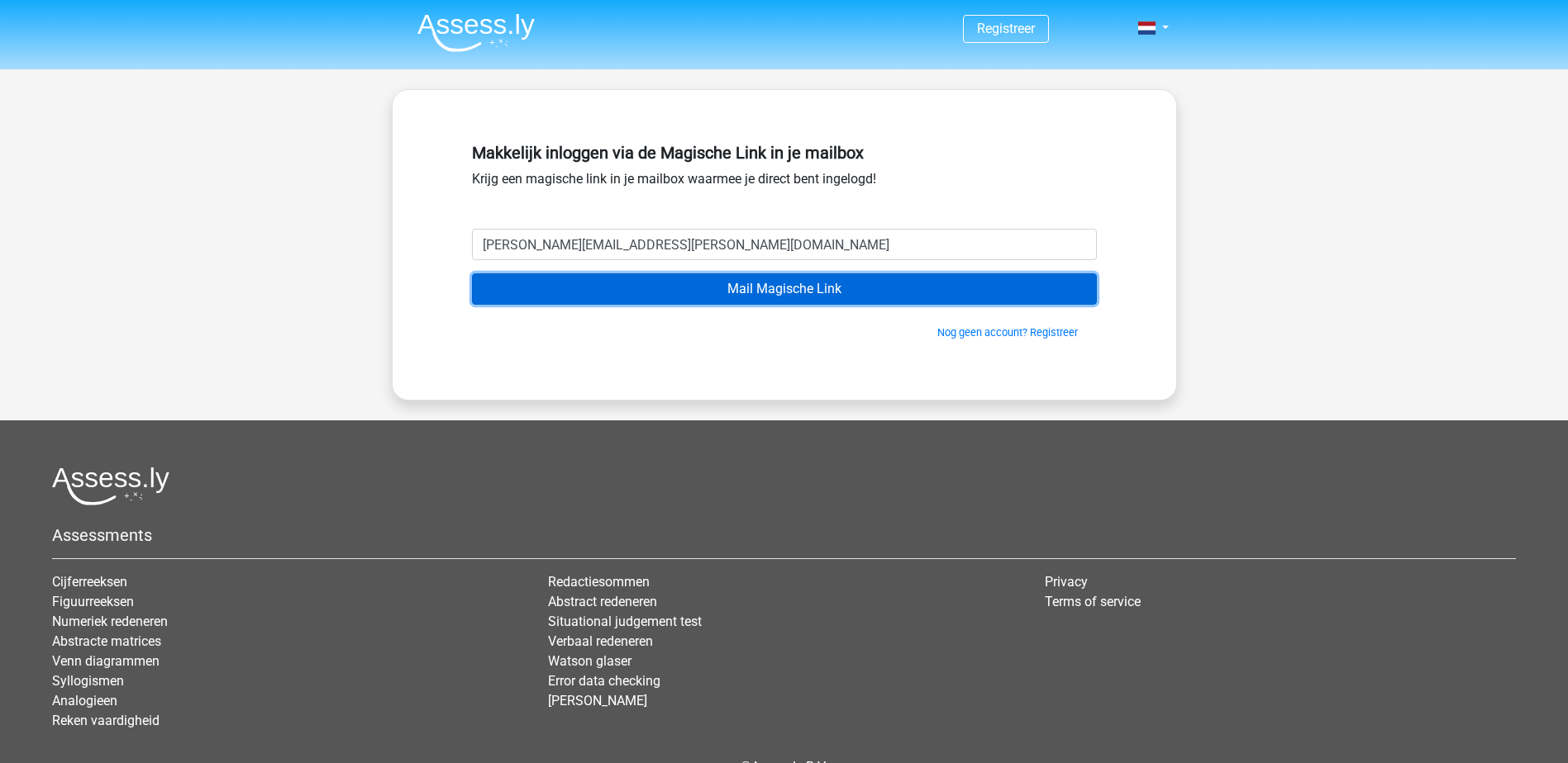
click at [799, 295] on input "Mail Magische Link" at bounding box center [784, 289] width 625 height 31
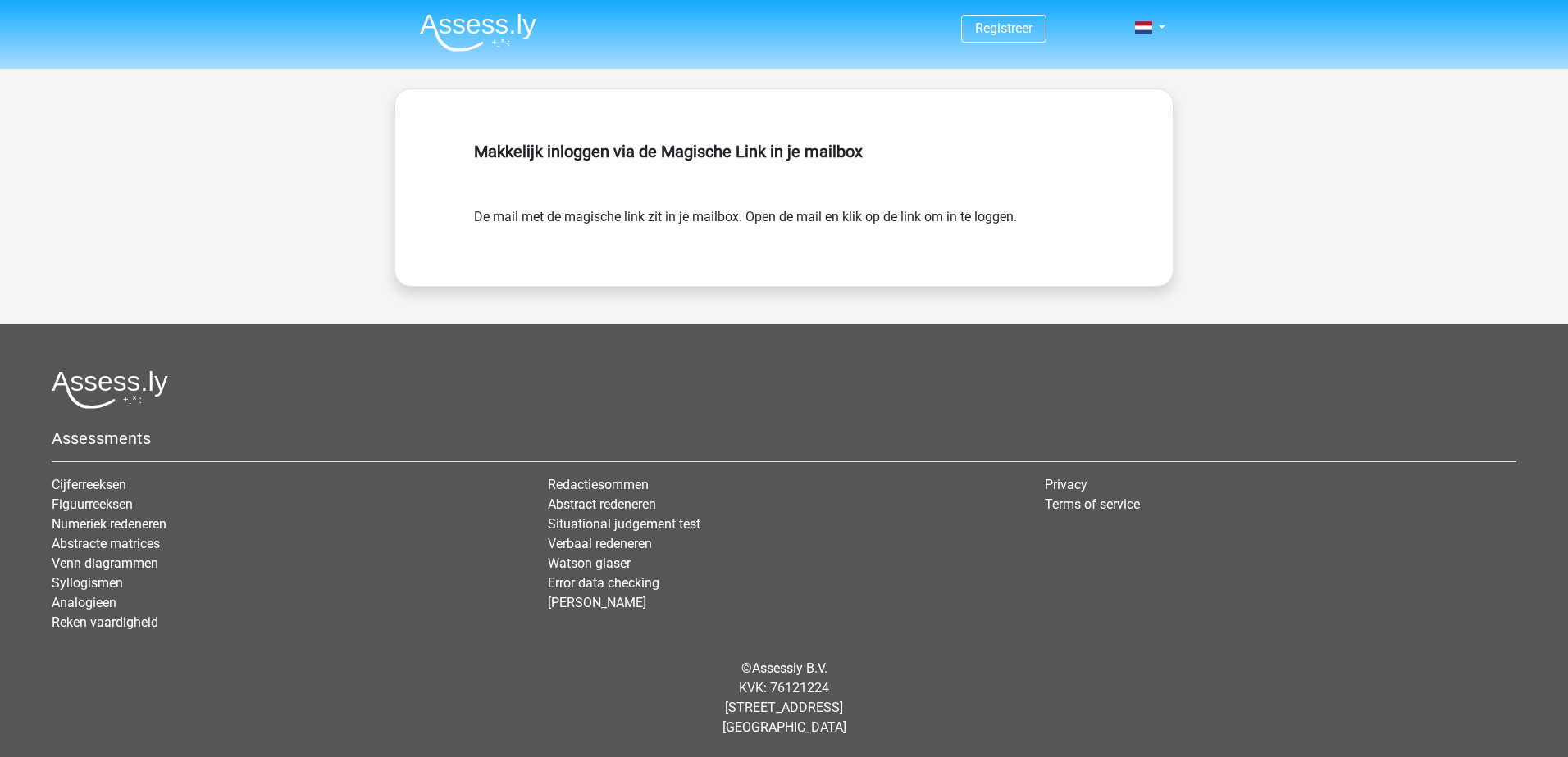
click at [886, 190] on div "Makkelijk inloggen via de Magische Link in je mailbox" at bounding box center [784, 171] width 620 height 72
click at [953, 222] on form "De mail met de magische link zit in je mailbox. Open de mail en klik op de link…" at bounding box center [784, 217] width 620 height 20
drag, startPoint x: 426, startPoint y: 351, endPoint x: 412, endPoint y: 340, distance: 17.8
click at [425, 350] on footer "Assessments Cijferreeksen Figuurreeksen Numeriek redeneren Abstracte matrices V…" at bounding box center [784, 541] width 1568 height 433
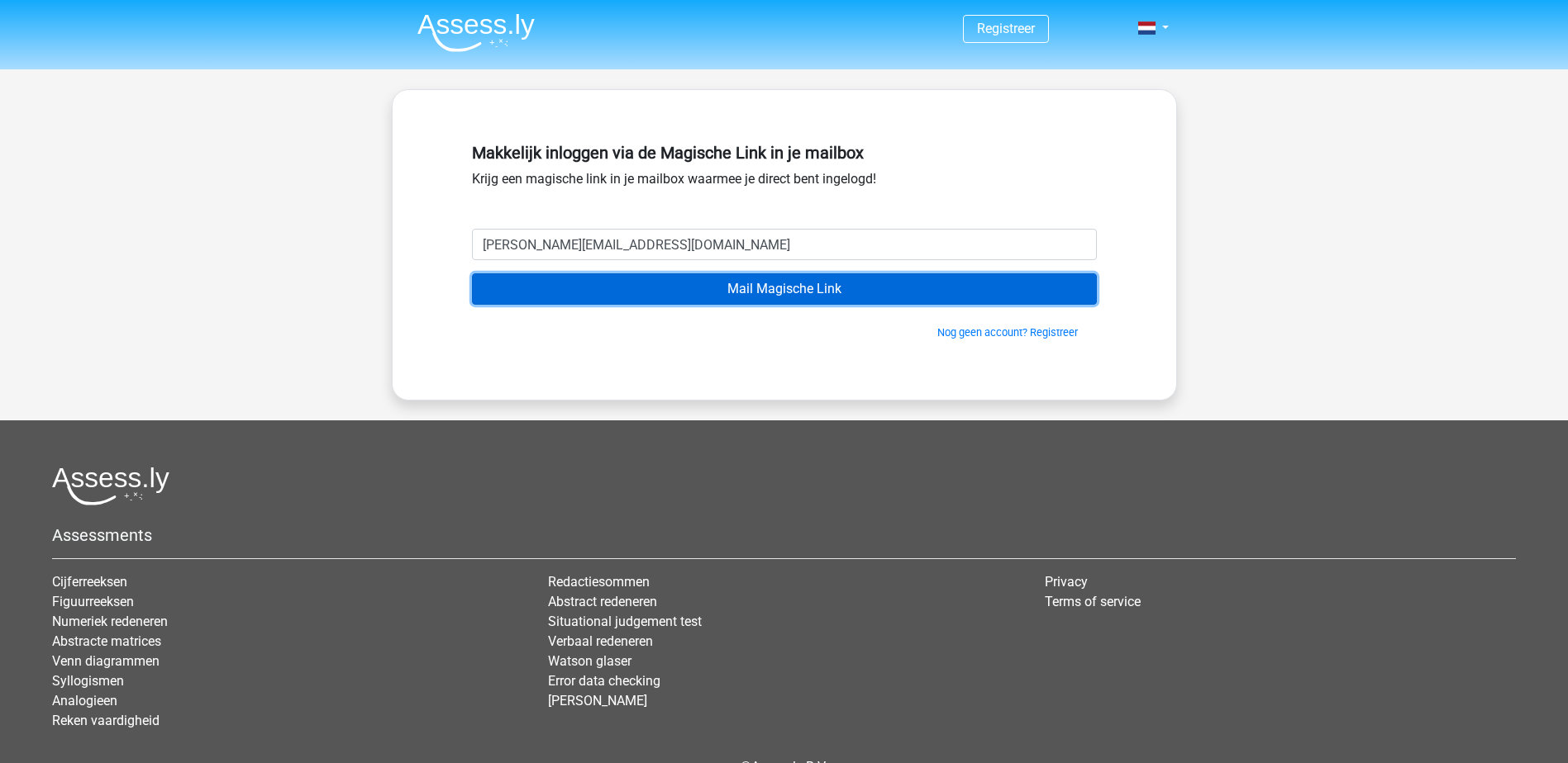
click at [707, 278] on input "Mail Magische Link" at bounding box center [784, 289] width 625 height 31
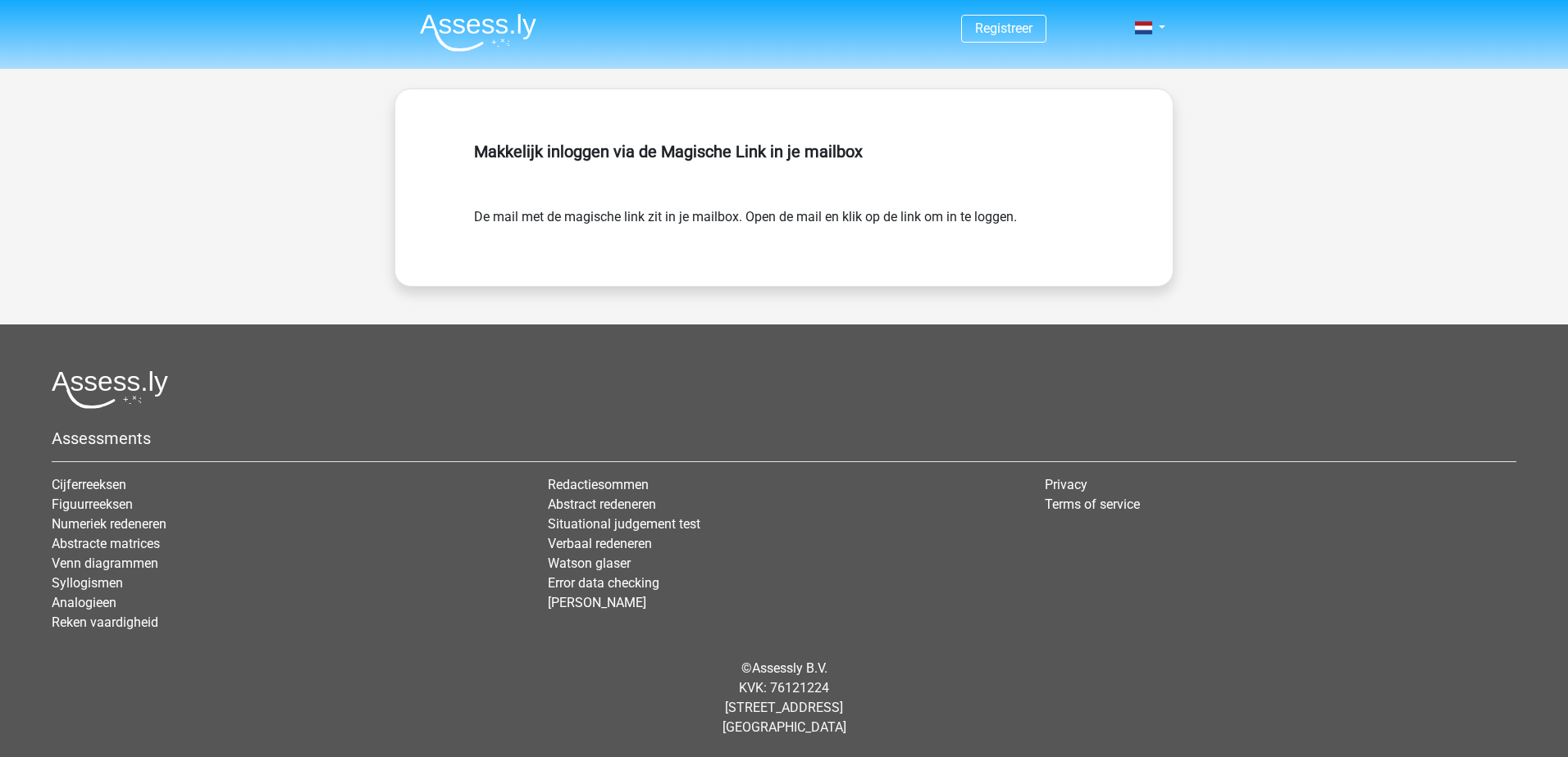
click at [1171, 23] on div "Registreer" at bounding box center [783, 29] width 779 height 53
click at [1161, 21] on link at bounding box center [1144, 28] width 32 height 20
click at [1156, 66] on link "Login" at bounding box center [1102, 65] width 113 height 26
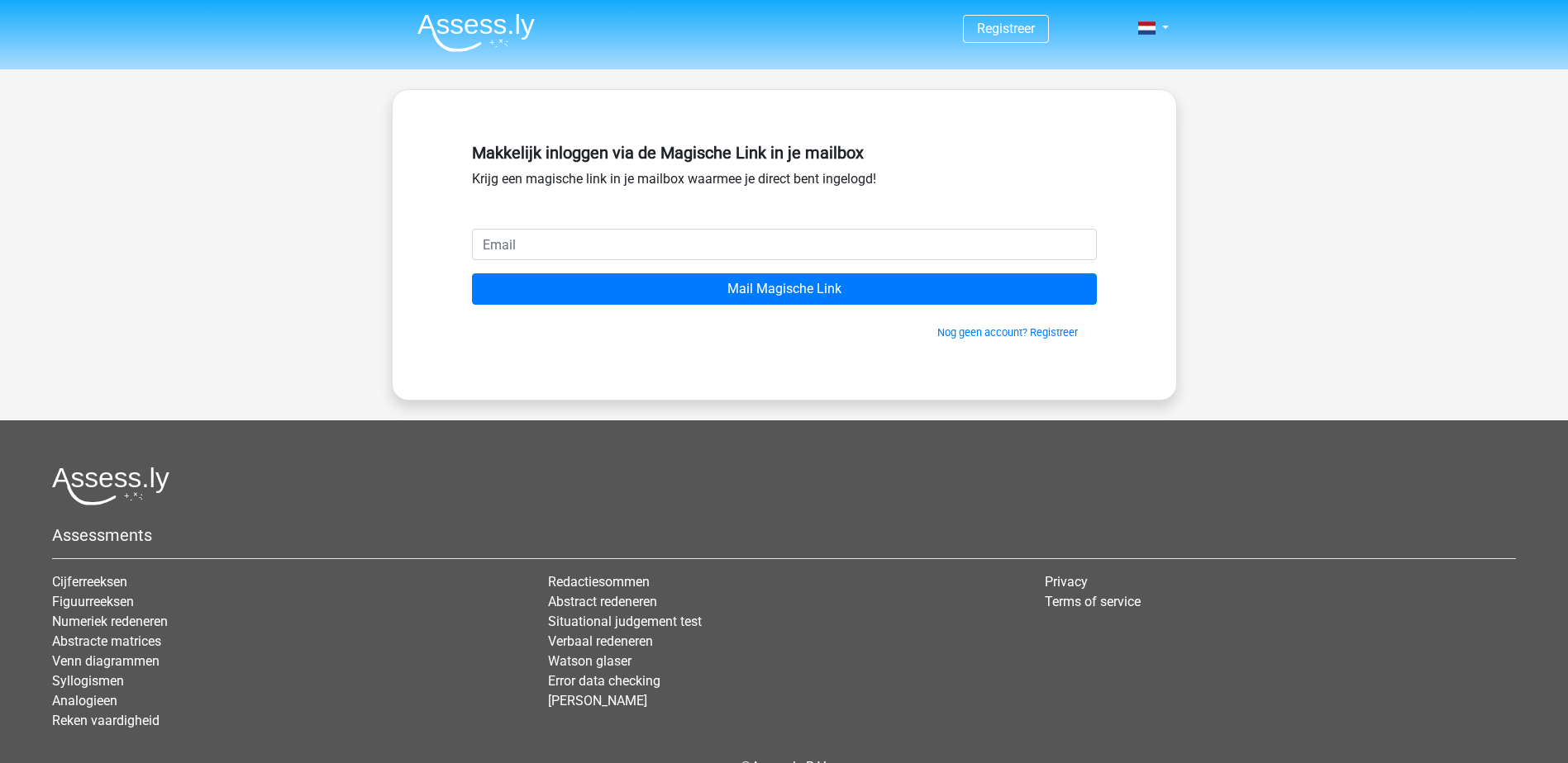
click at [649, 243] on input "email" at bounding box center [784, 244] width 625 height 31
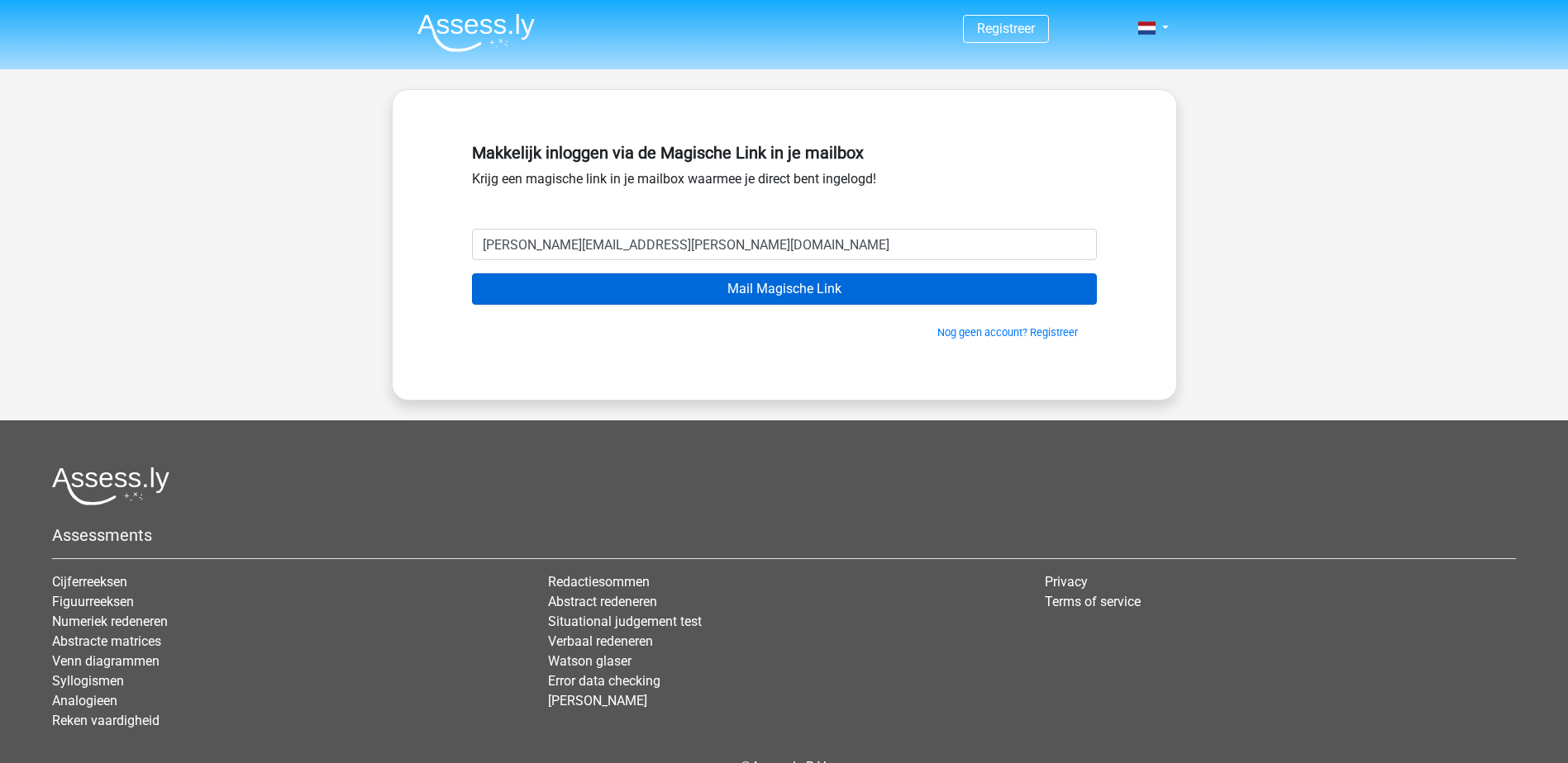
type input "[PERSON_NAME][EMAIL_ADDRESS][PERSON_NAME][DOMAIN_NAME]"
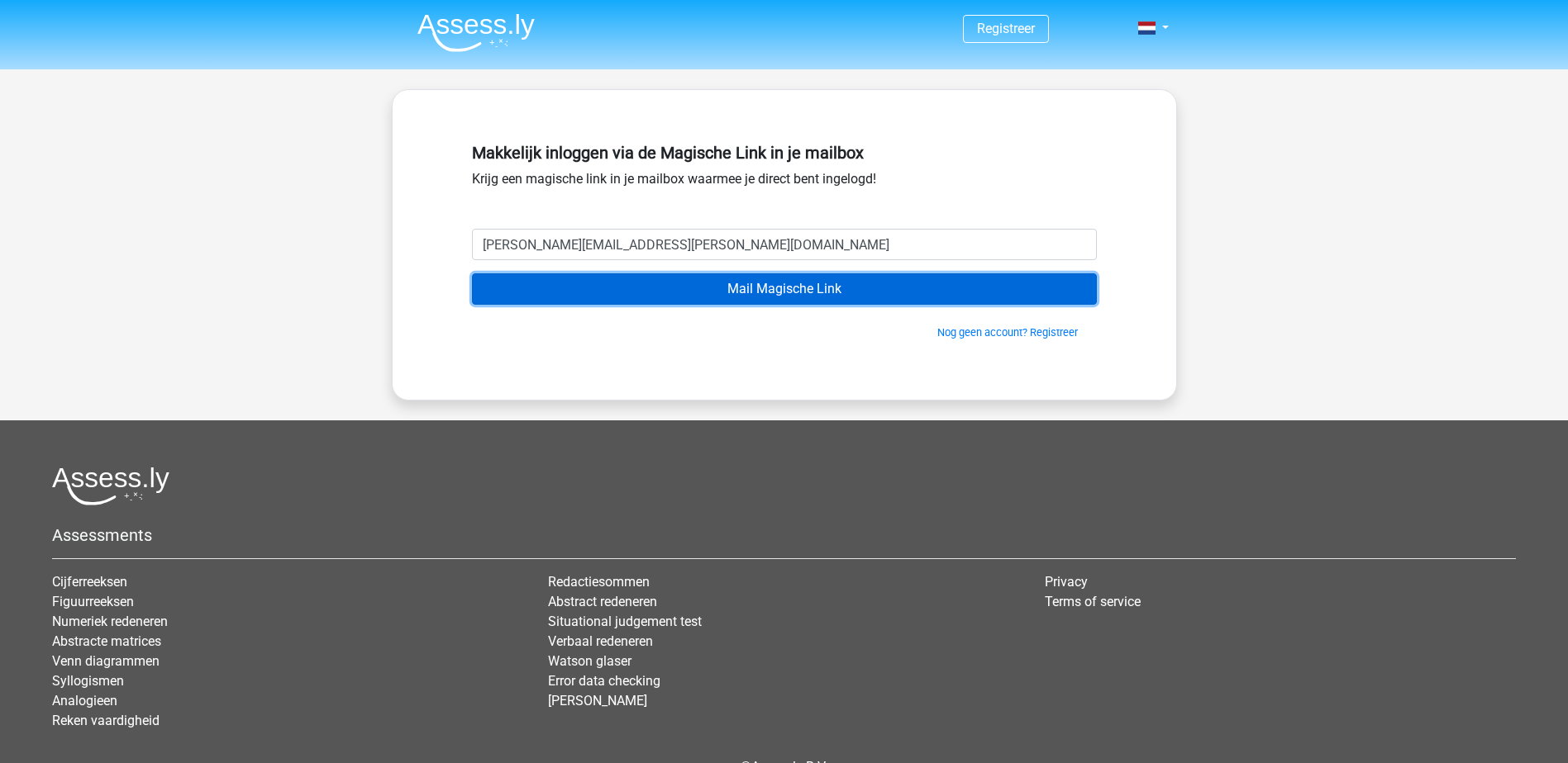
click at [739, 285] on input "Mail Magische Link" at bounding box center [784, 289] width 625 height 31
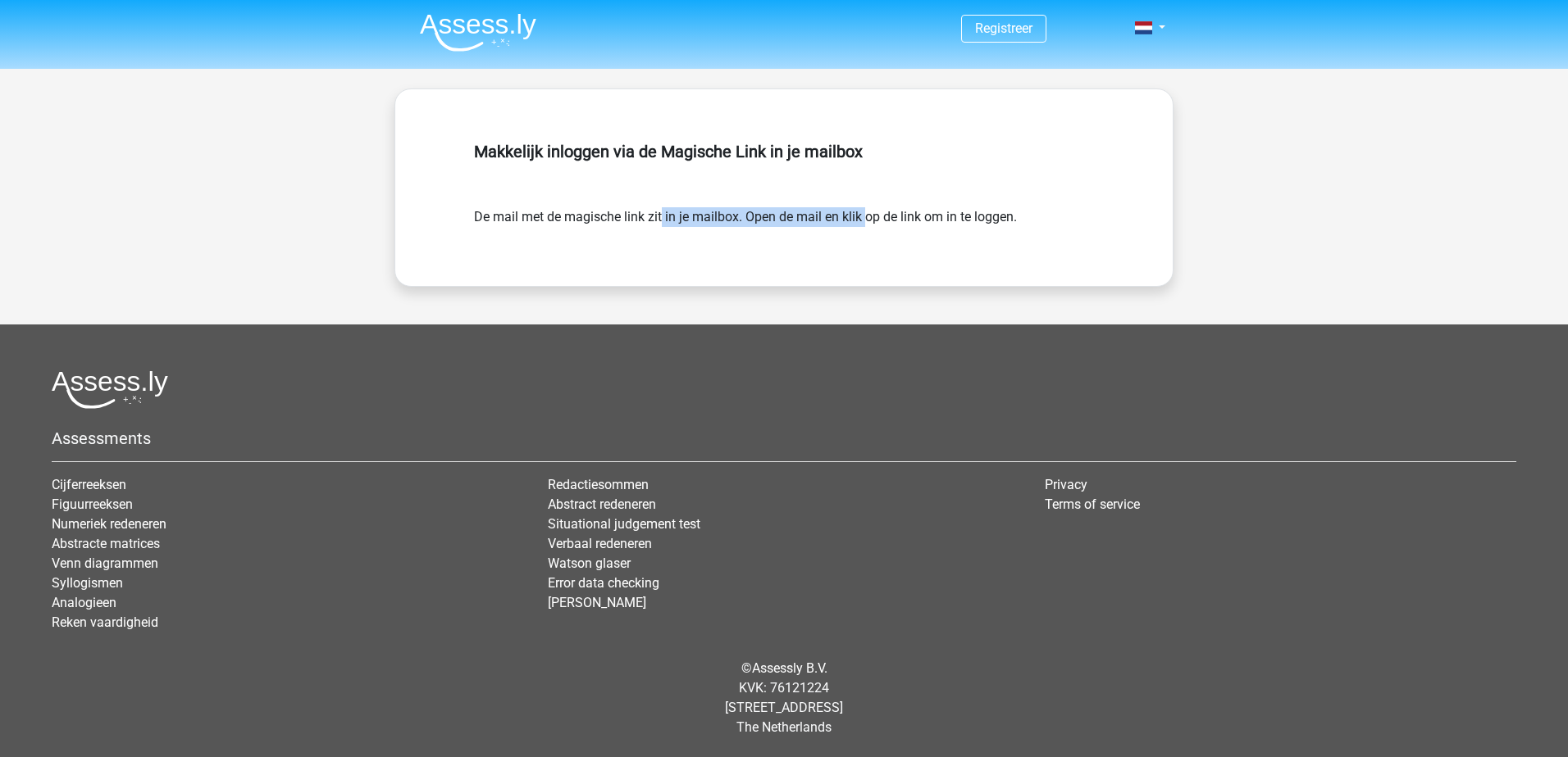
drag, startPoint x: 589, startPoint y: 218, endPoint x: 795, endPoint y: 218, distance: 206.0
click at [795, 218] on form "De mail met de magische link zit in je mailbox. Open de mail en klik op de link…" at bounding box center [784, 217] width 620 height 20
click at [796, 218] on form "De mail met de magische link zit in je mailbox. Open de mail en klik op de link…" at bounding box center [784, 217] width 620 height 20
click at [518, 27] on img at bounding box center [478, 32] width 117 height 38
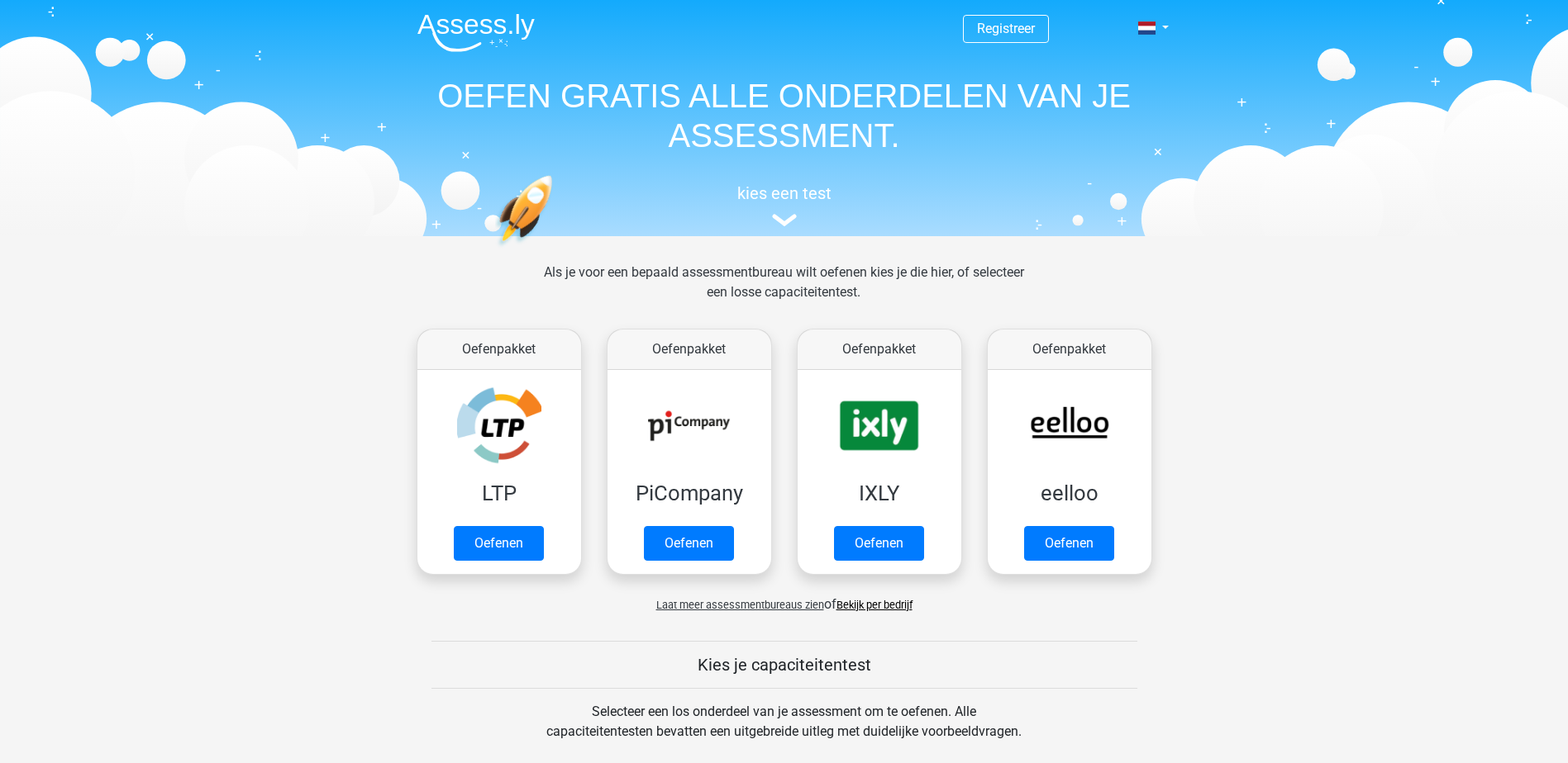
click at [1182, 29] on header "Registreer Nederlands English" at bounding box center [784, 118] width 1568 height 236
click at [1171, 27] on div "Registreer Nederlands English" at bounding box center [784, 116] width 785 height 227
click at [1147, 31] on span at bounding box center [1146, 29] width 18 height 13
click at [1100, 123] on link "Login" at bounding box center [1105, 118] width 114 height 26
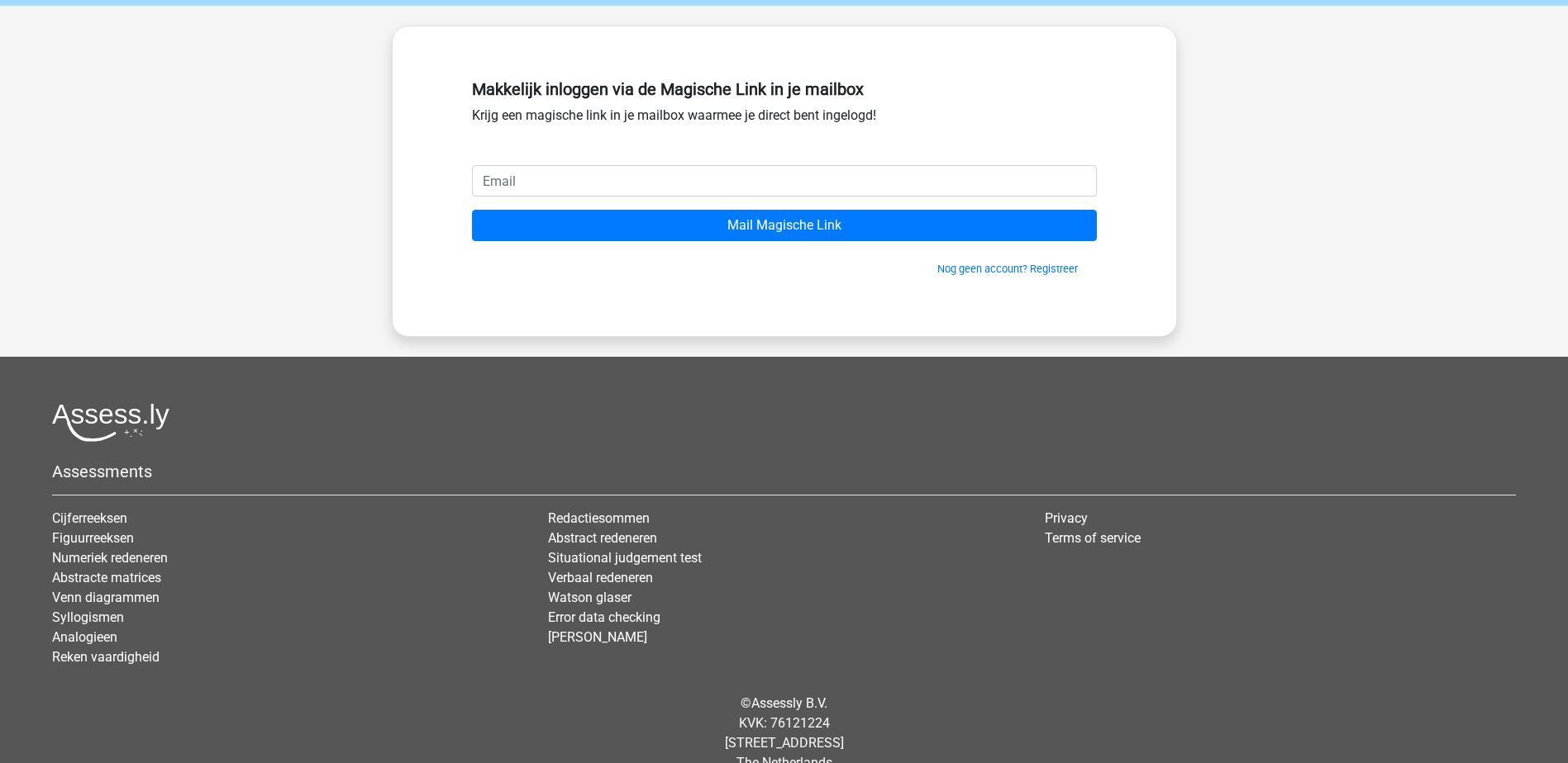
scroll to position [93, 0]
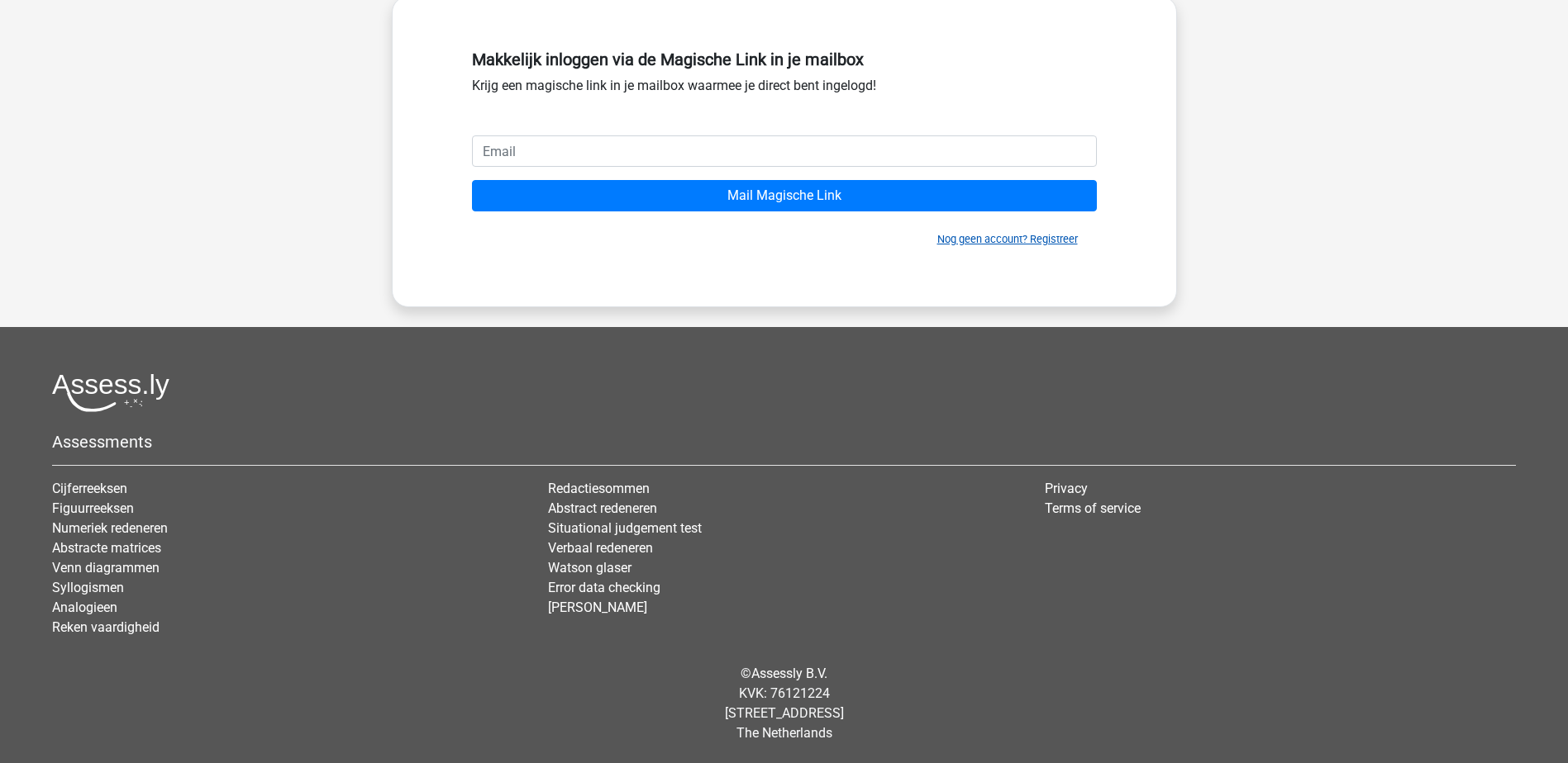
click at [986, 242] on link "Nog geen account? Registreer" at bounding box center [1007, 239] width 140 height 13
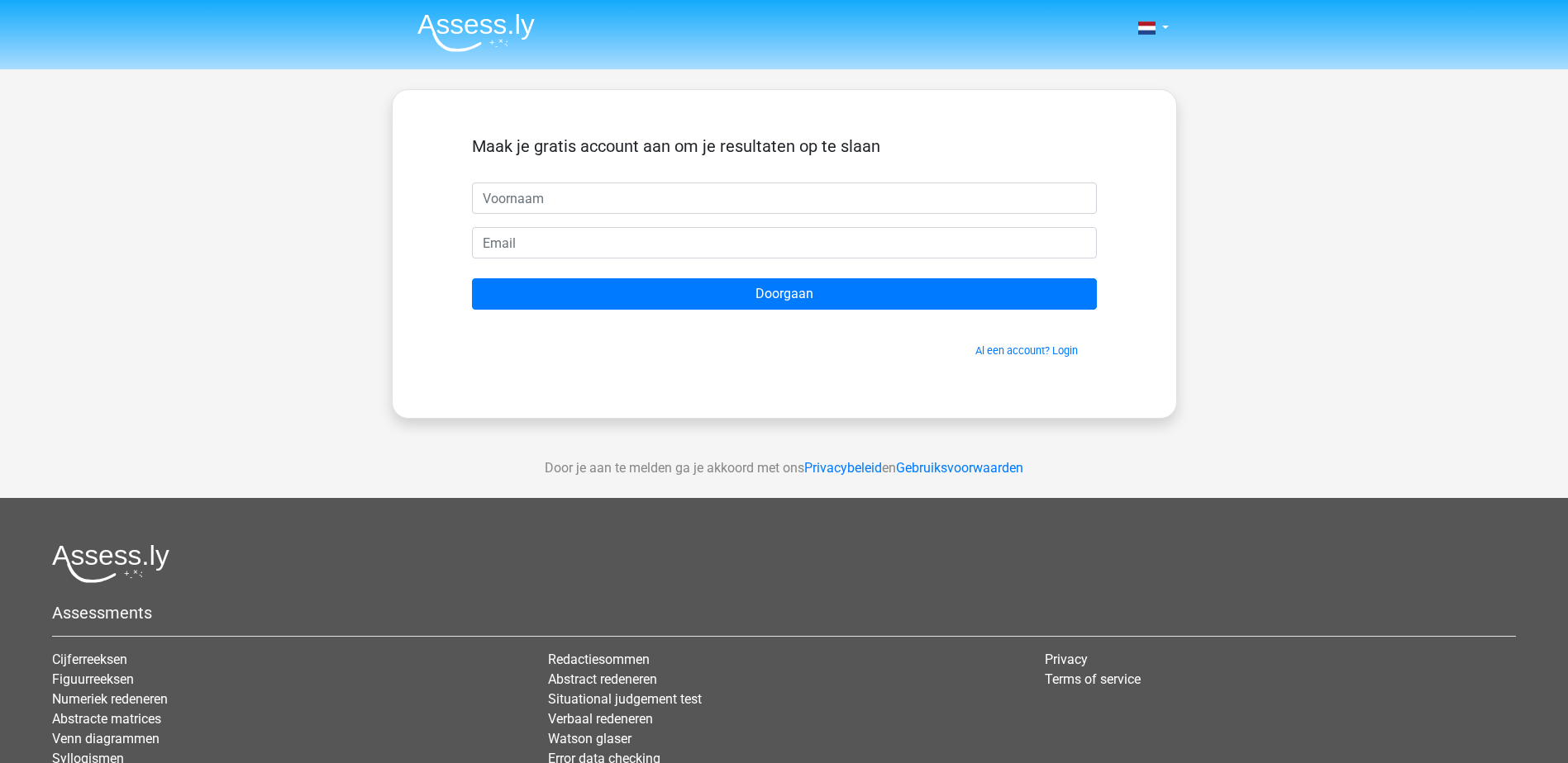
click at [588, 195] on input "text" at bounding box center [784, 197] width 625 height 31
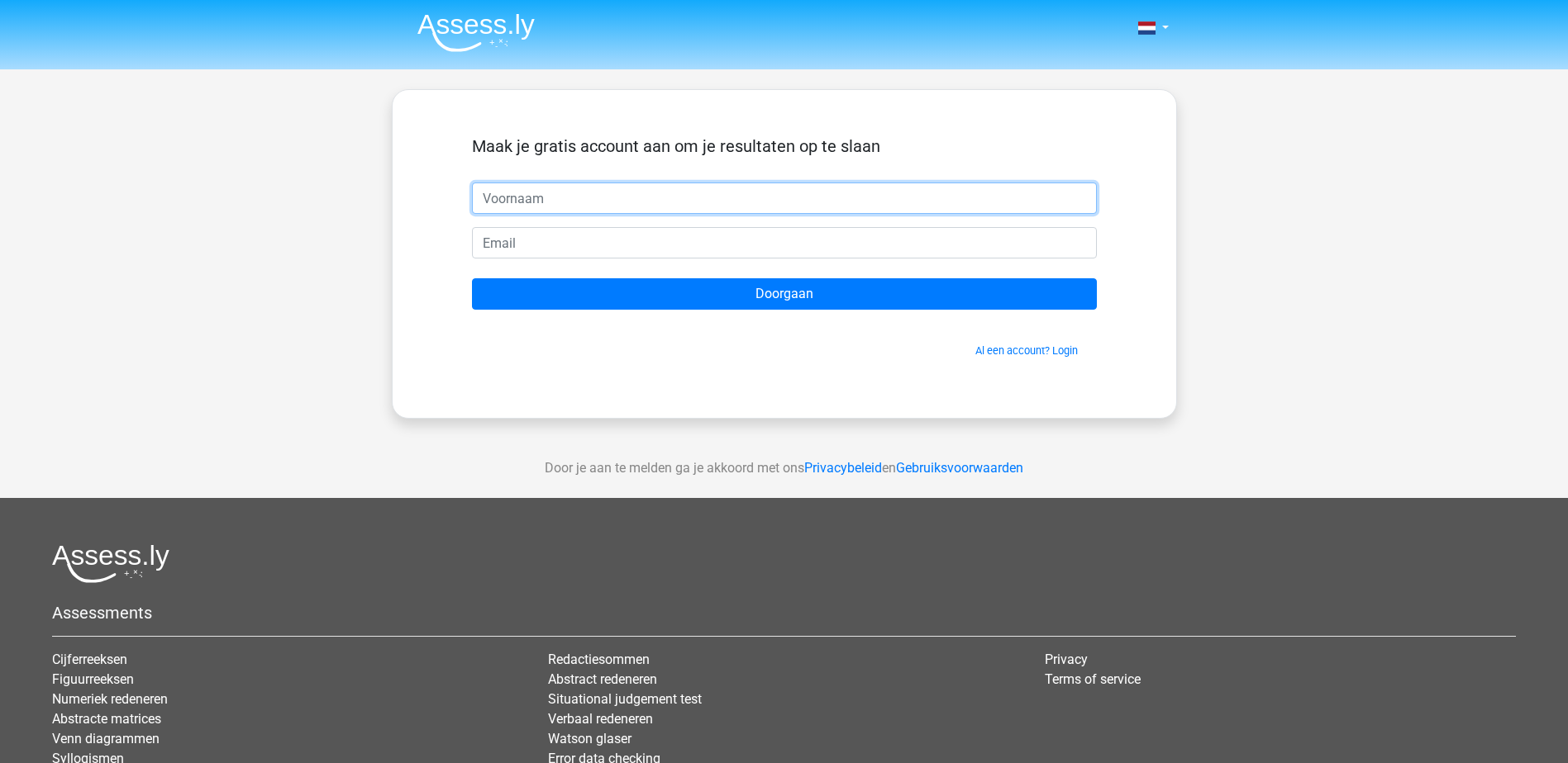
click at [515, 201] on input "text" at bounding box center [784, 197] width 625 height 31
